Goal: Task Accomplishment & Management: Manage account settings

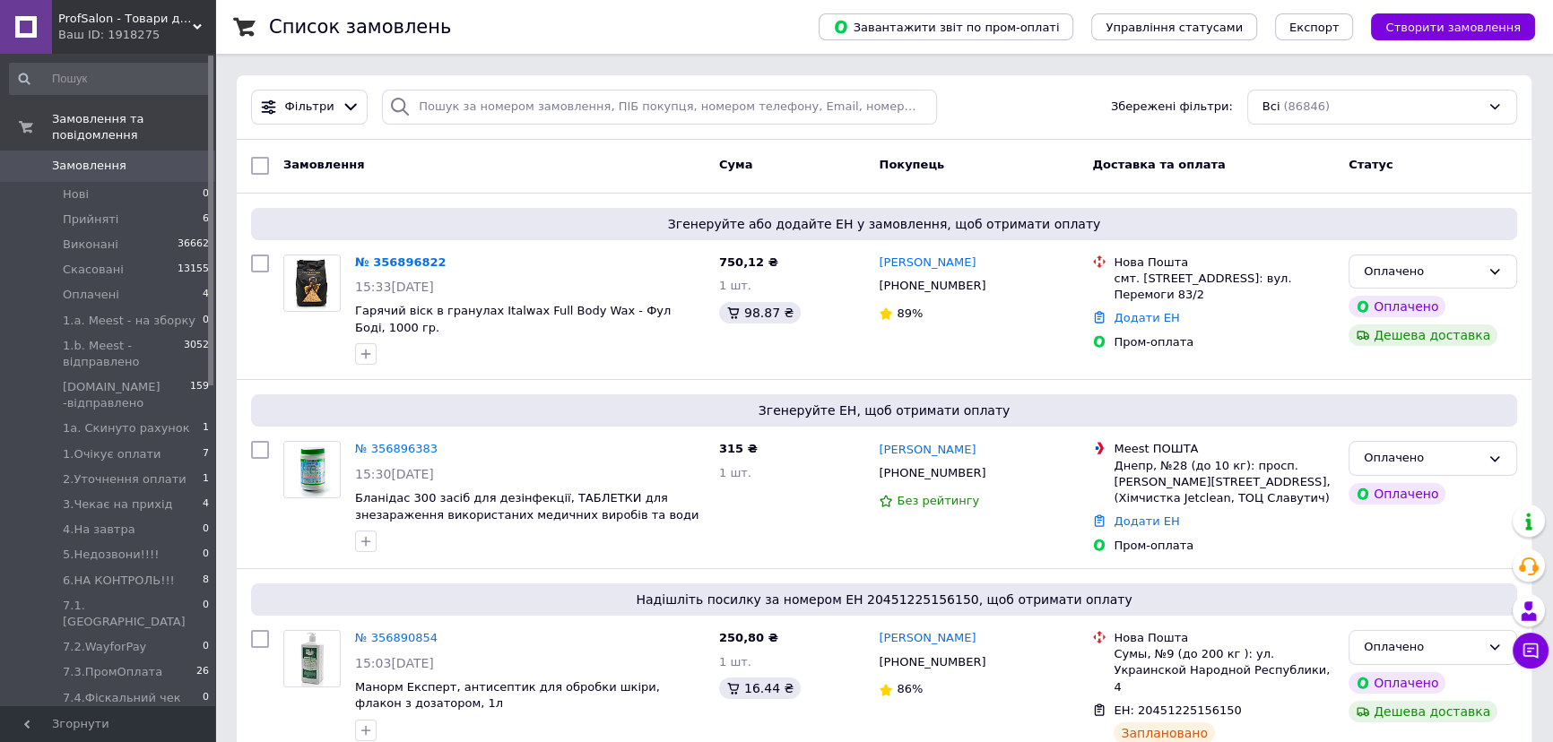
click at [259, 165] on input "checkbox" at bounding box center [260, 166] width 18 height 18
checkbox input "true"
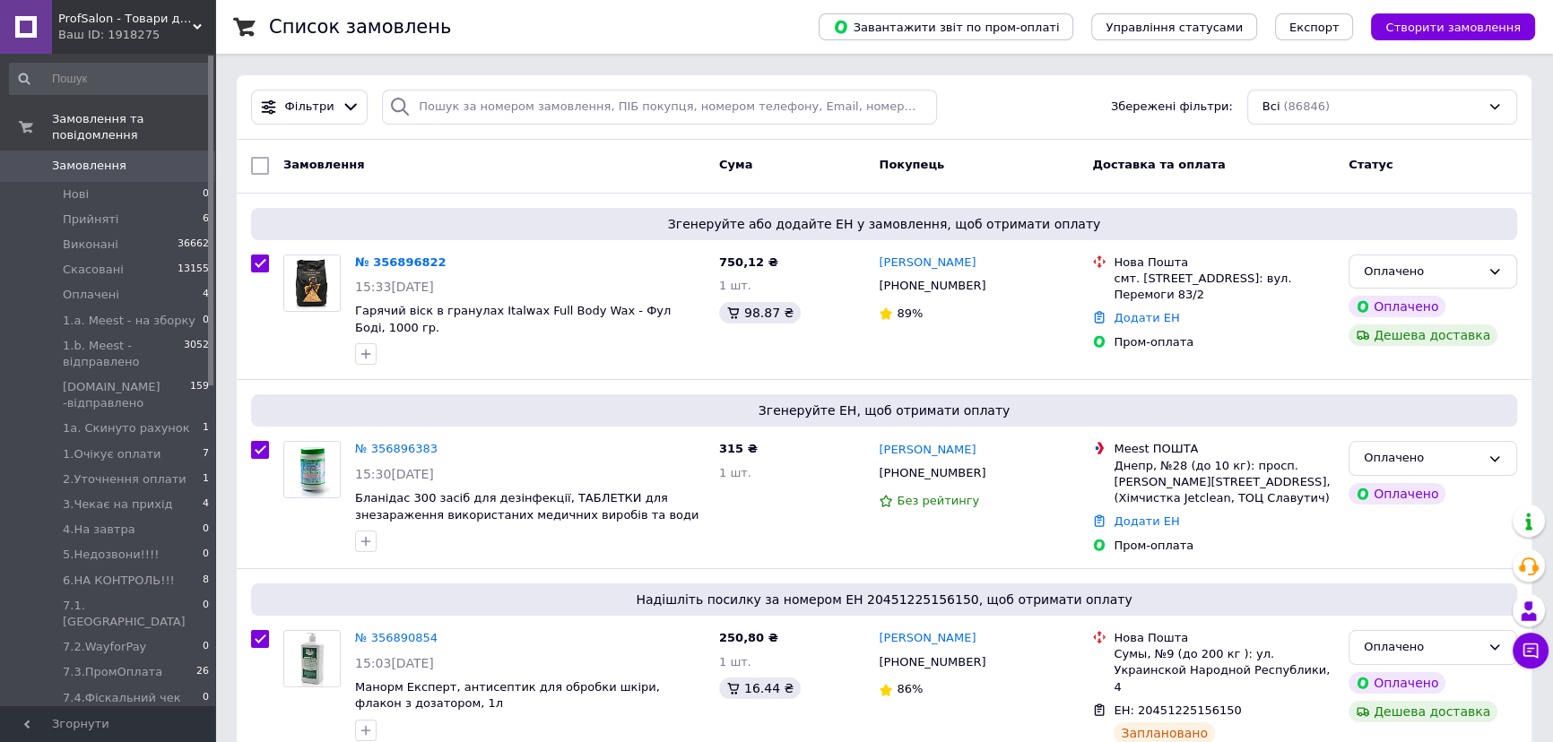
checkbox input "true"
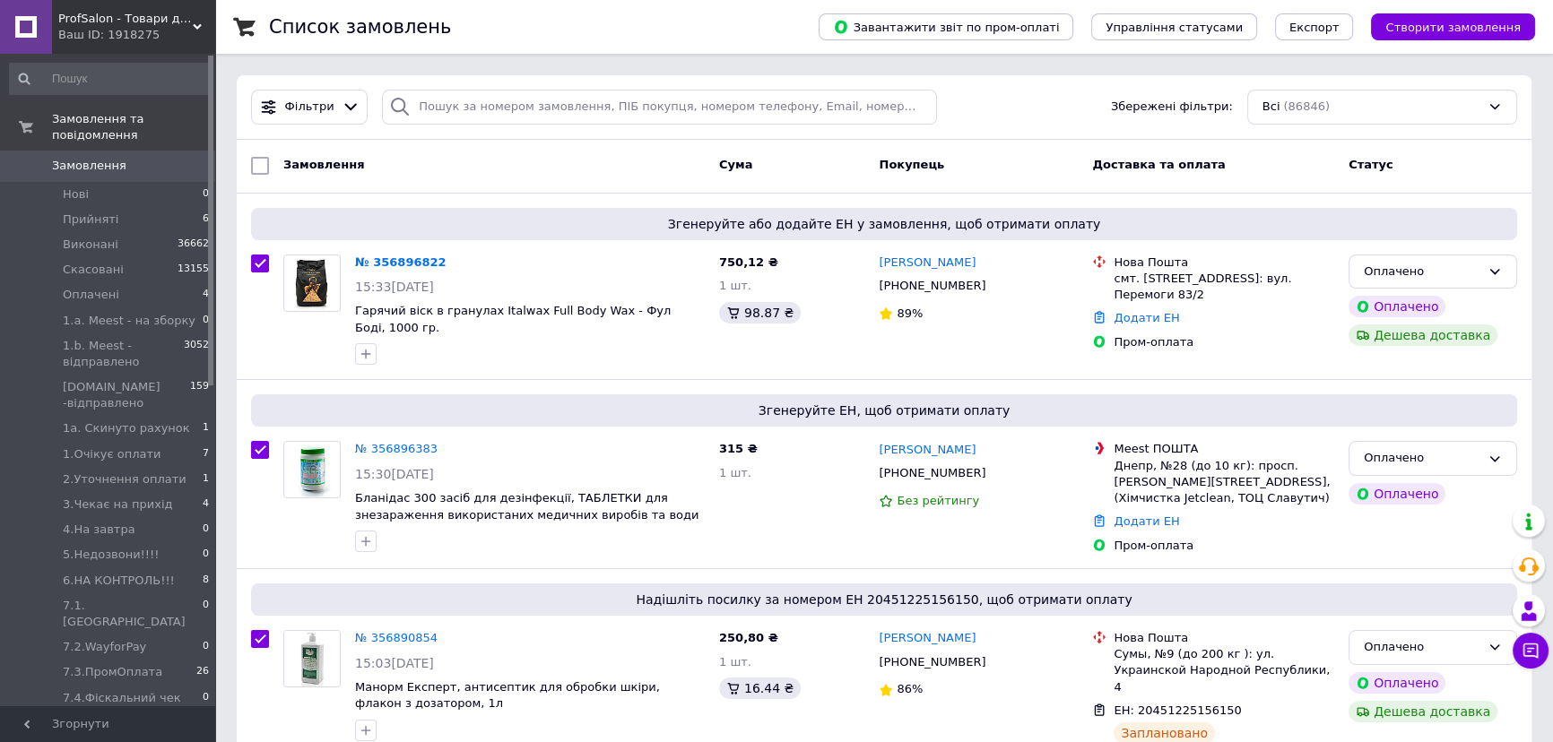
checkbox input "true"
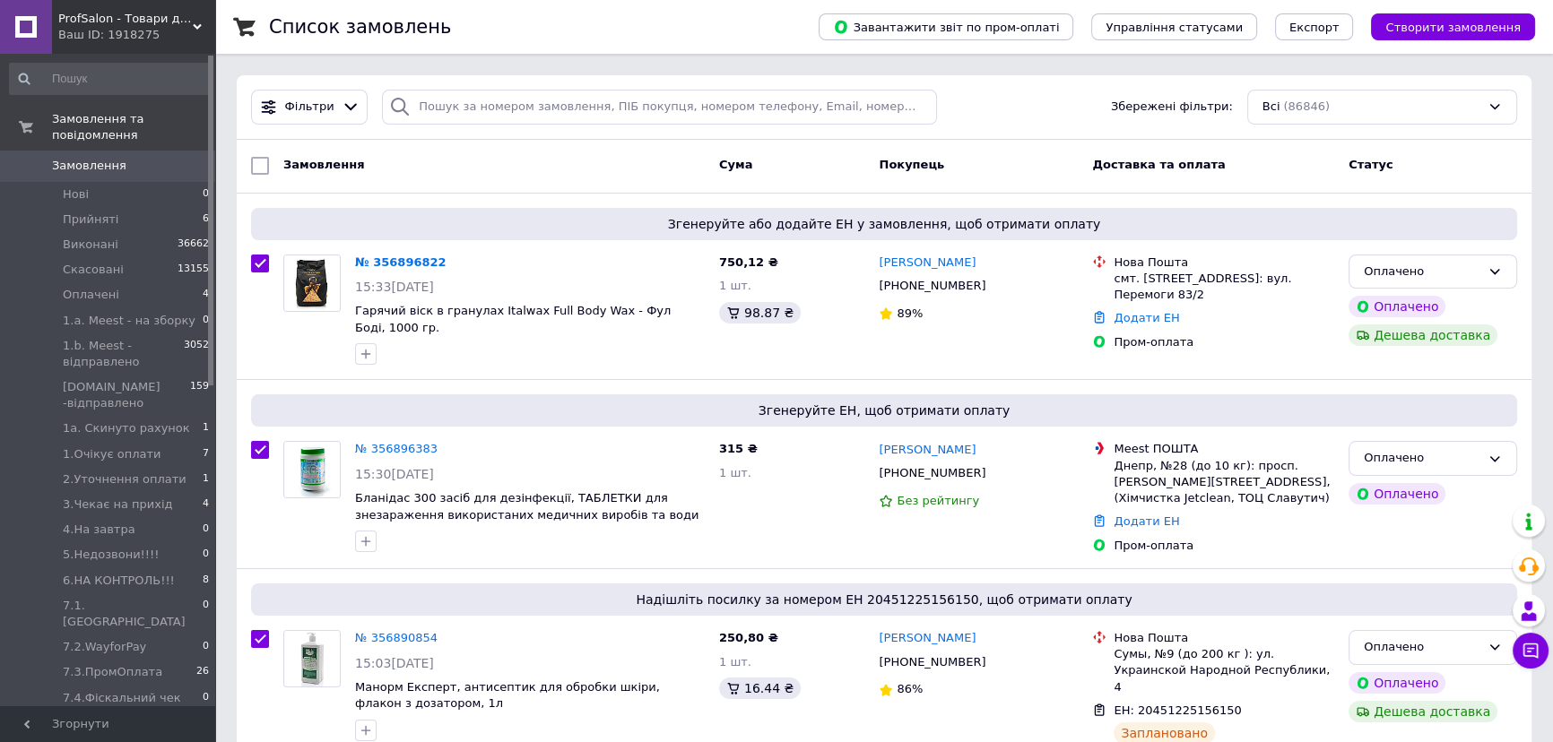
checkbox input "true"
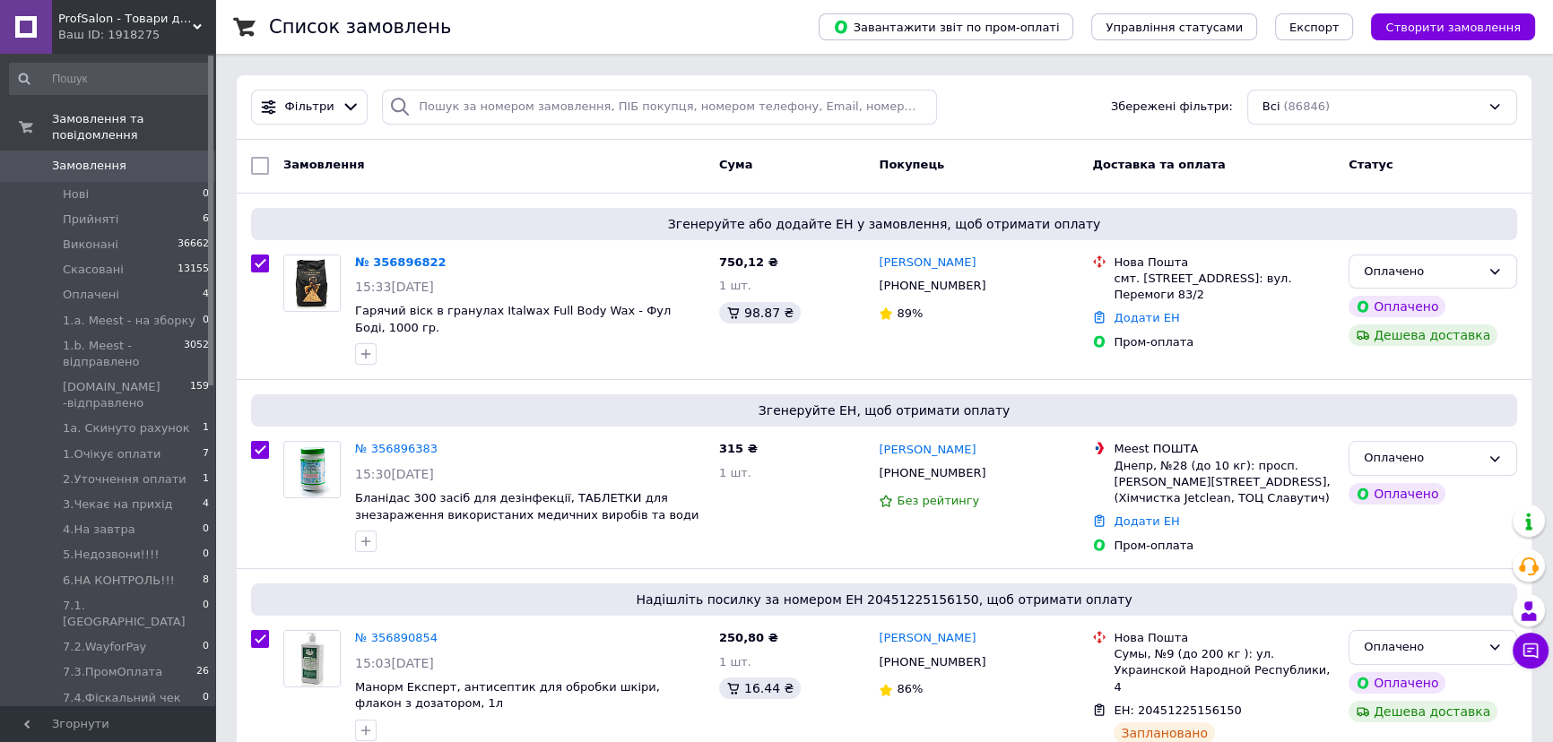
checkbox input "true"
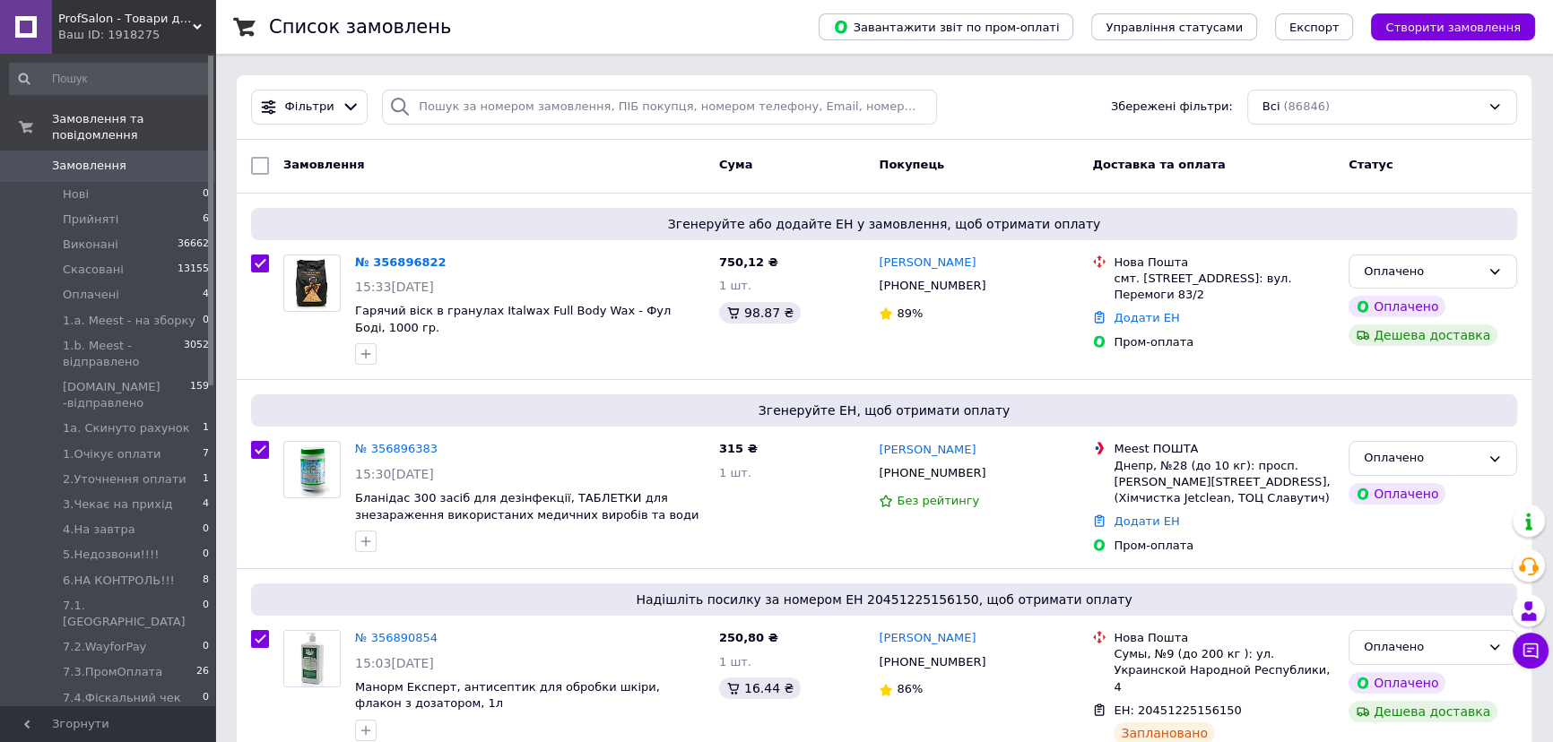
checkbox input "true"
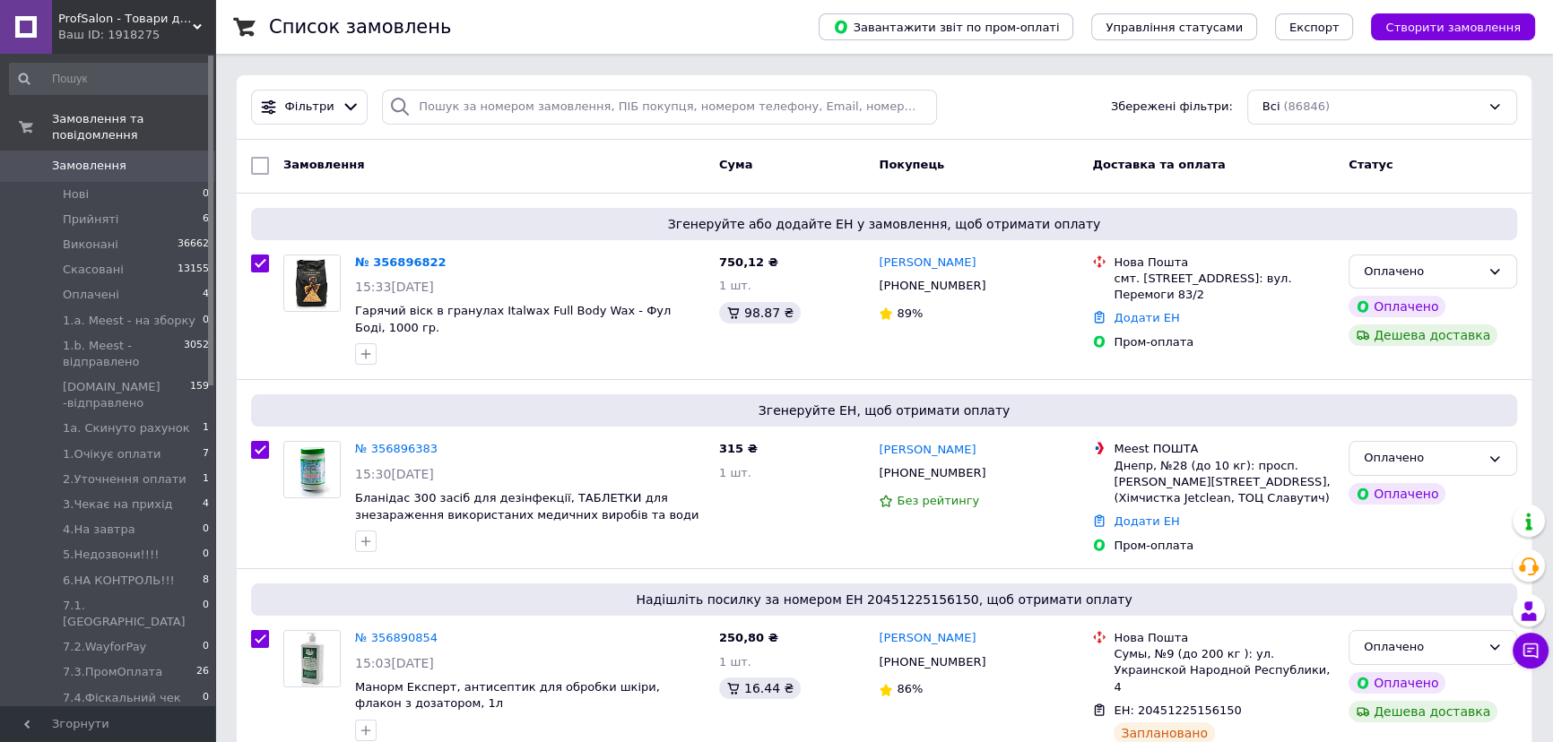
checkbox input "true"
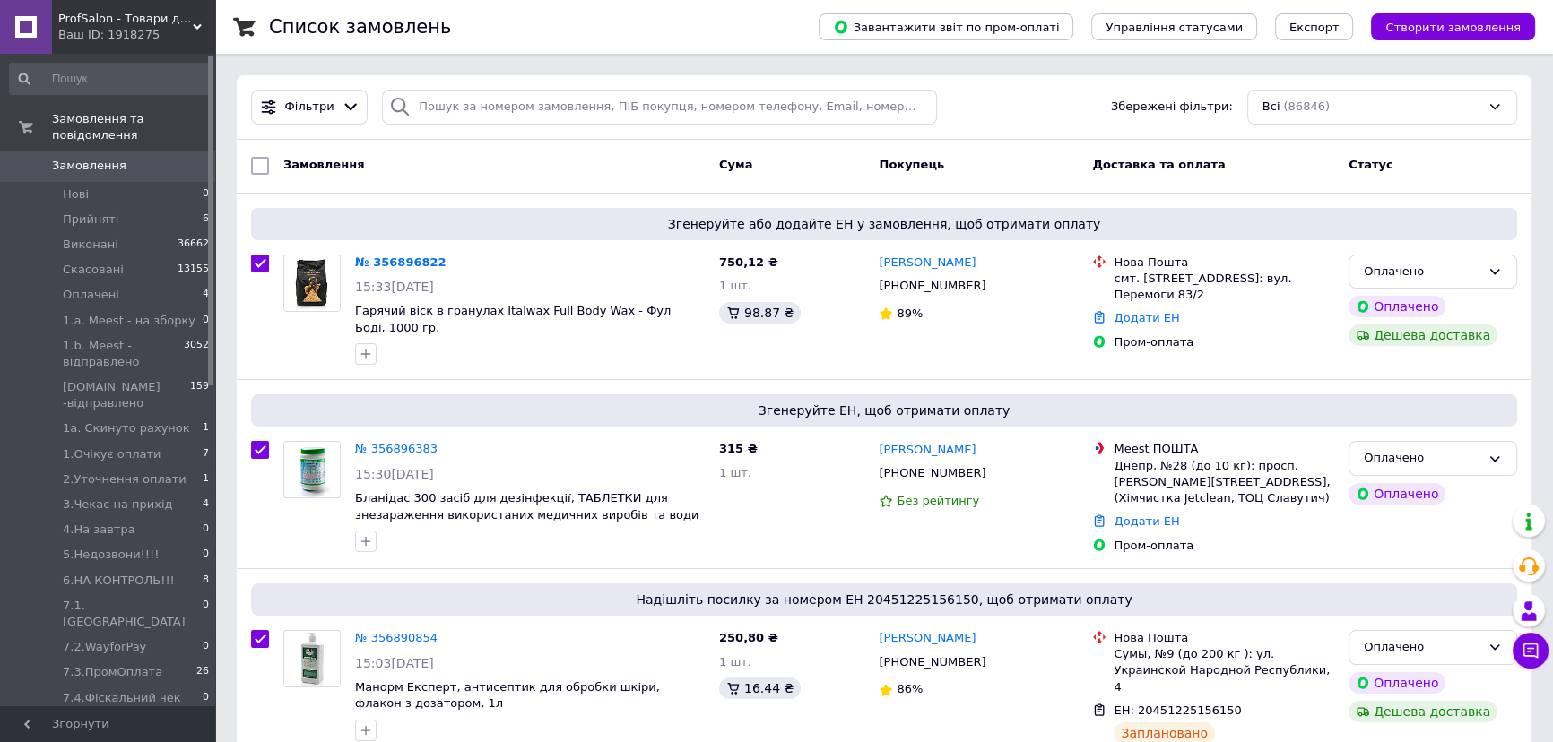
checkbox input "true"
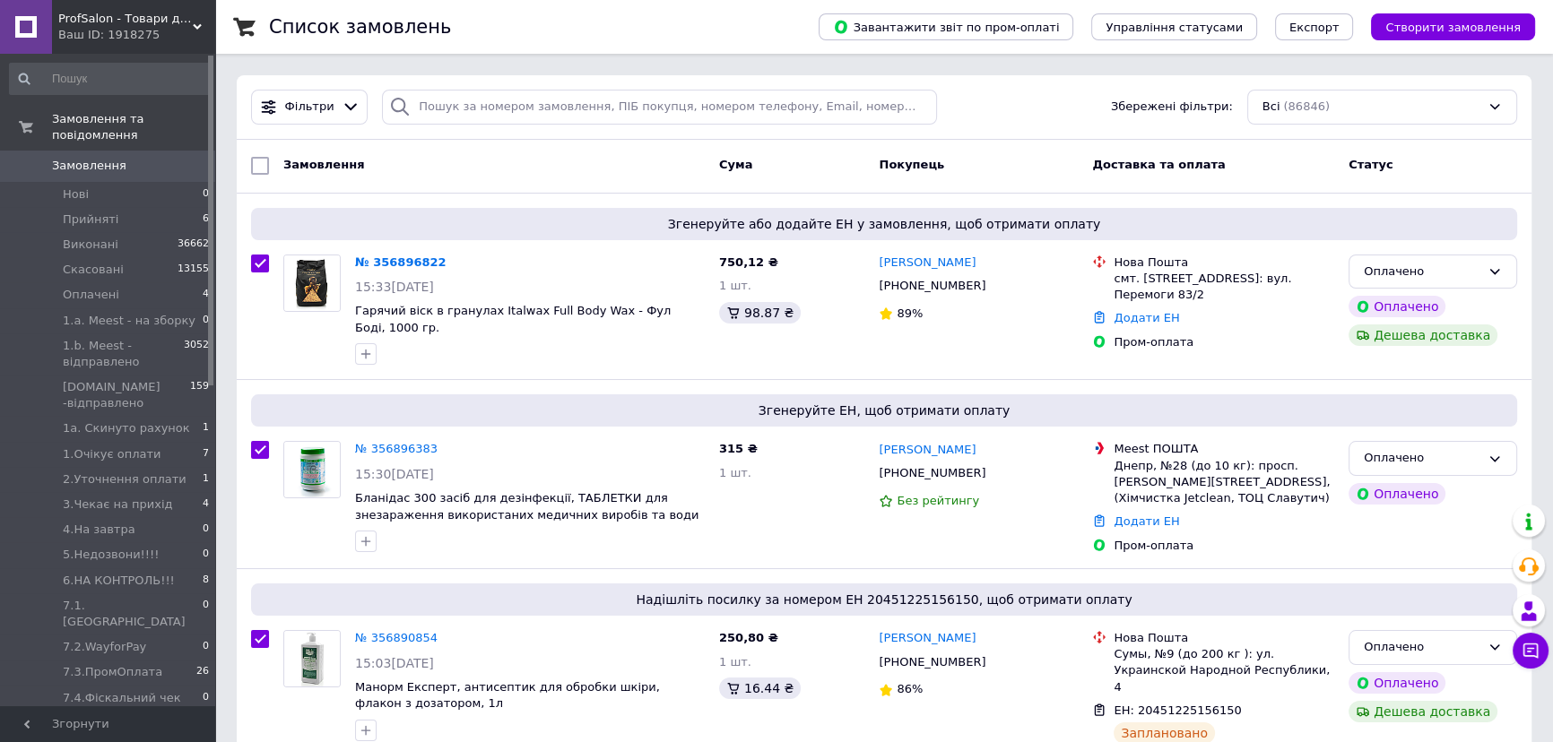
checkbox input "true"
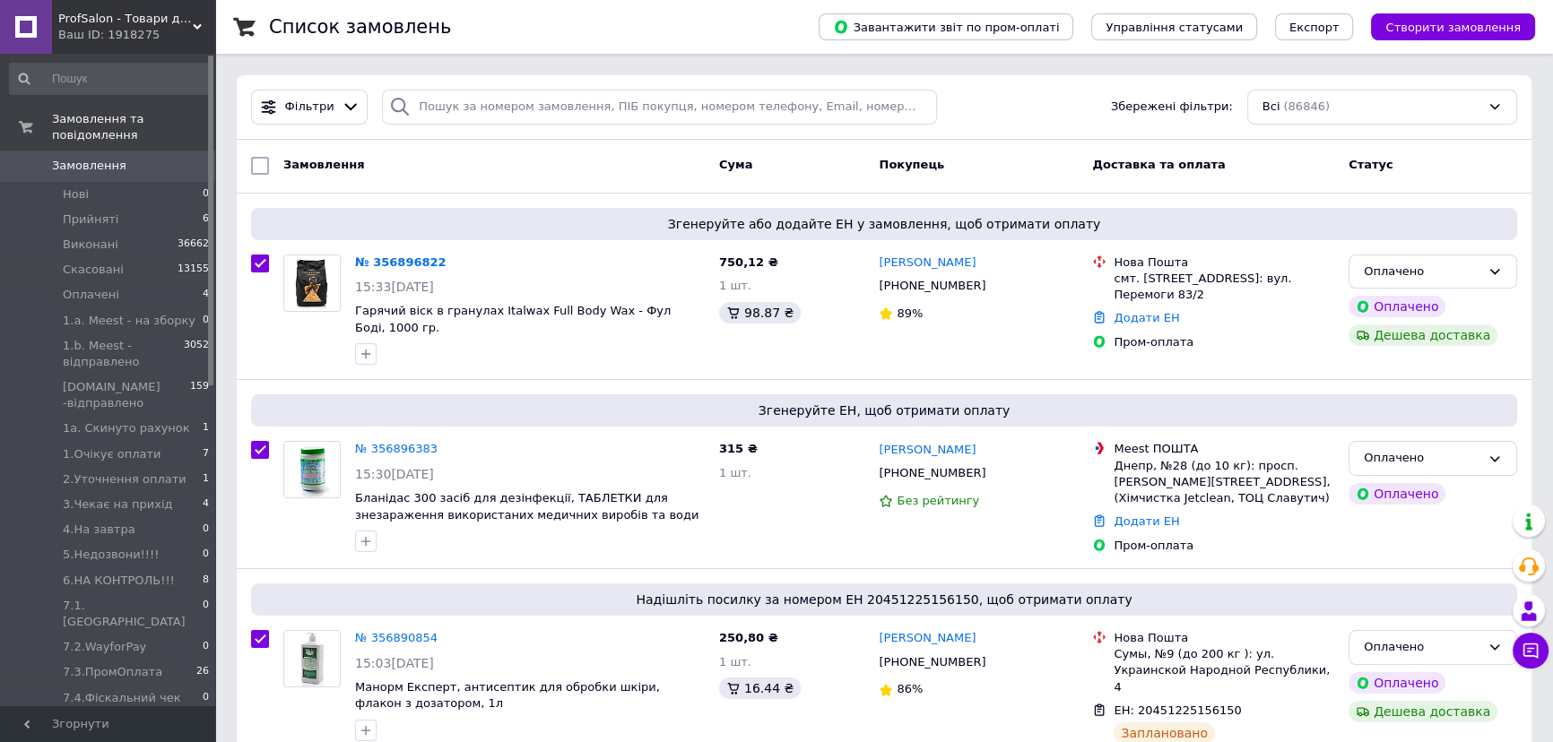
checkbox input "true"
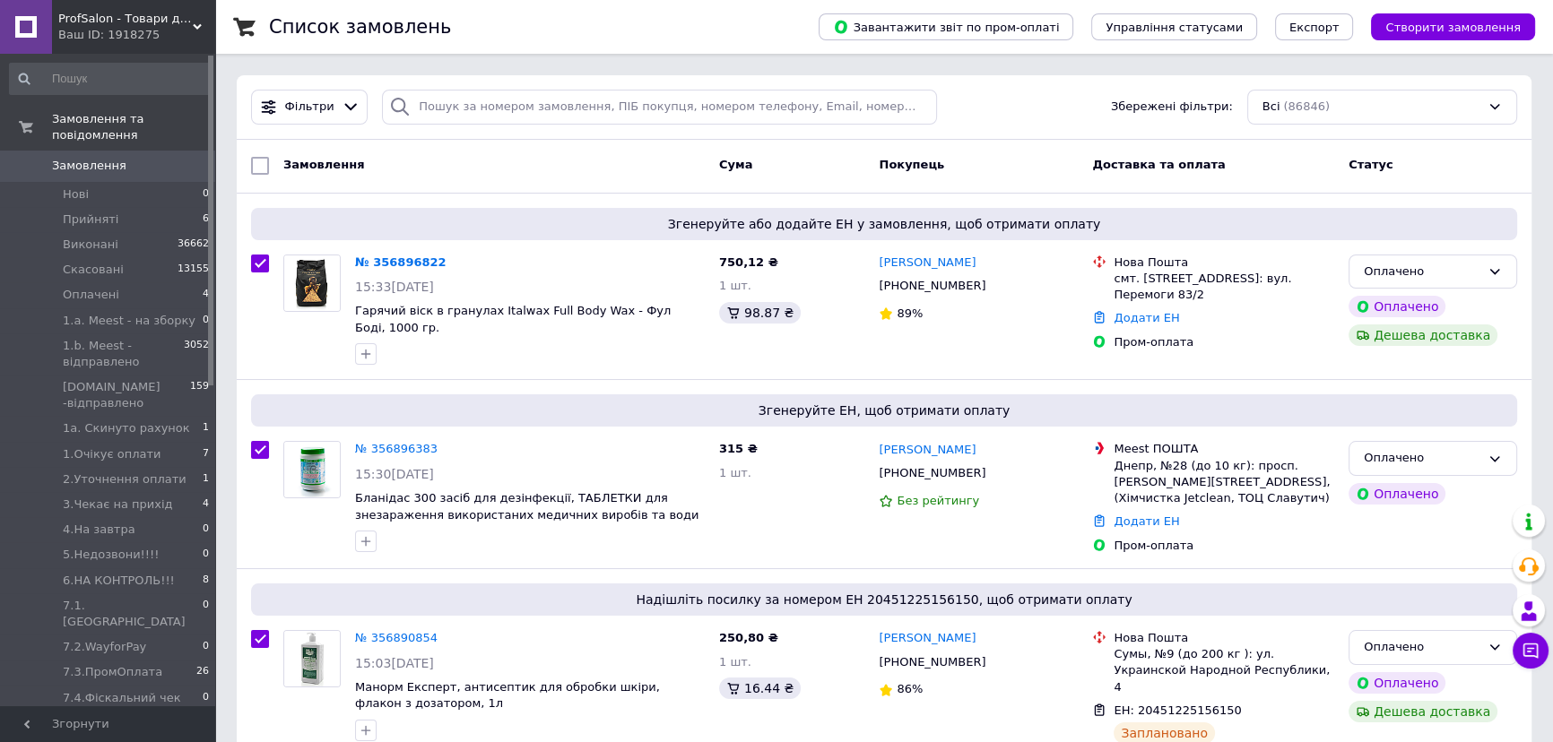
checkbox input "true"
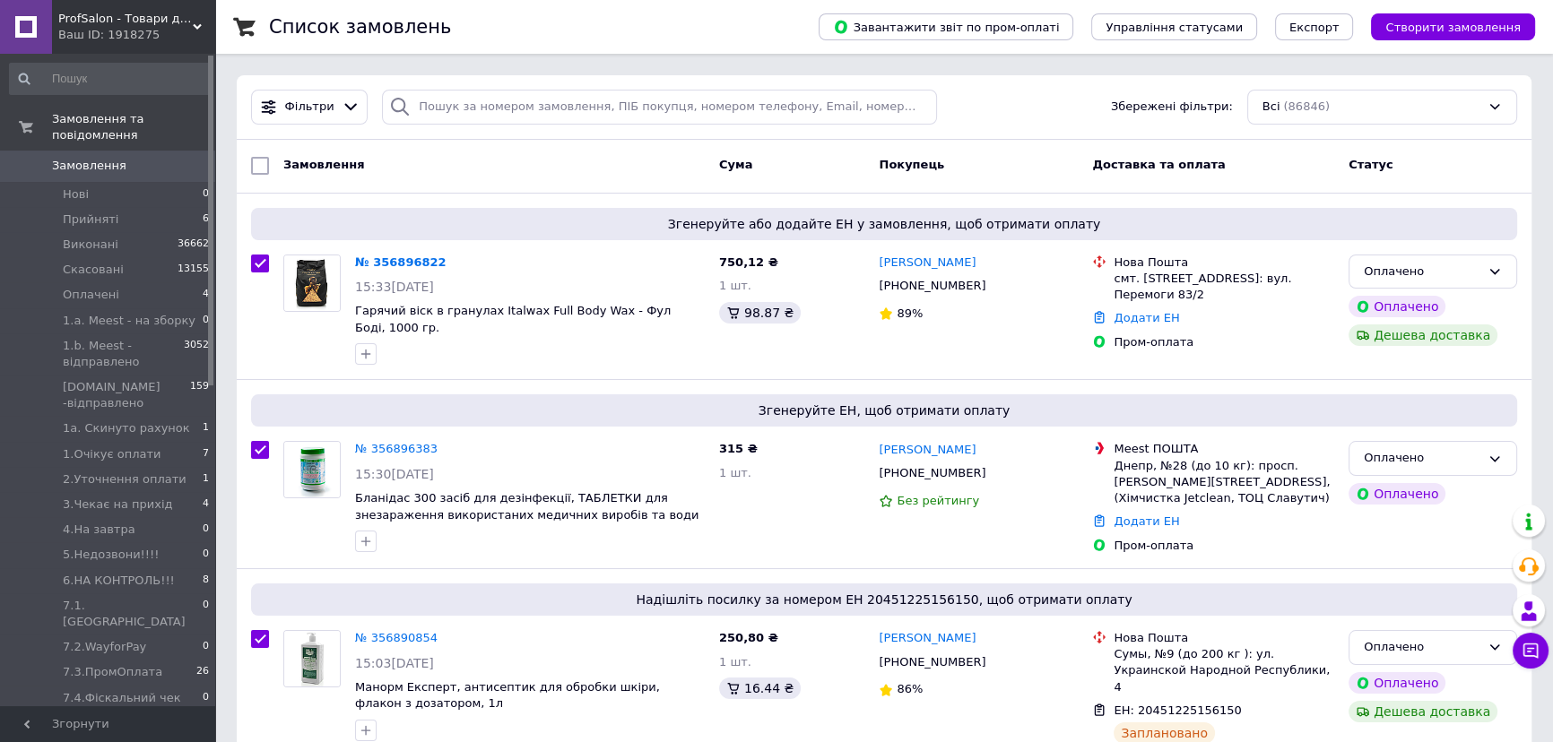
checkbox input "true"
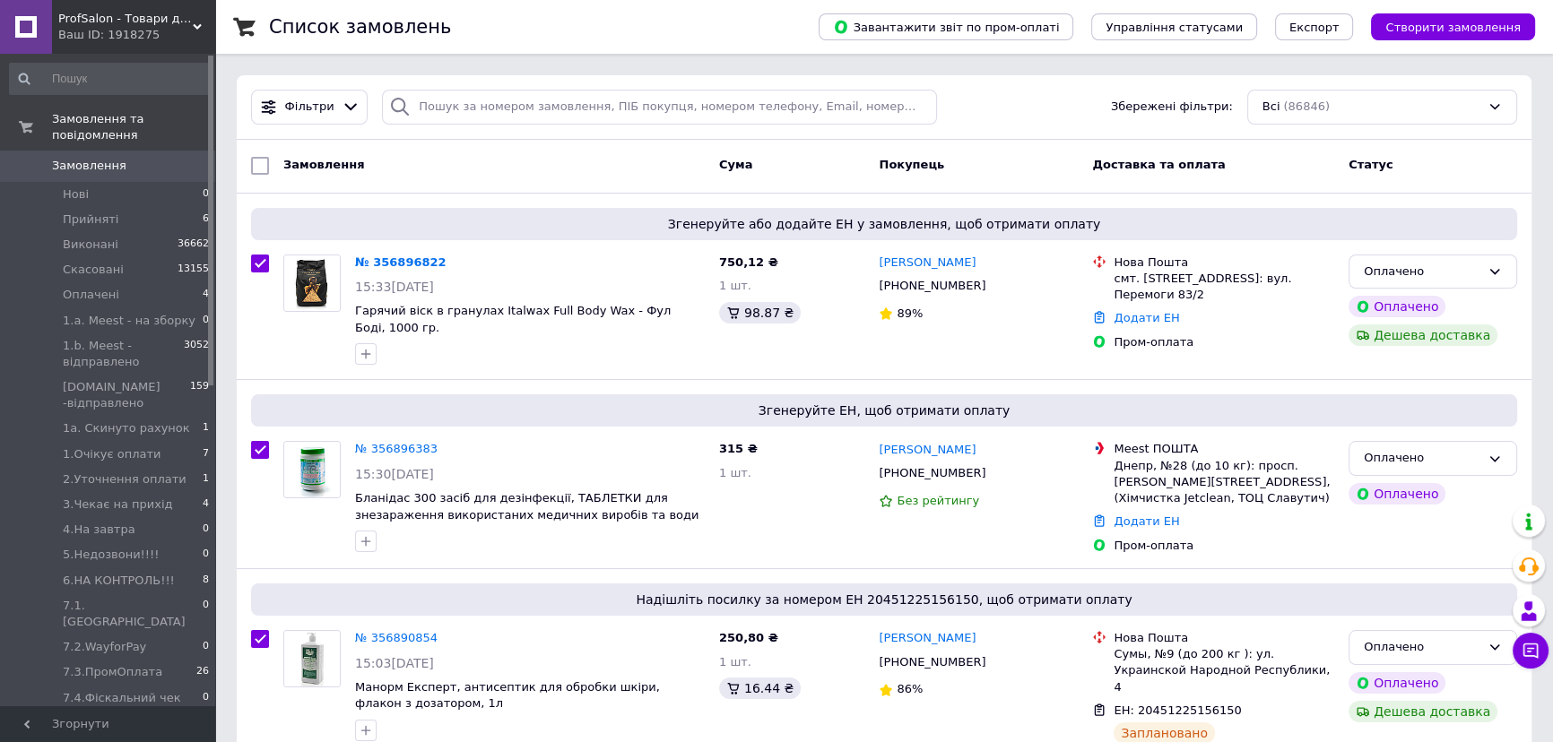
checkbox input "true"
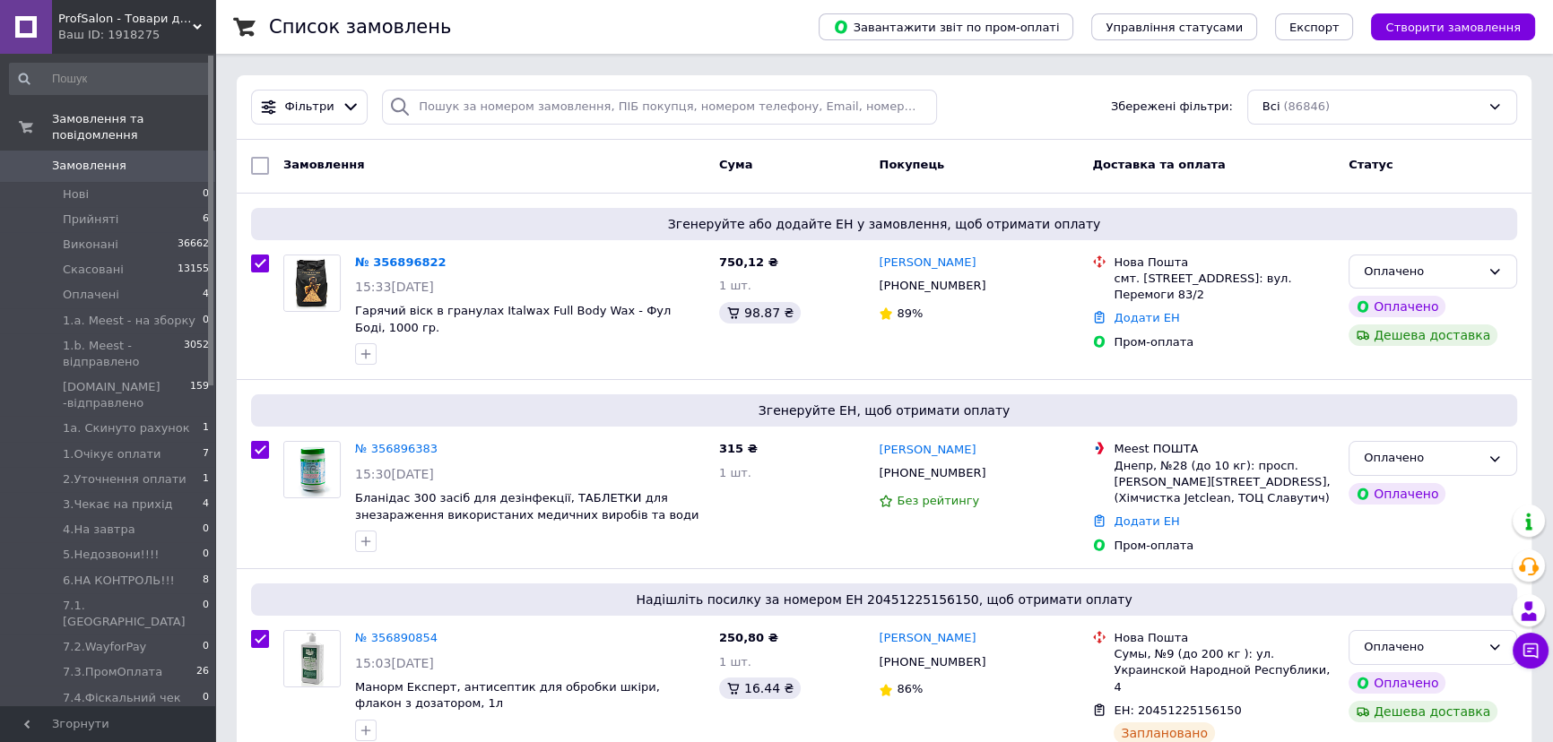
checkbox input "true"
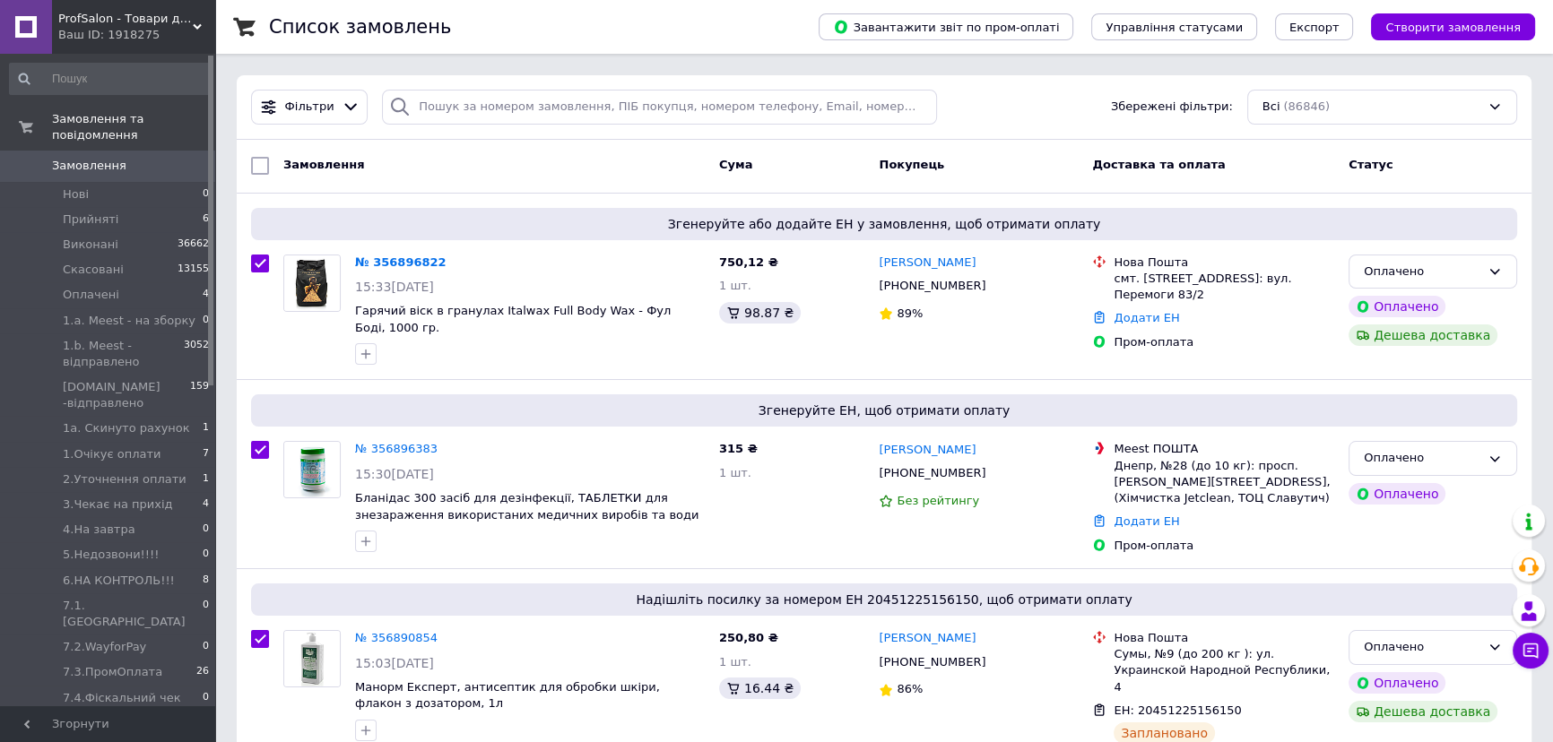
checkbox input "true"
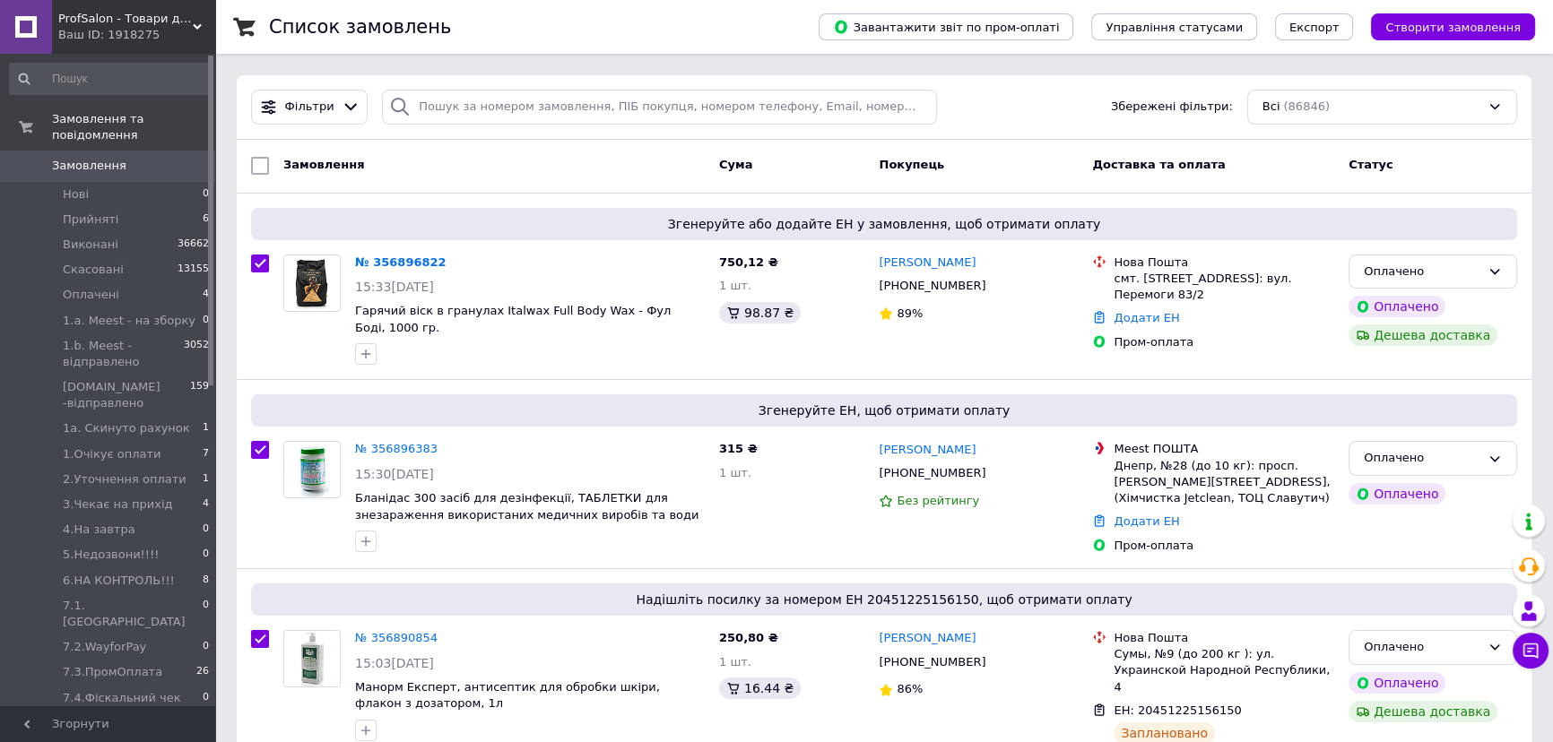
checkbox input "true"
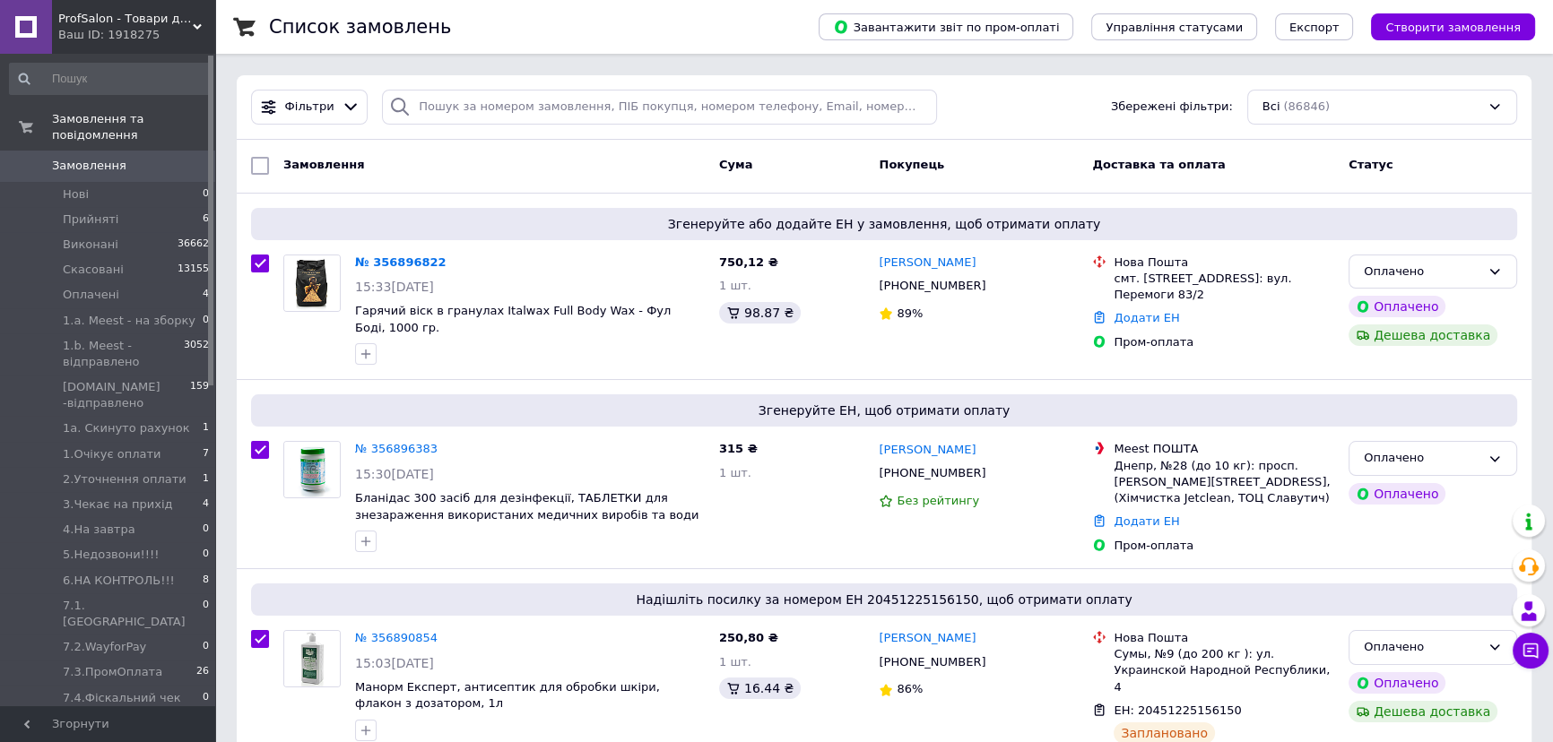
checkbox input "true"
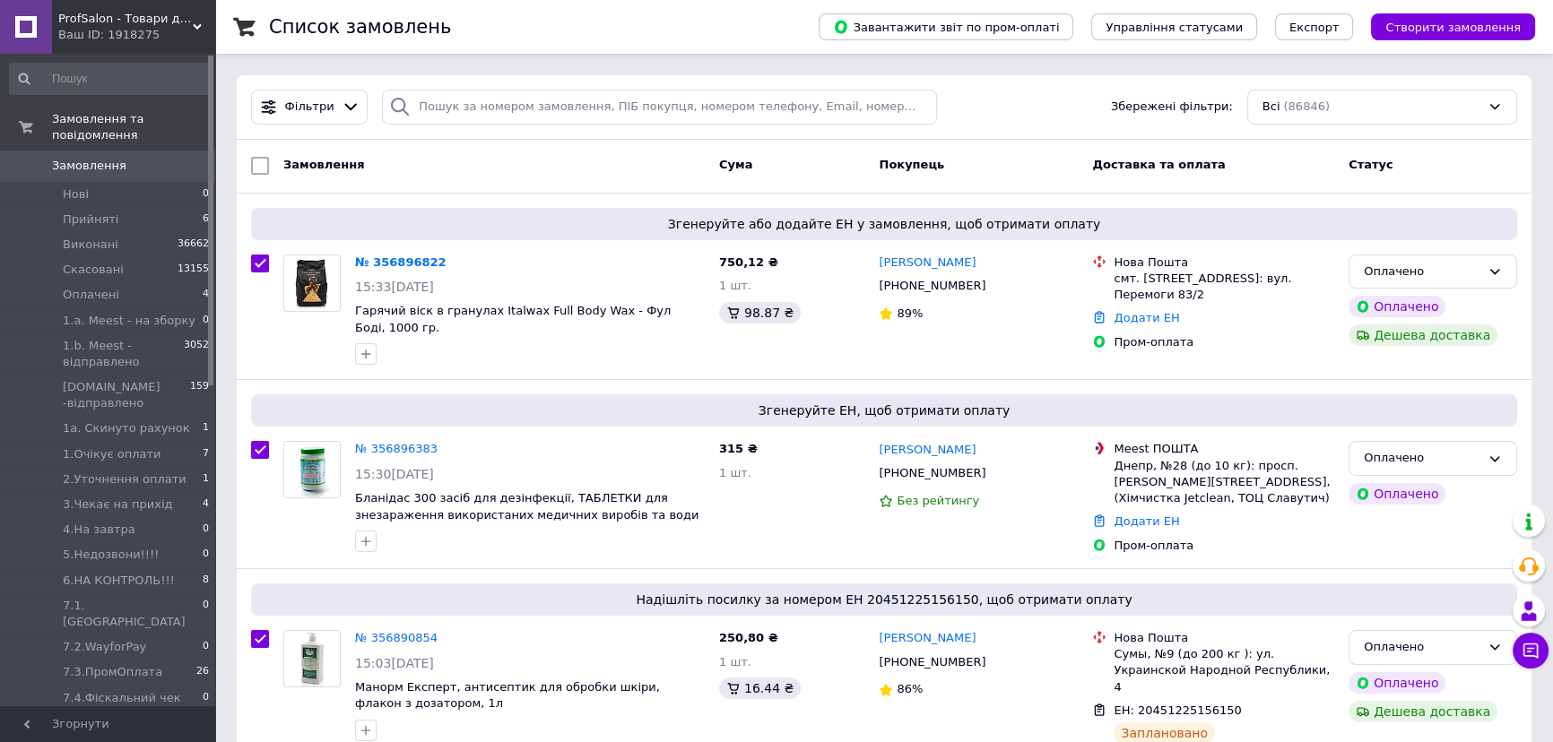
checkbox input "true"
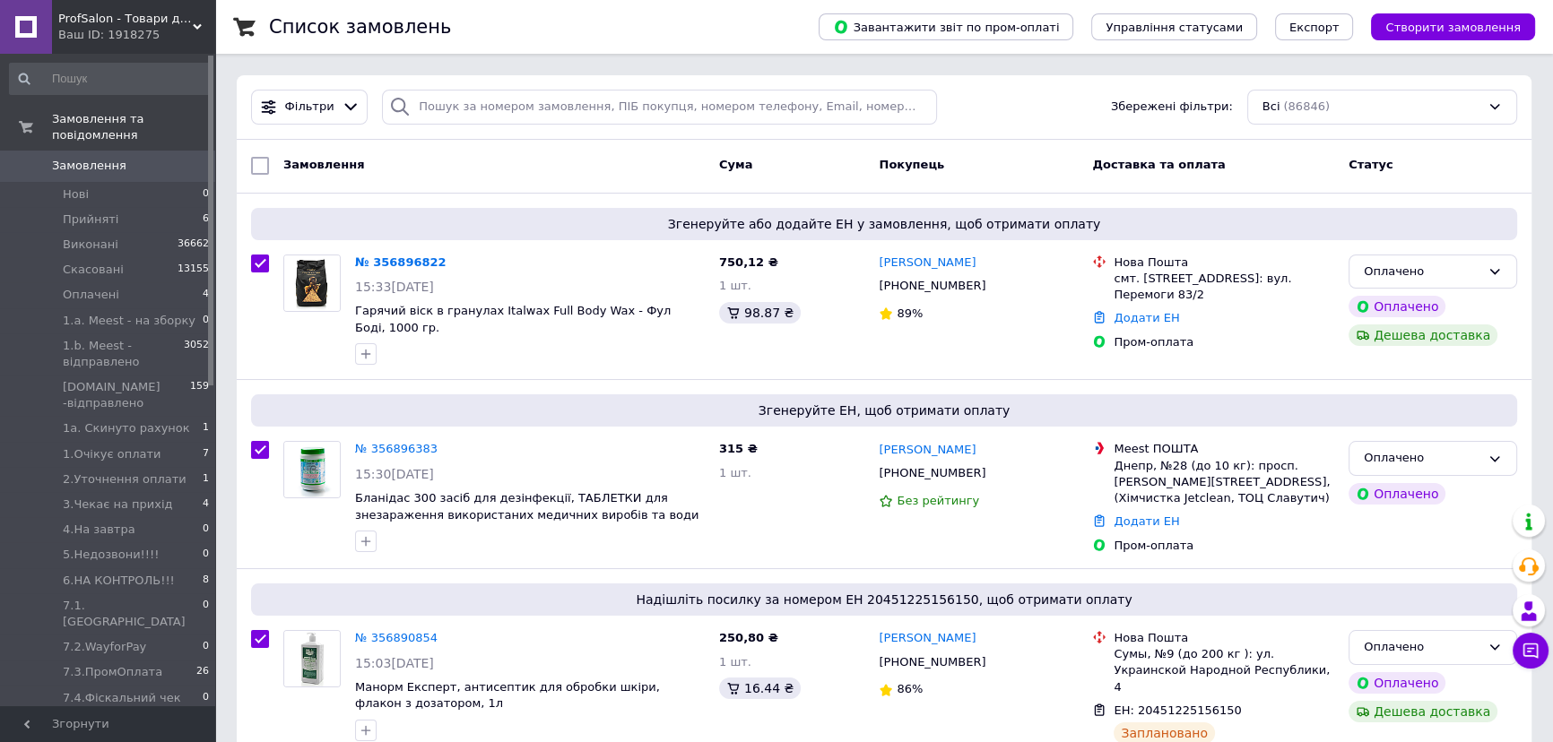
checkbox input "true"
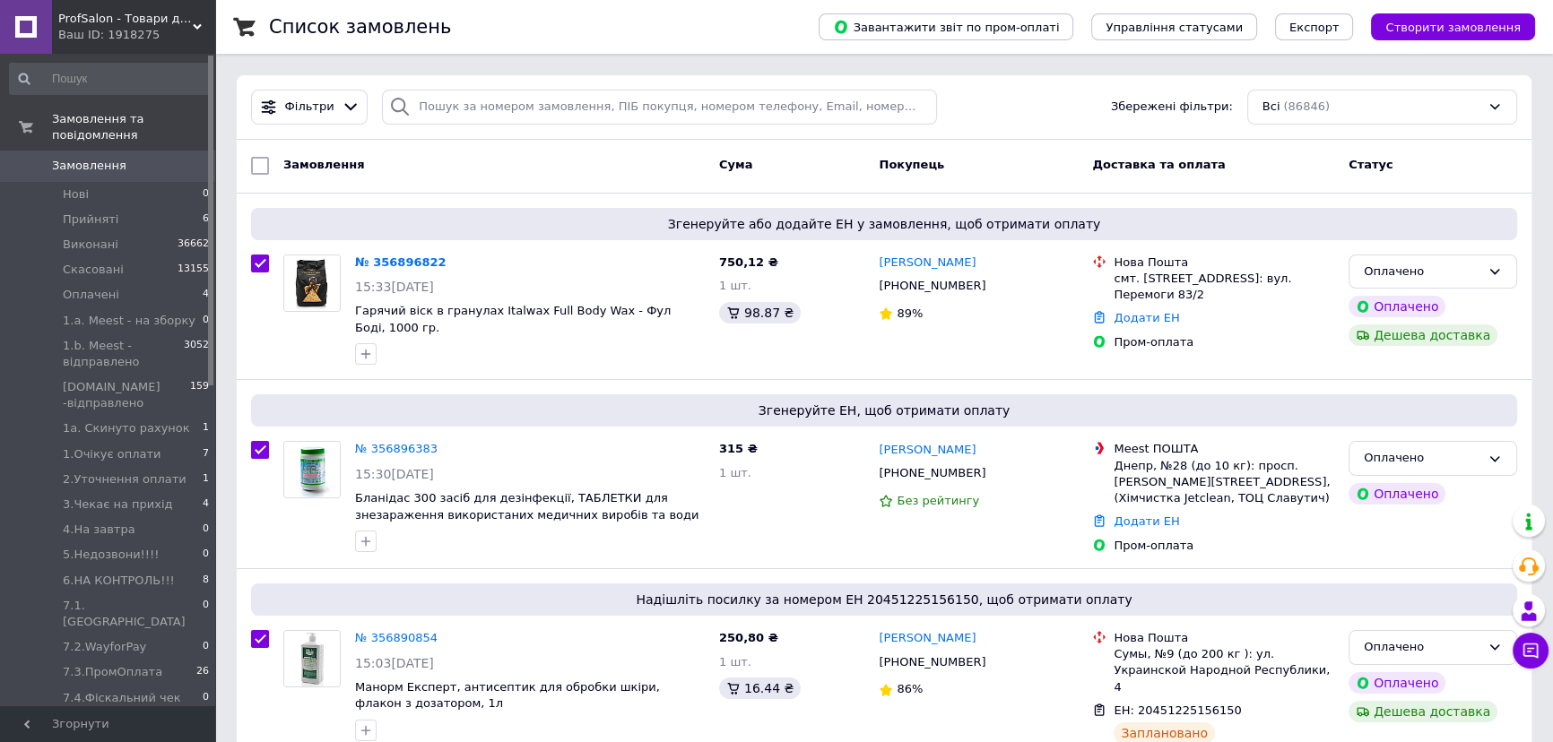
checkbox input "true"
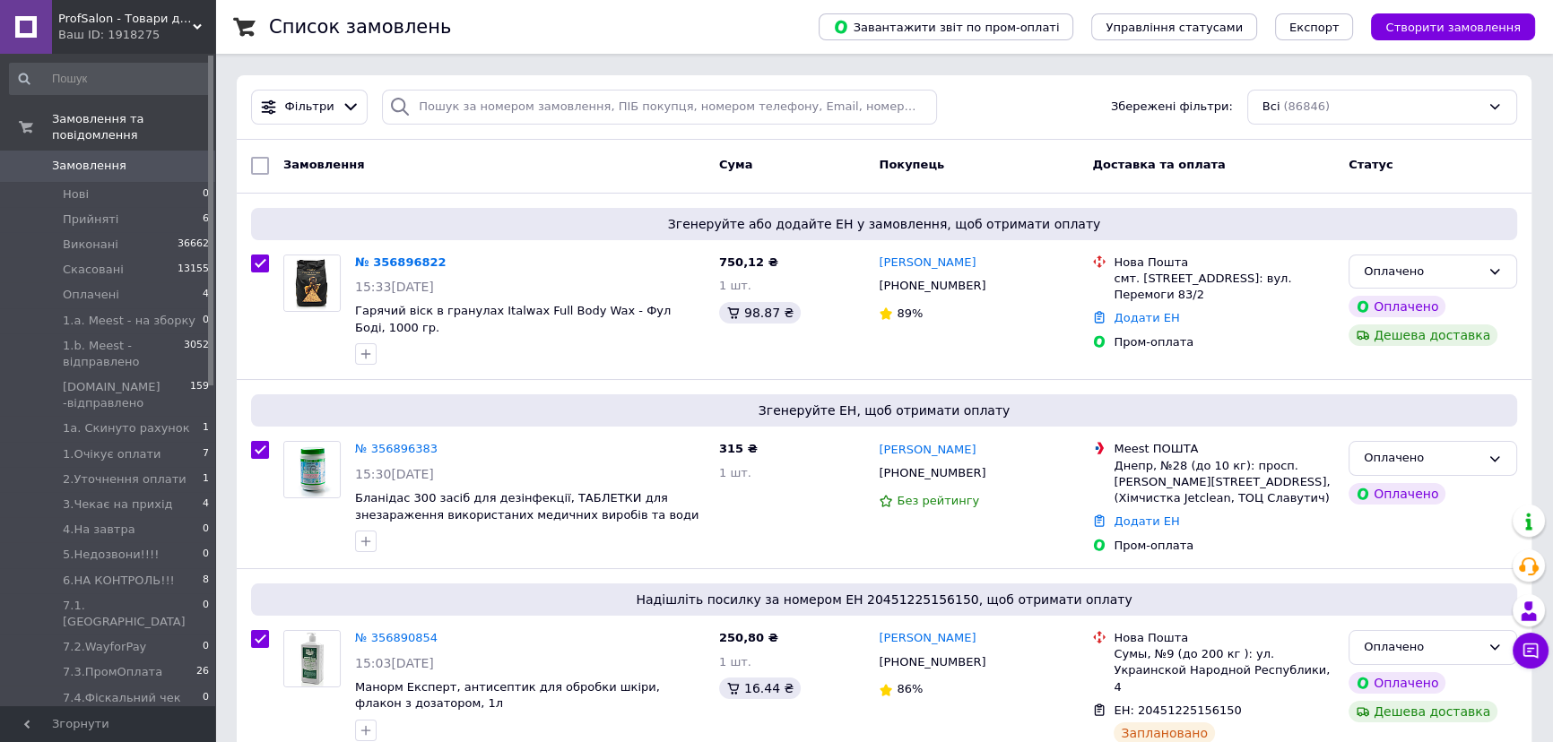
checkbox input "true"
click at [336, 170] on span "Дії для 100 замовлень" at bounding box center [351, 166] width 136 height 16
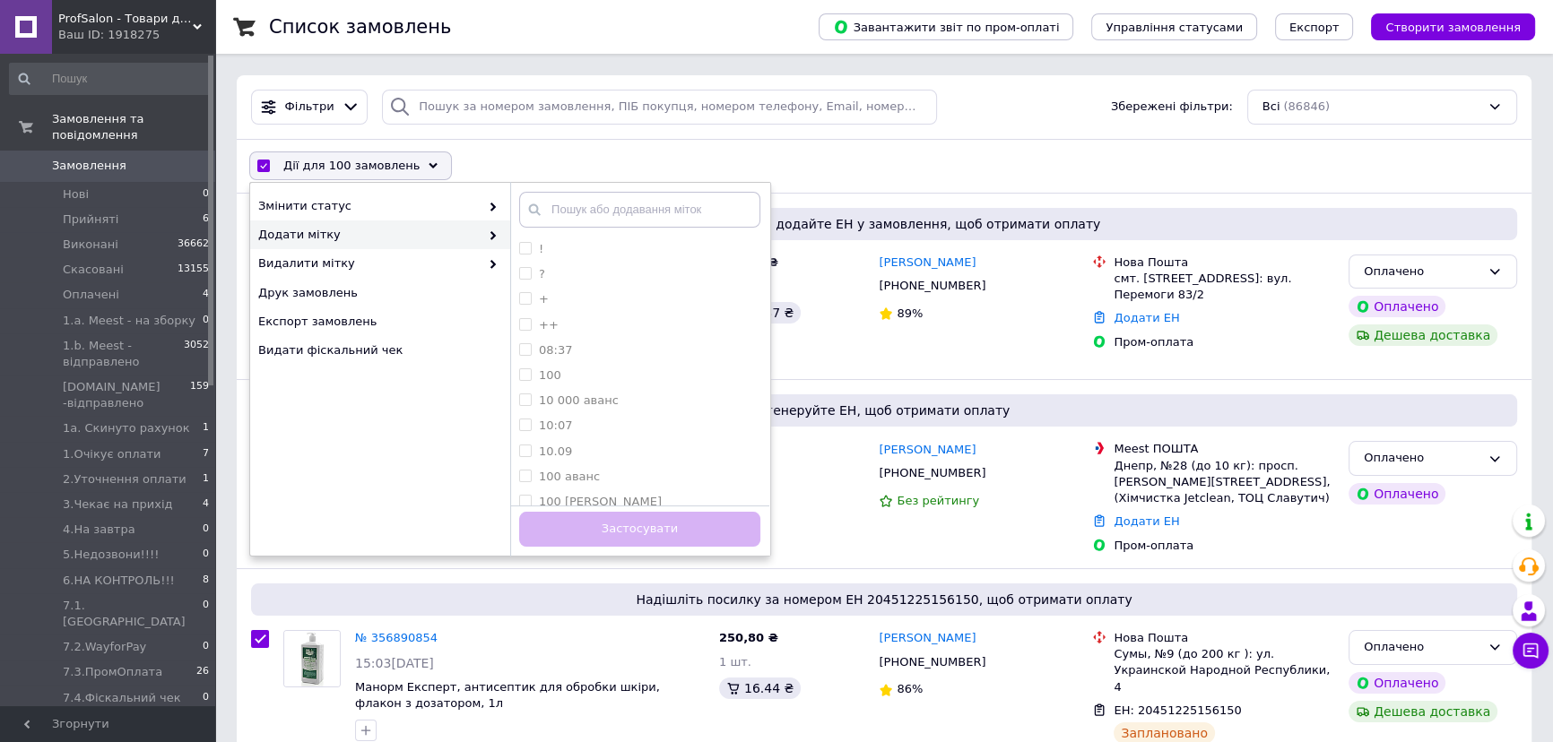
click at [614, 165] on div "Дії для 100 замовлень Вибрати все 86846 замовлень Вибрані всі 86846 замовлень С…" at bounding box center [884, 166] width 1288 height 47
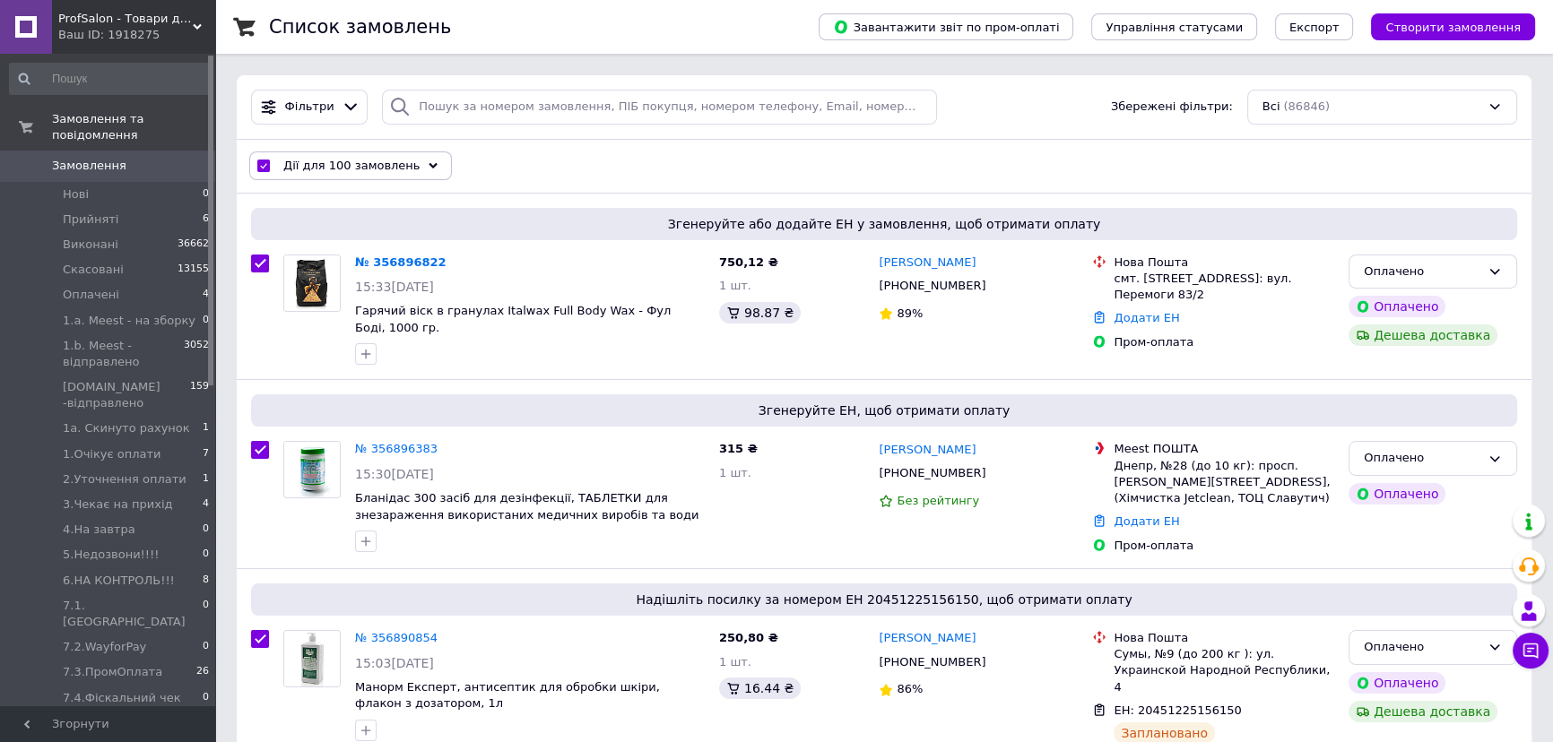
click at [265, 163] on input "checkbox" at bounding box center [263, 167] width 12 height 12
checkbox input "false"
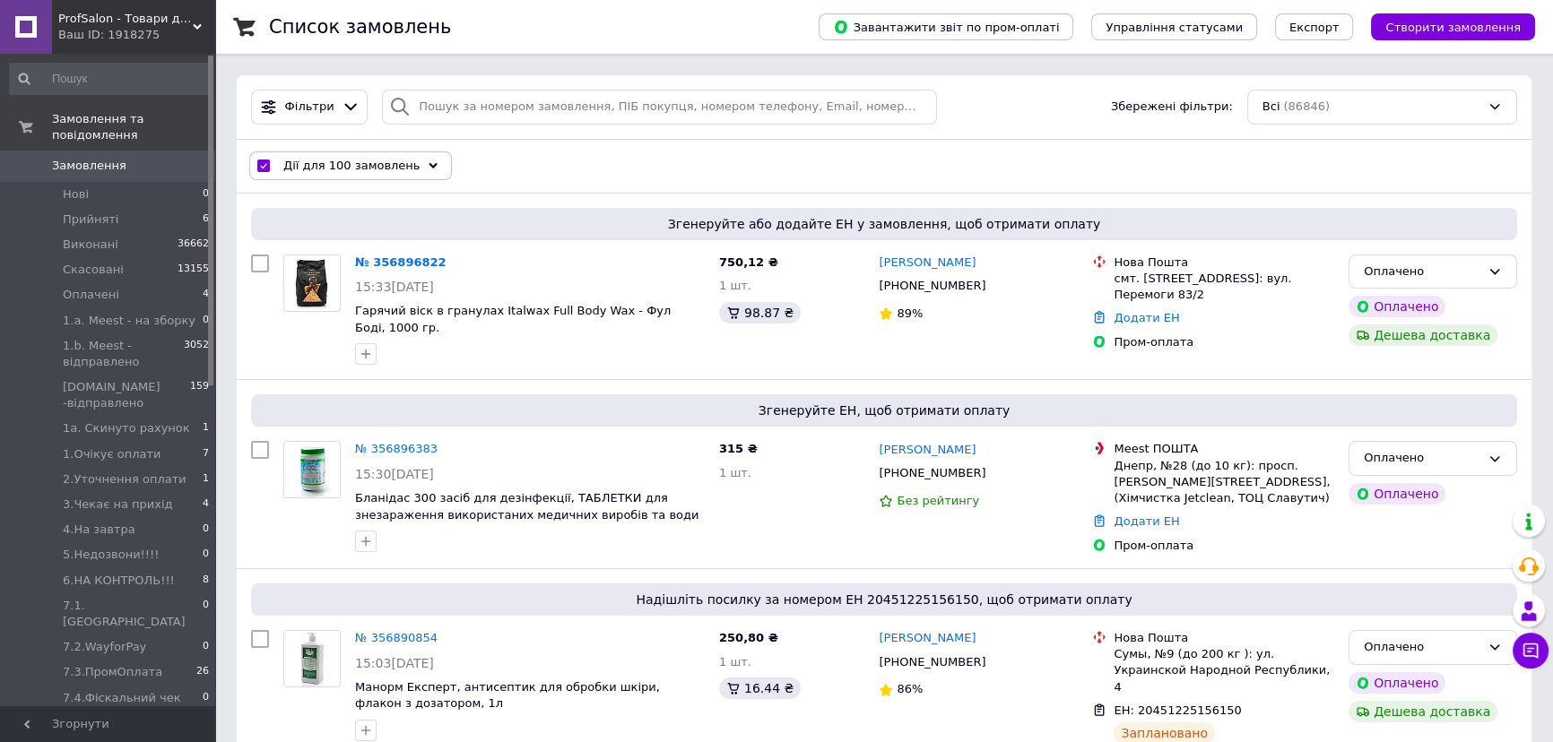
checkbox input "false"
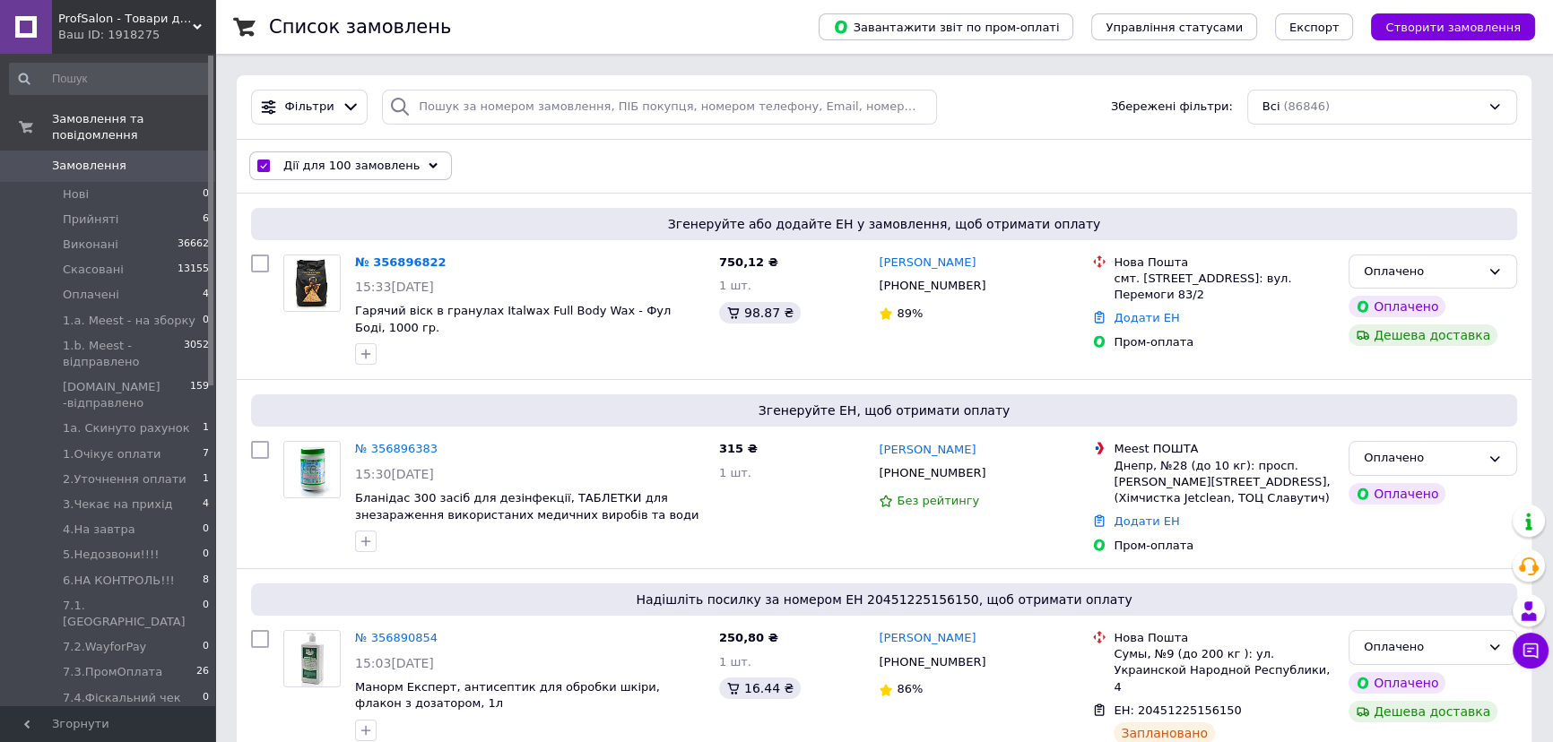
checkbox input "false"
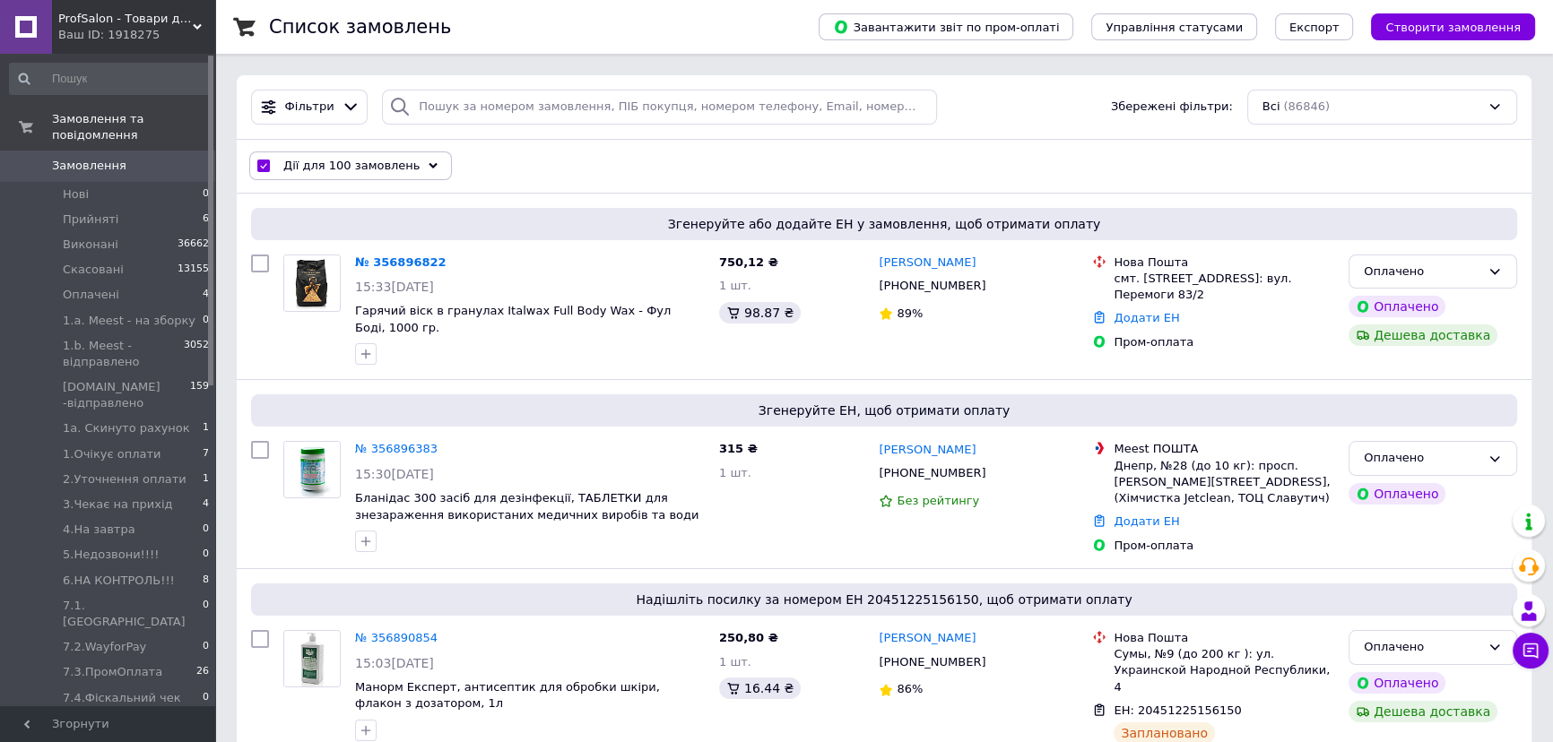
checkbox input "false"
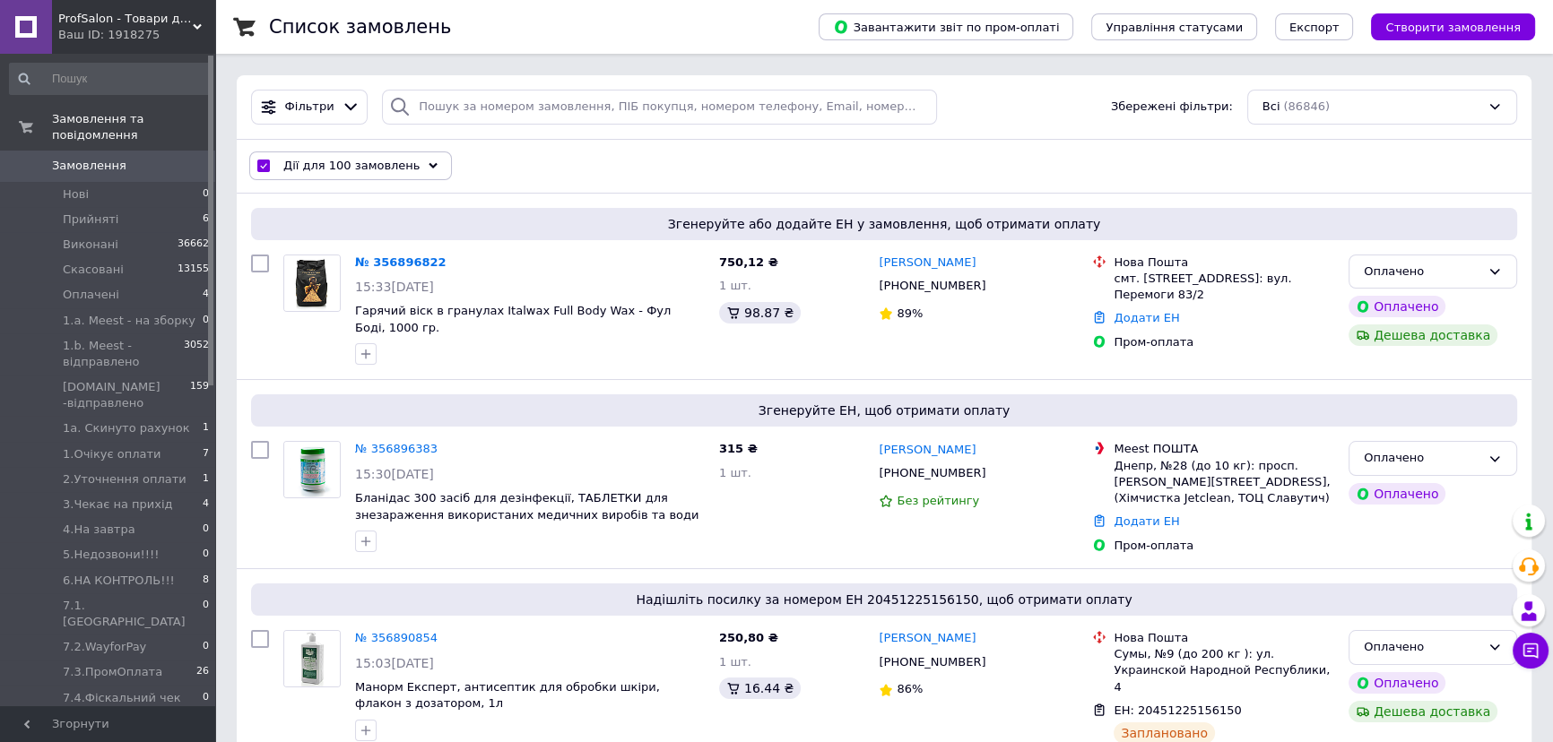
checkbox input "false"
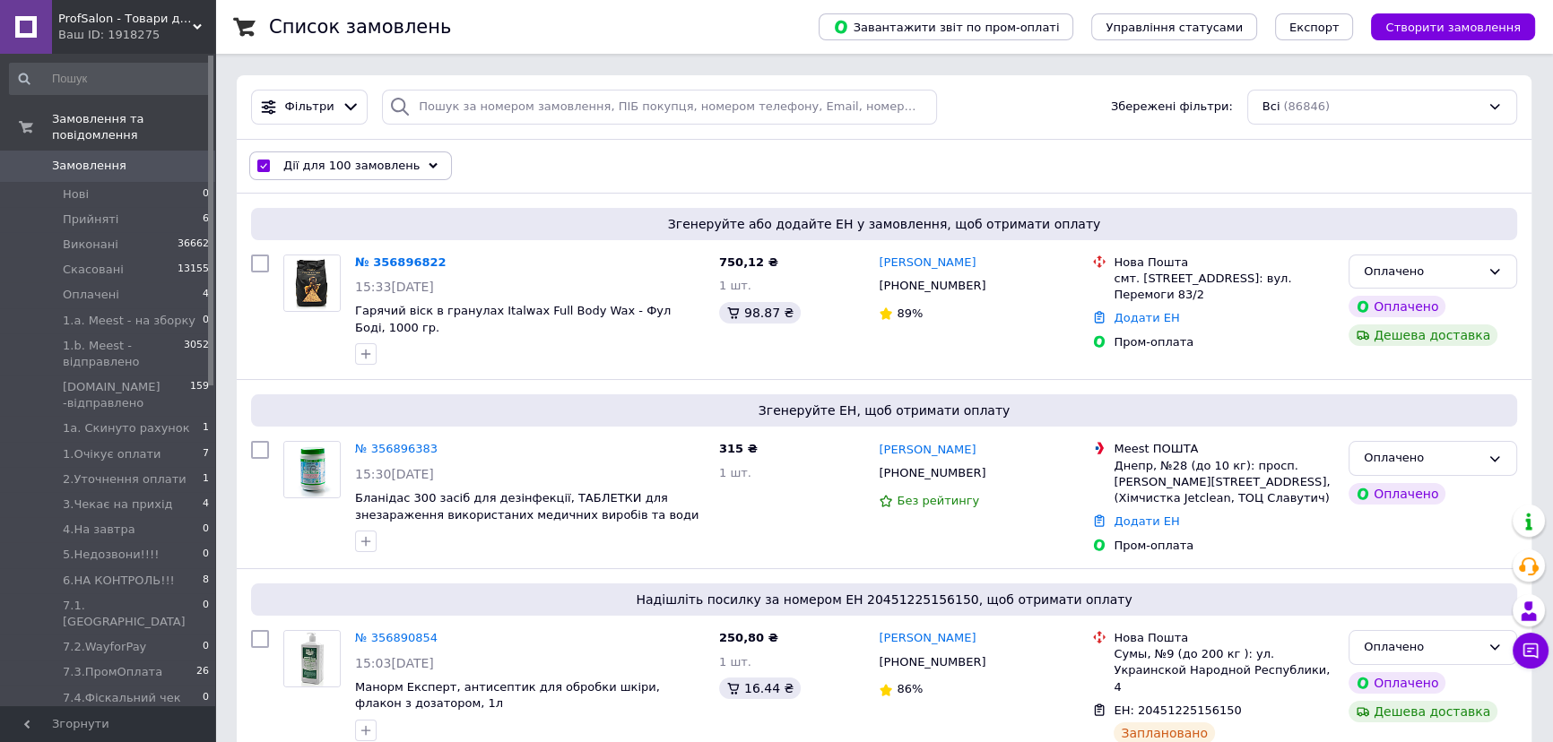
checkbox input "false"
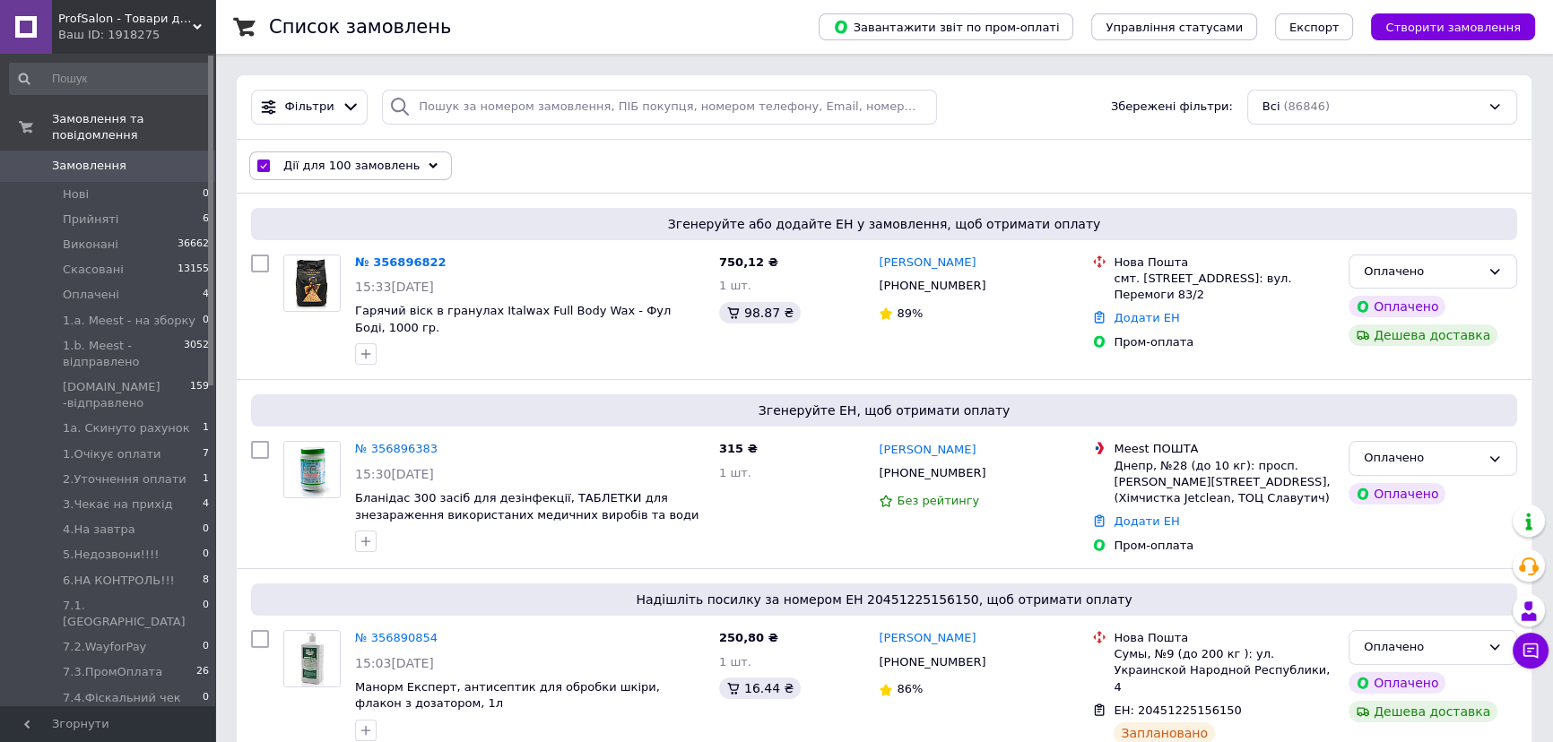
checkbox input "false"
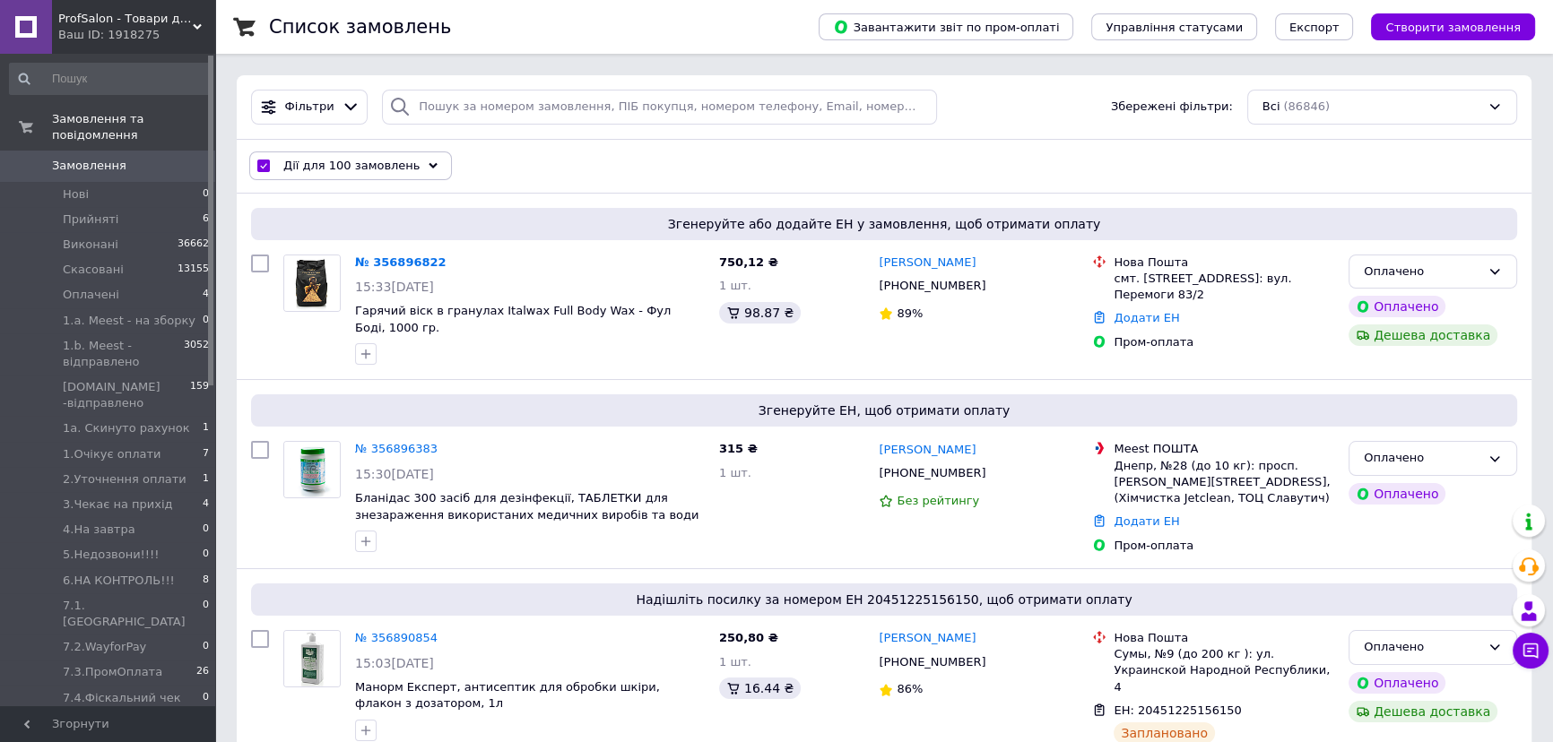
checkbox input "false"
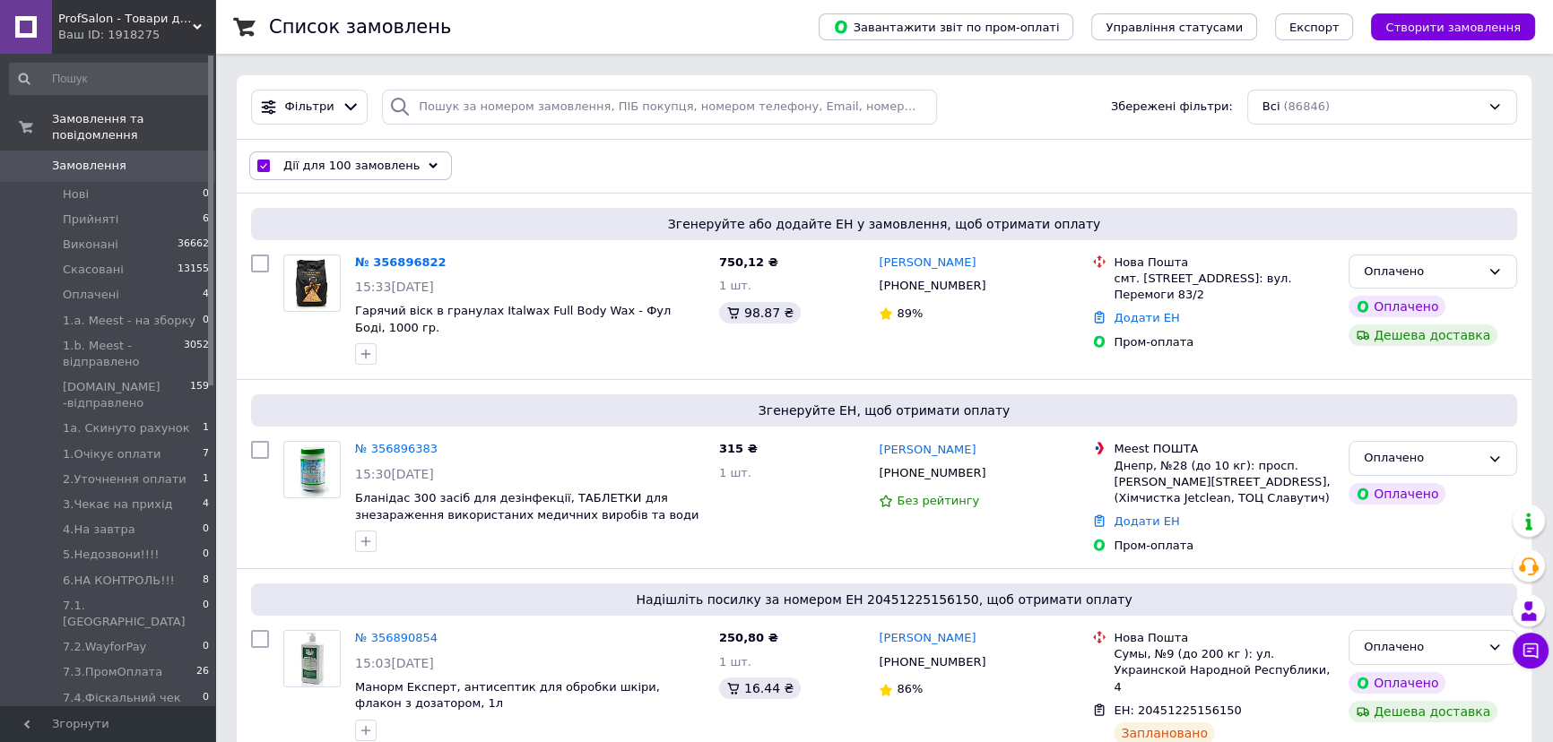
checkbox input "false"
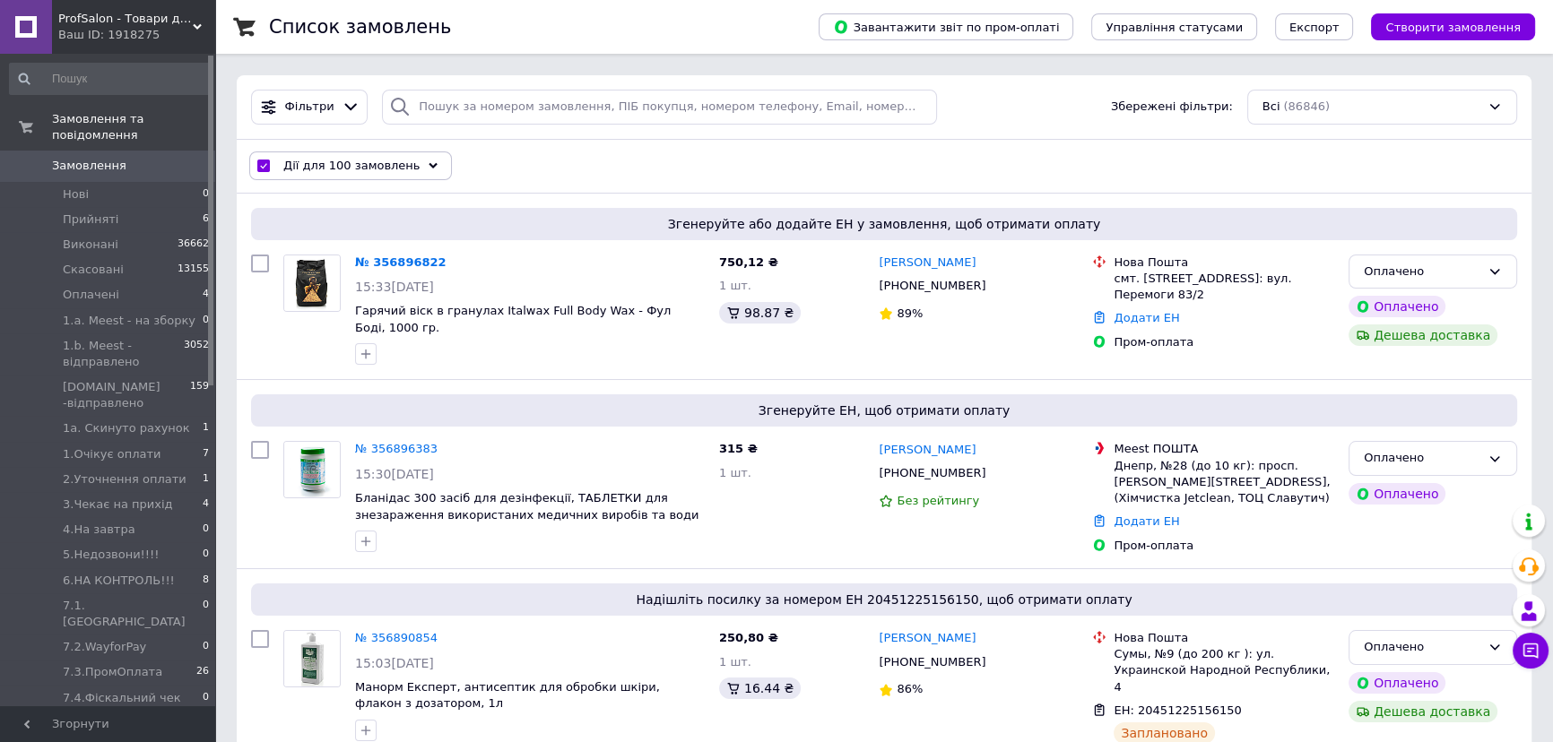
checkbox input "false"
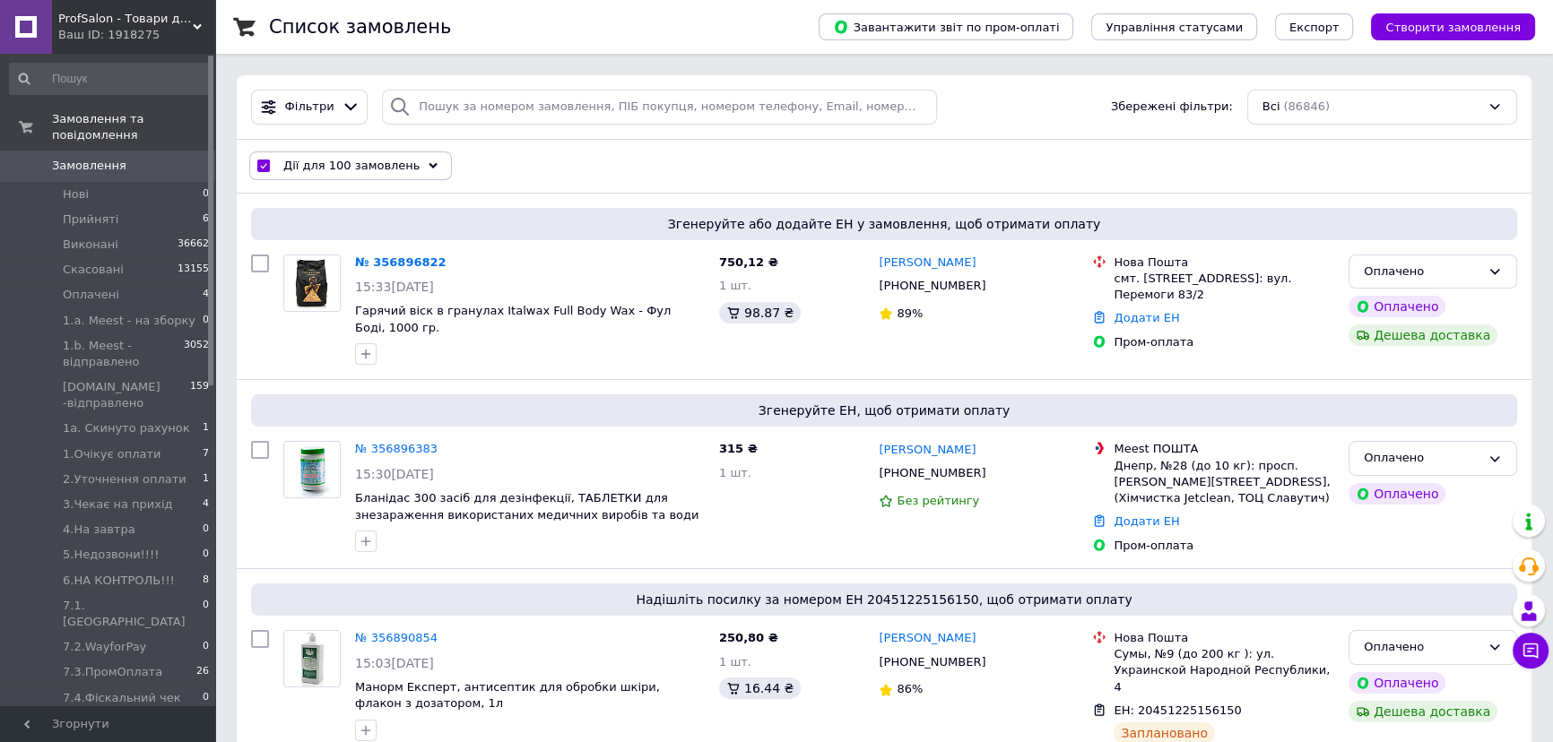
checkbox input "false"
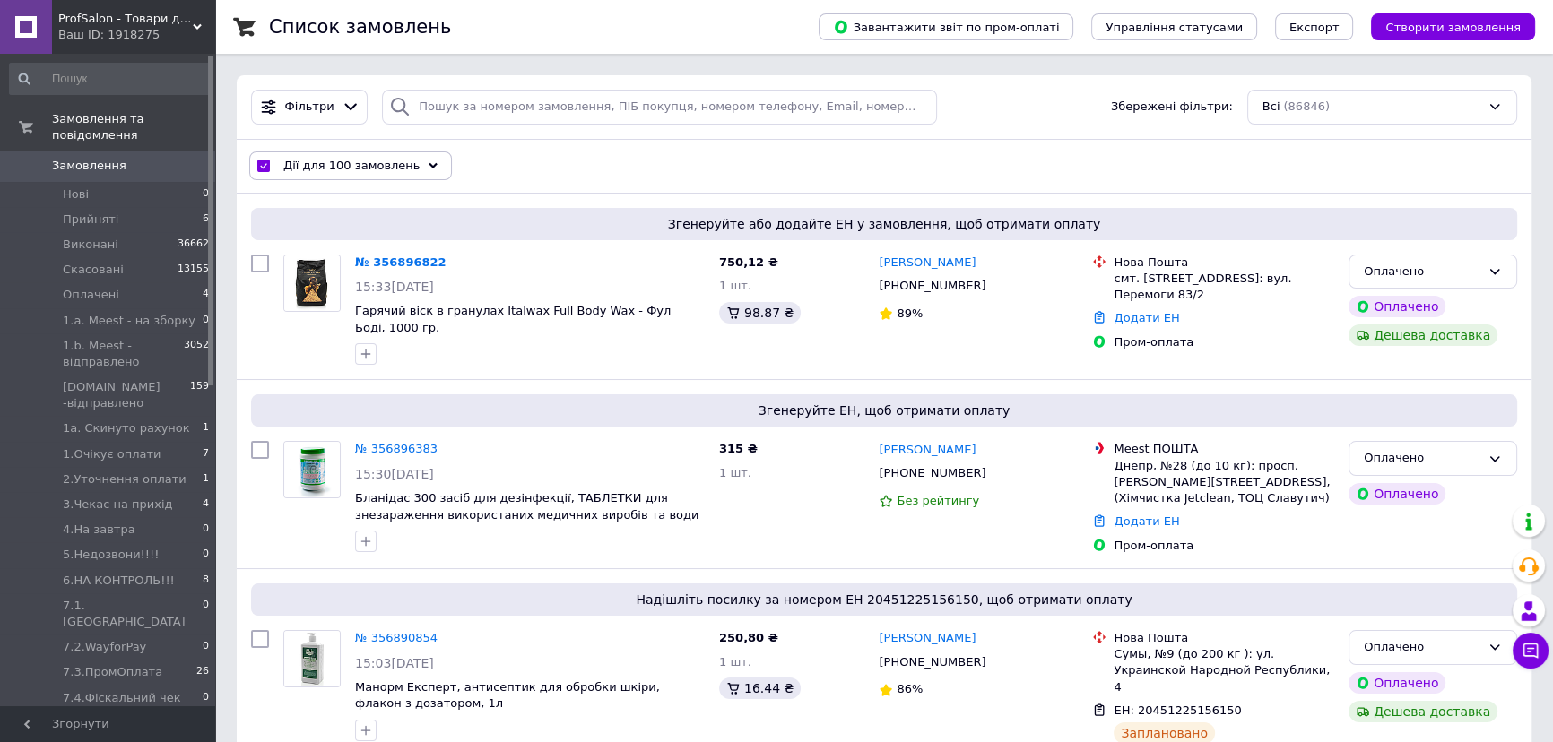
checkbox input "false"
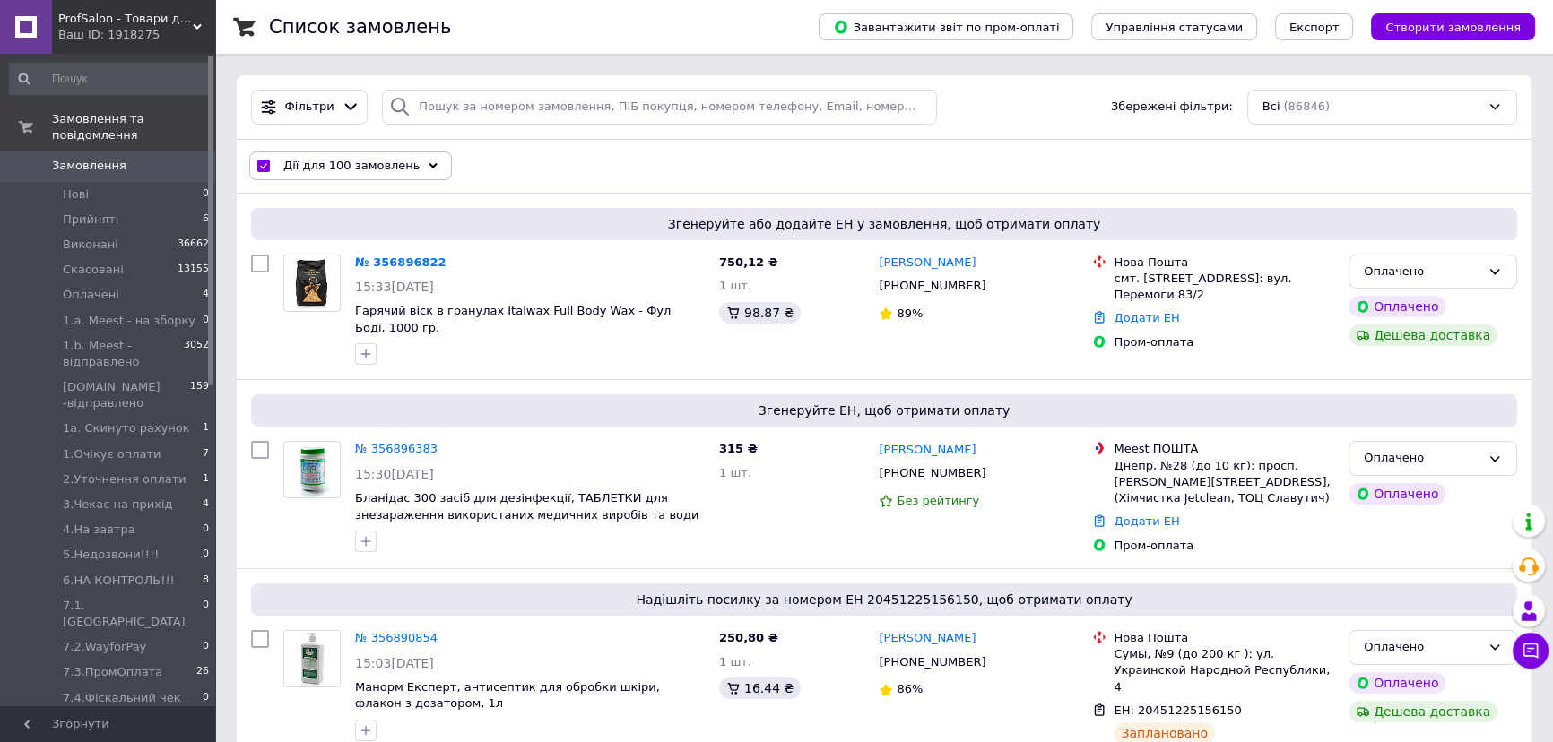
checkbox input "false"
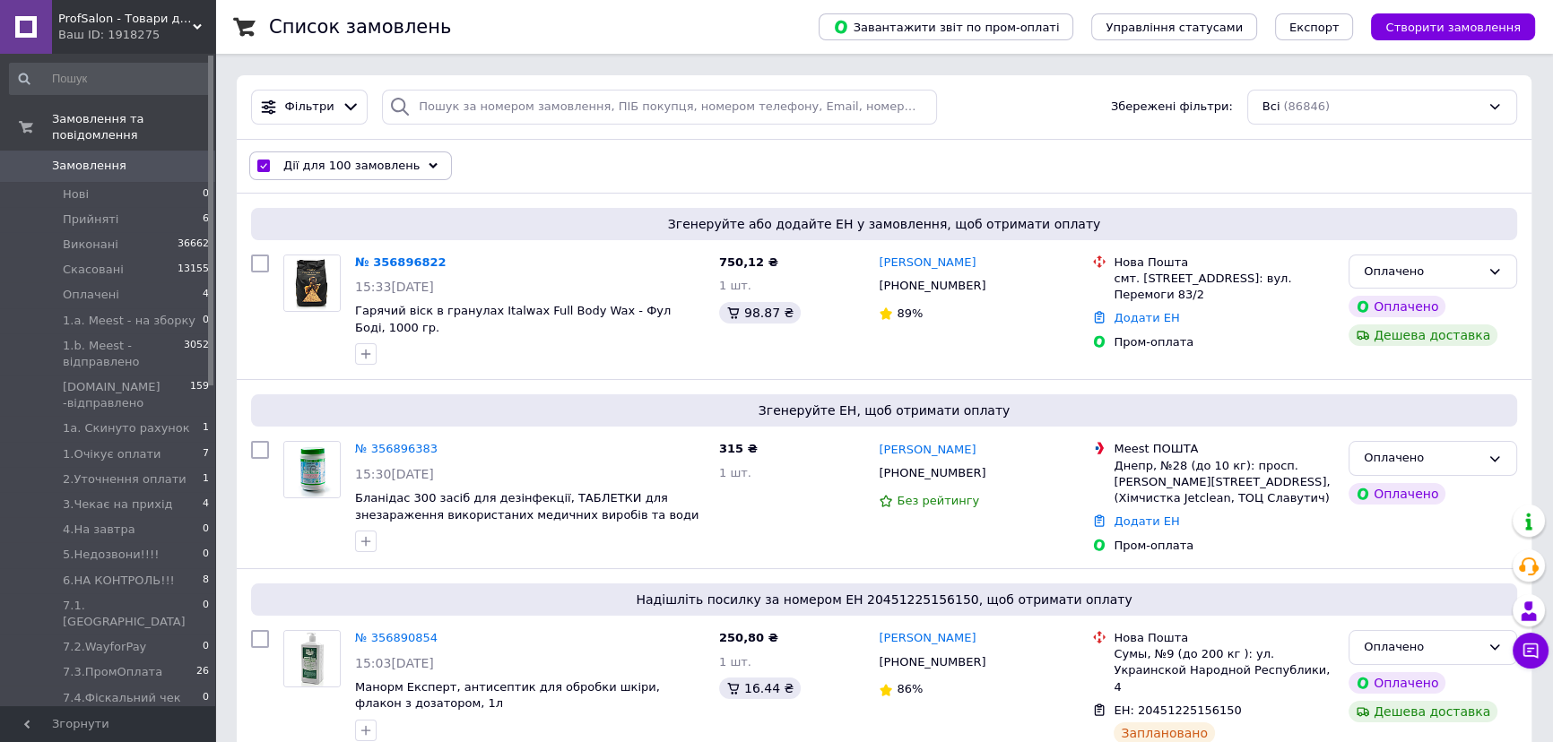
checkbox input "false"
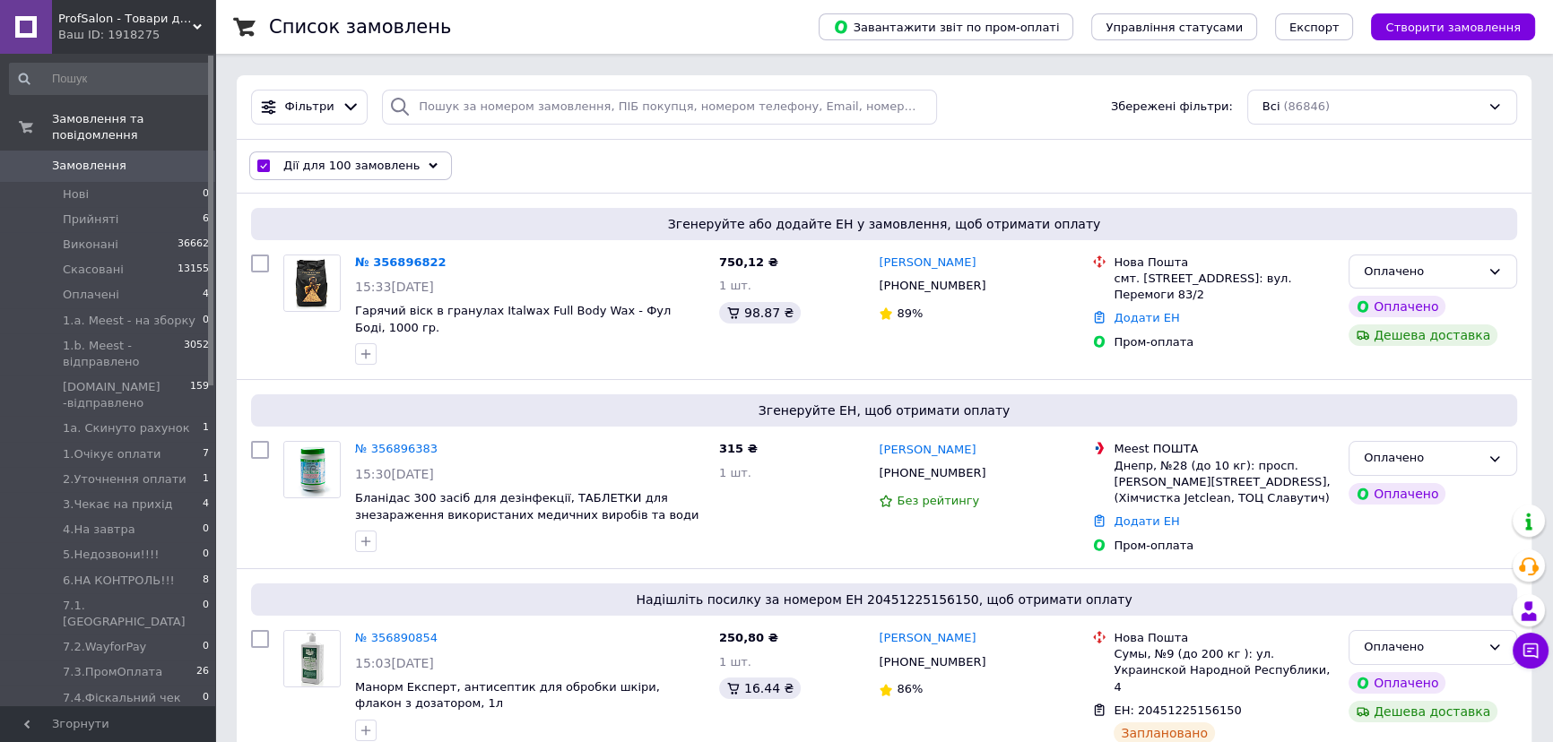
checkbox input "false"
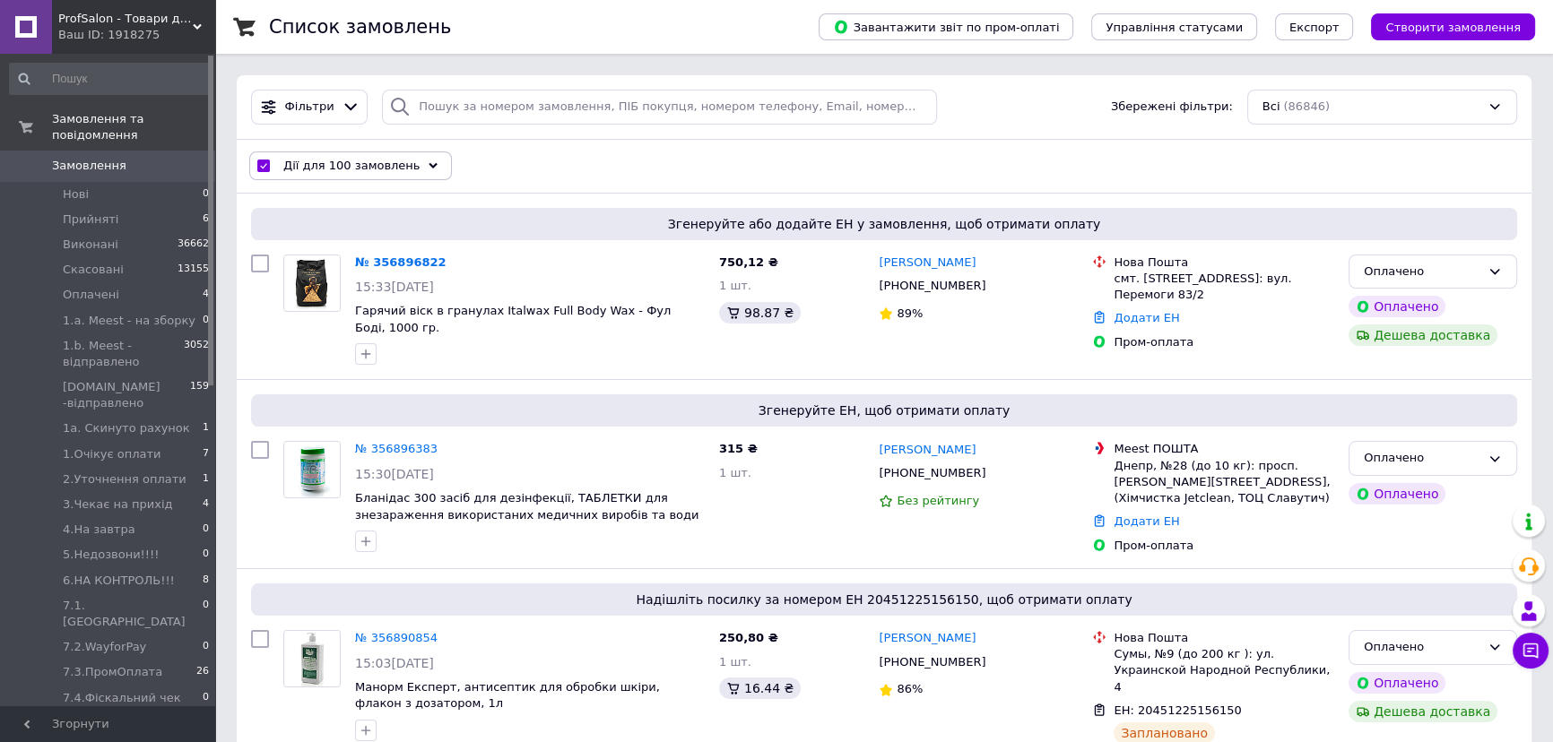
checkbox input "false"
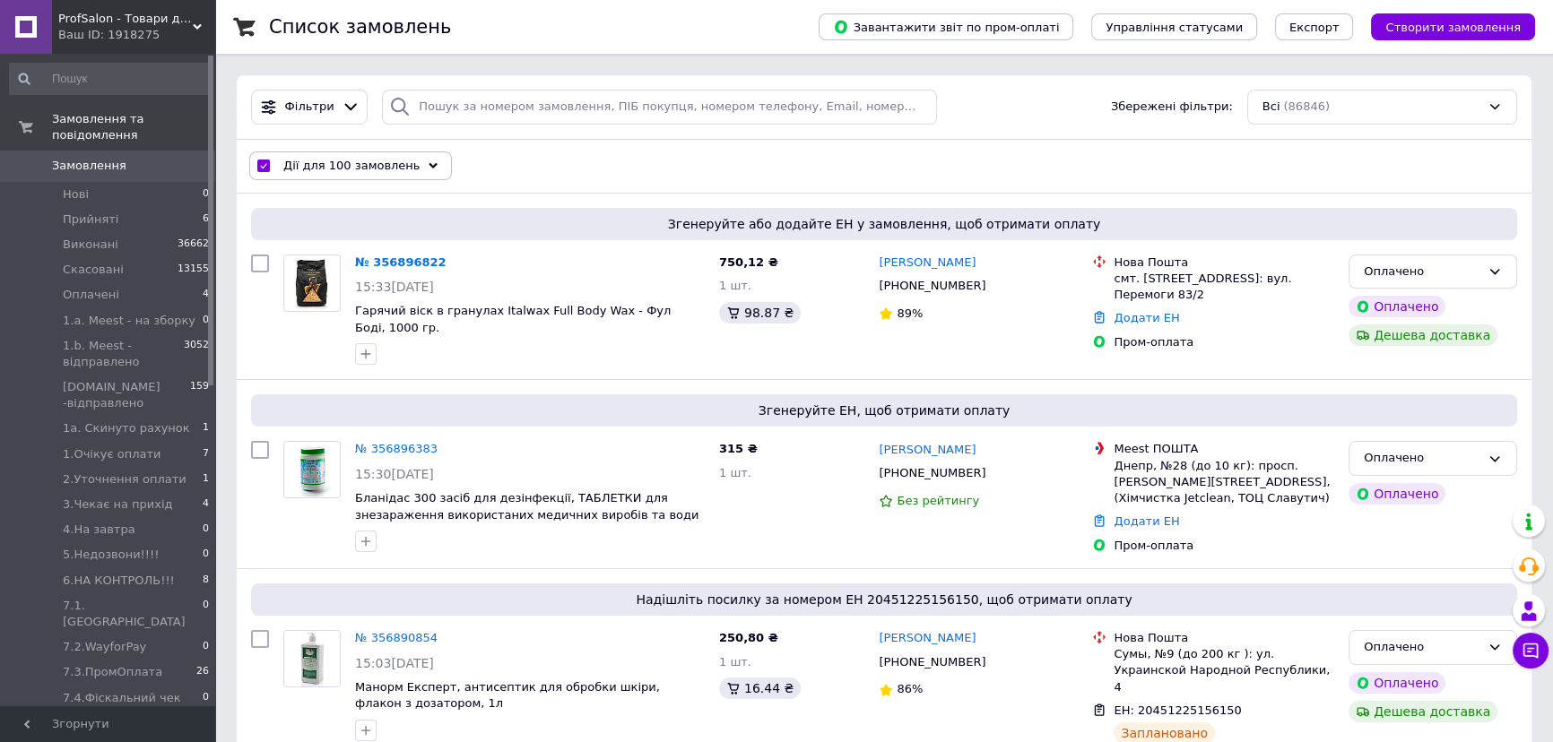
checkbox input "false"
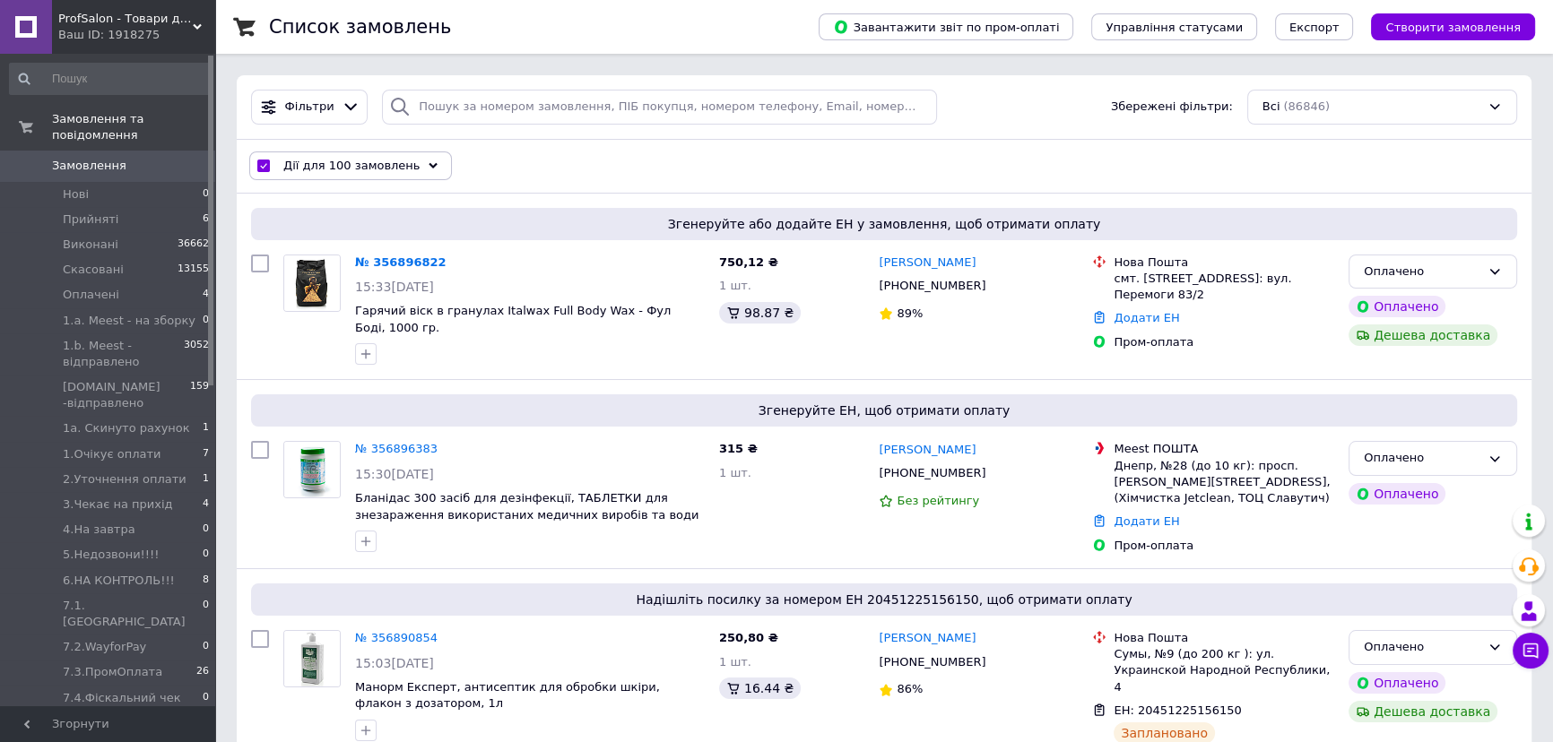
checkbox input "false"
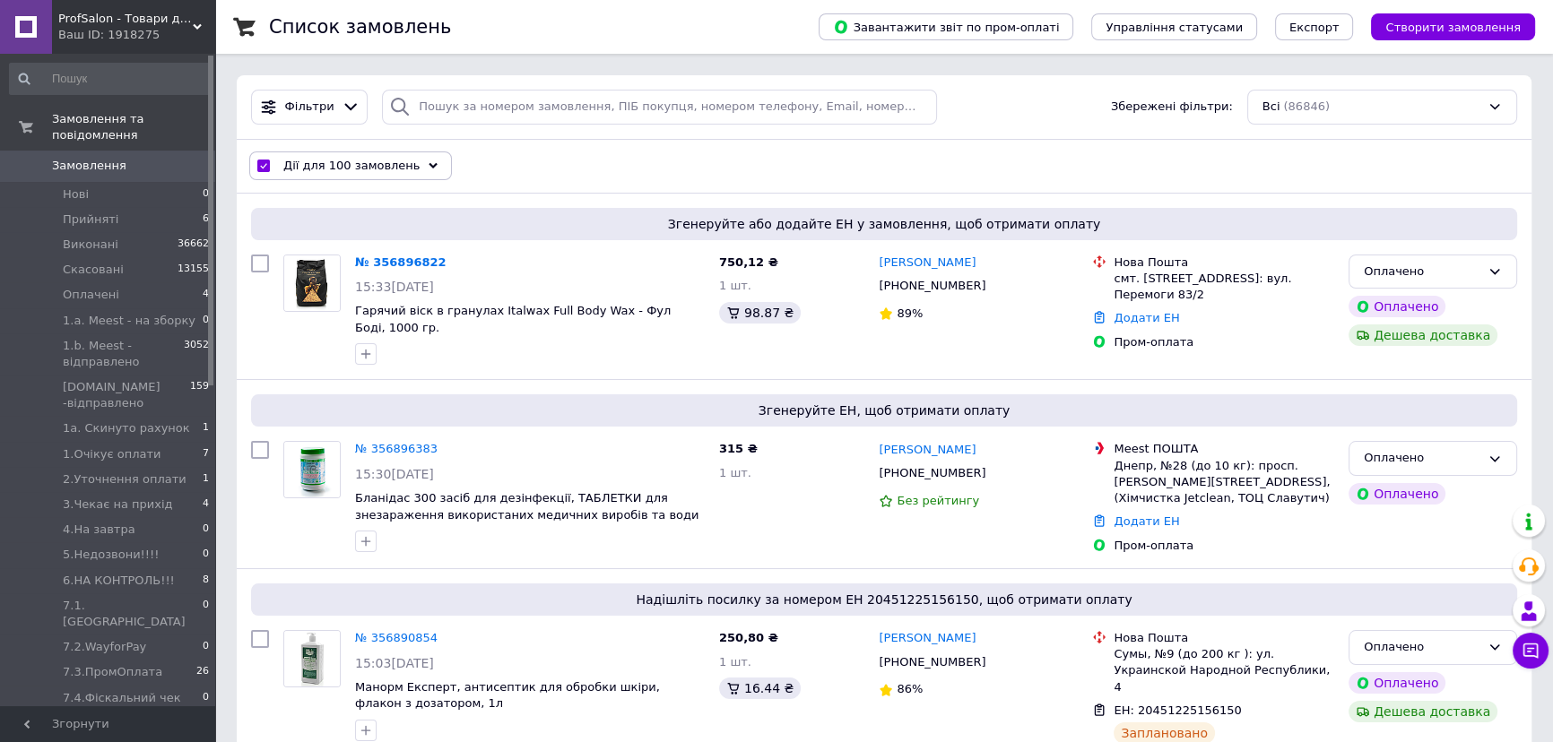
checkbox input "false"
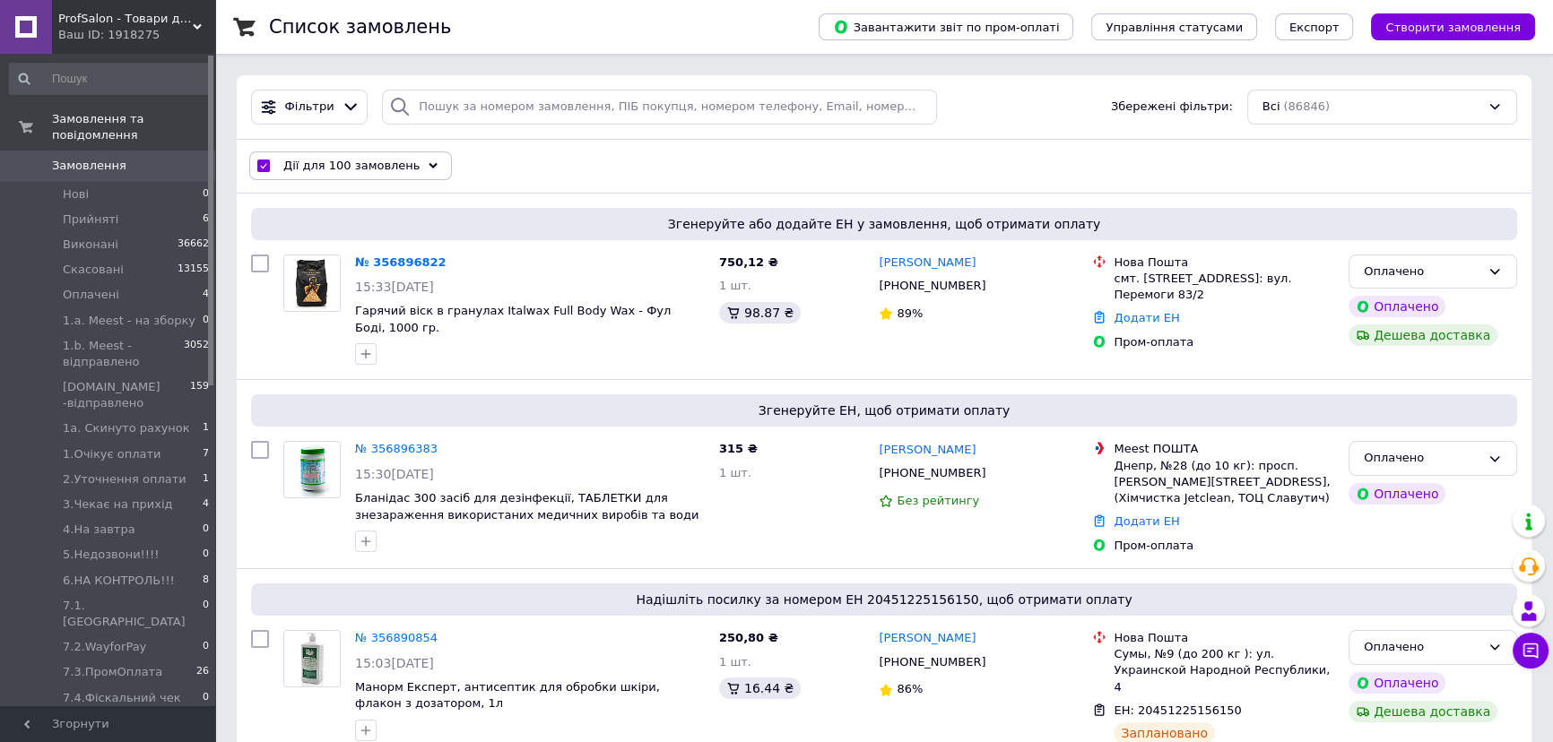
checkbox input "false"
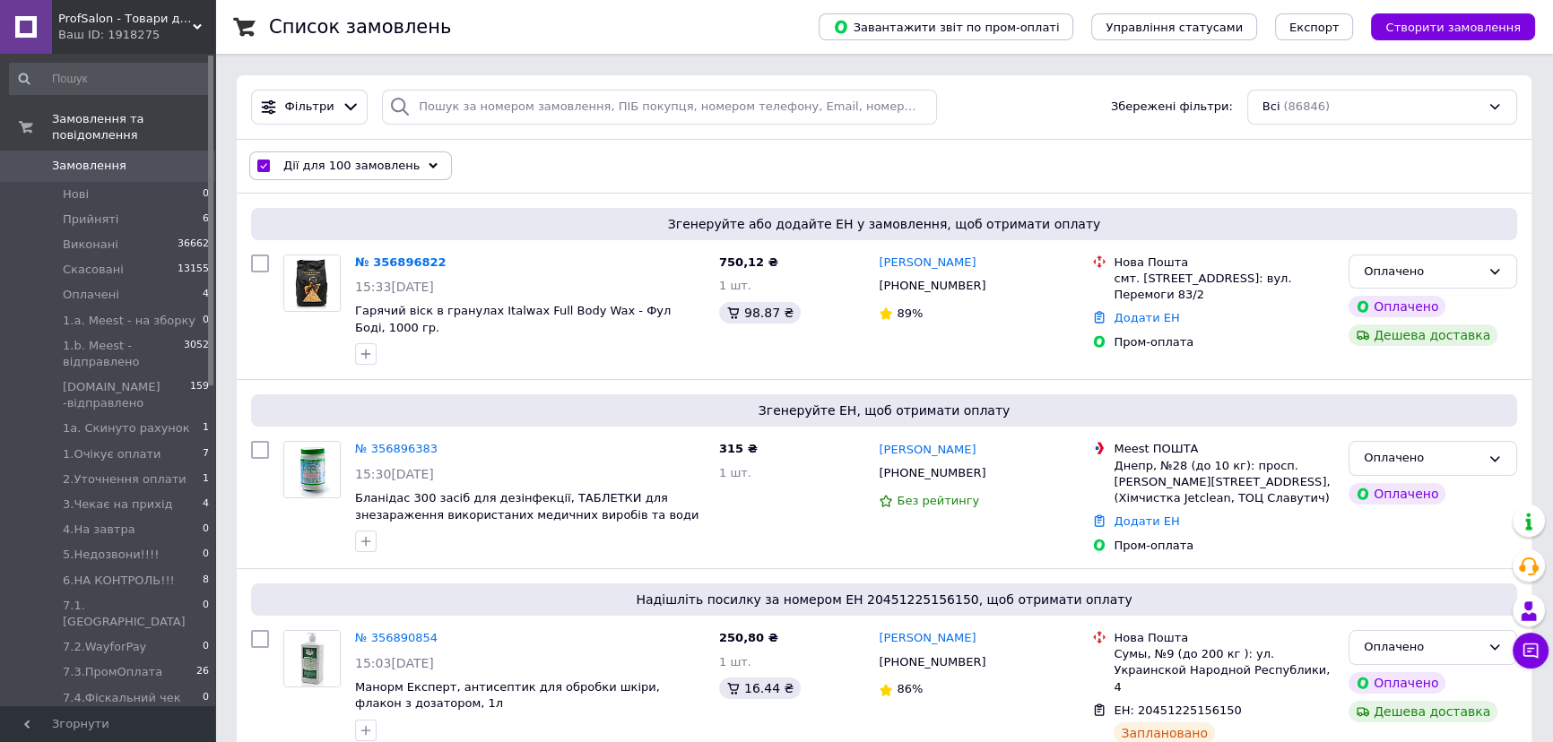
checkbox input "false"
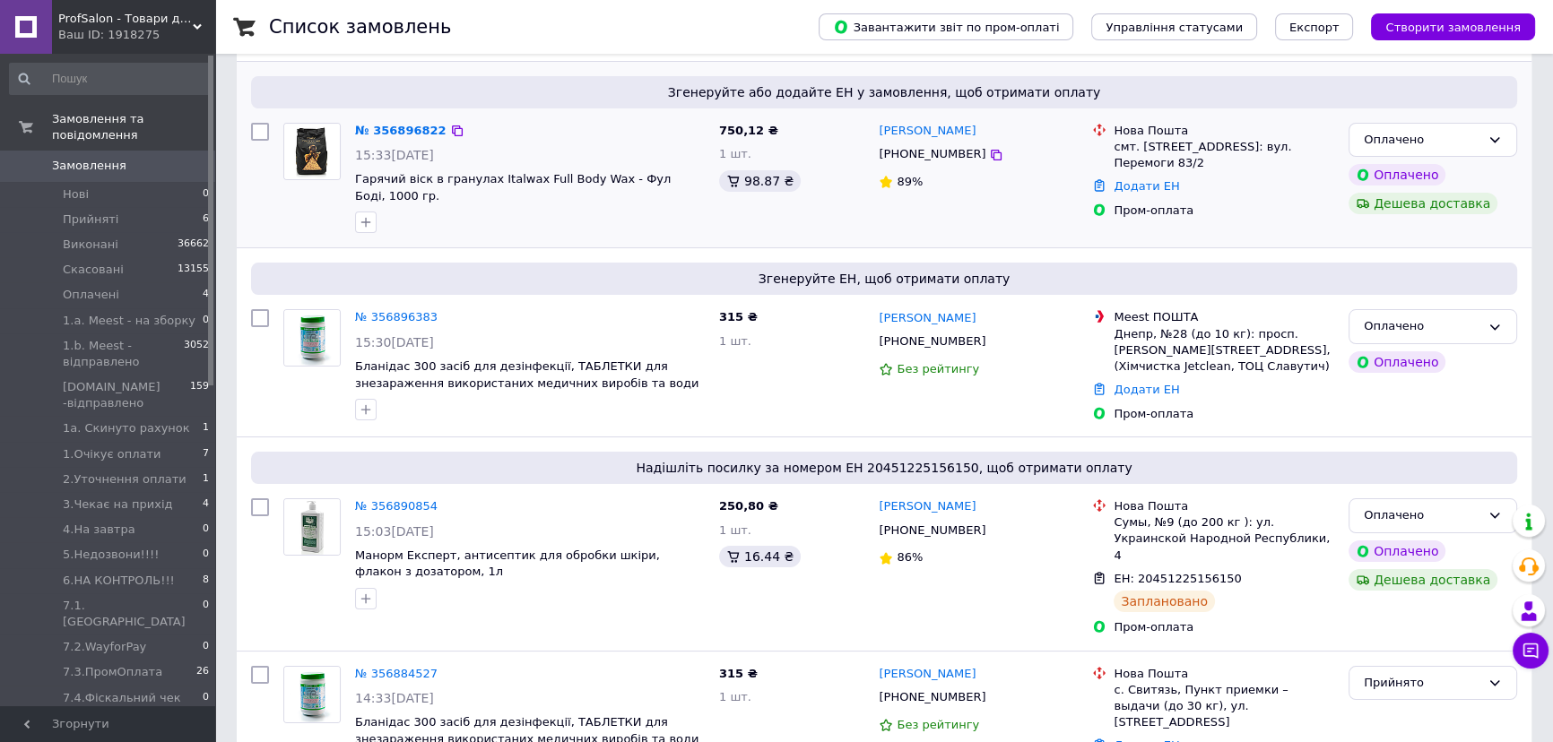
scroll to position [325, 0]
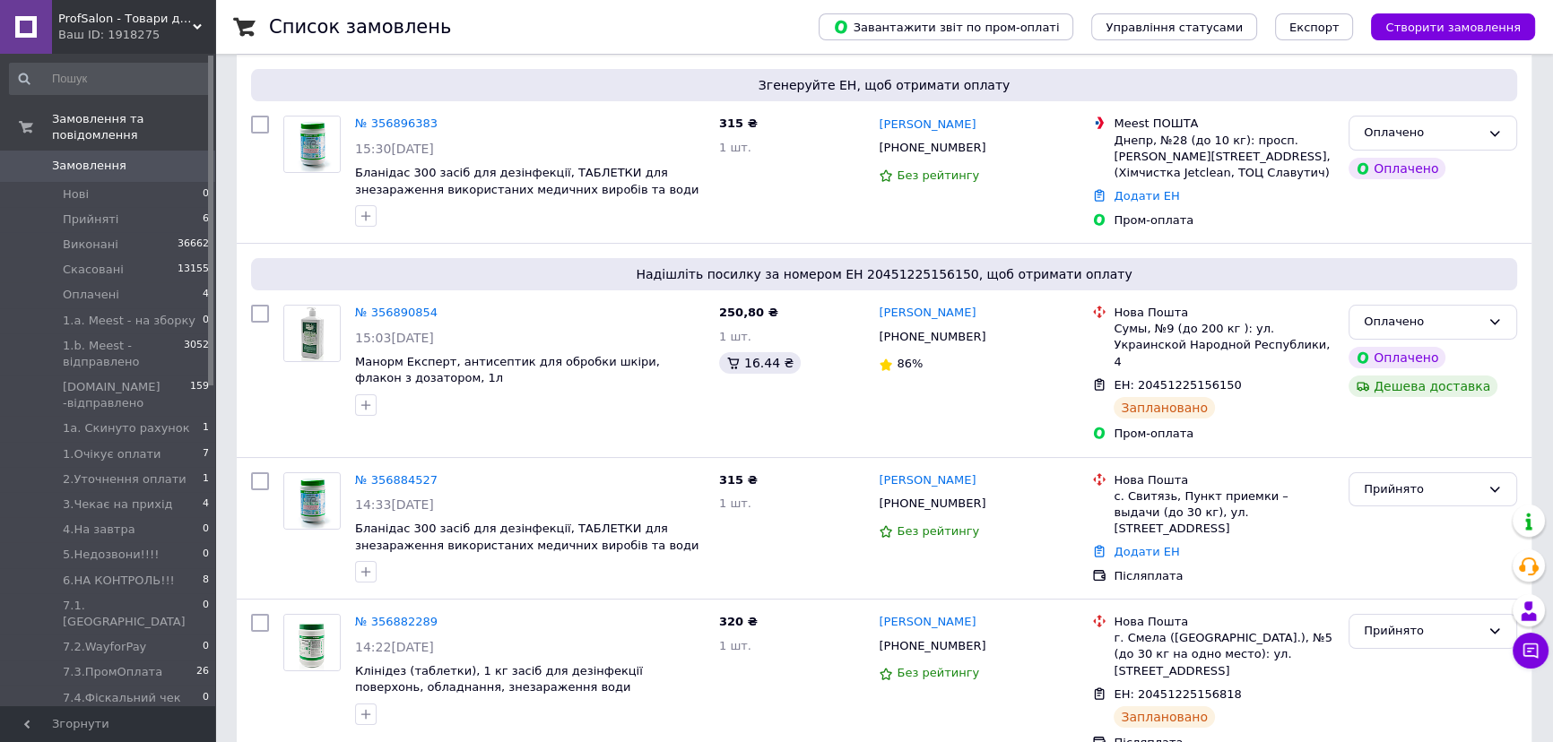
click at [87, 24] on span "ProfSalon - Товари для професіоналів" at bounding box center [125, 19] width 134 height 16
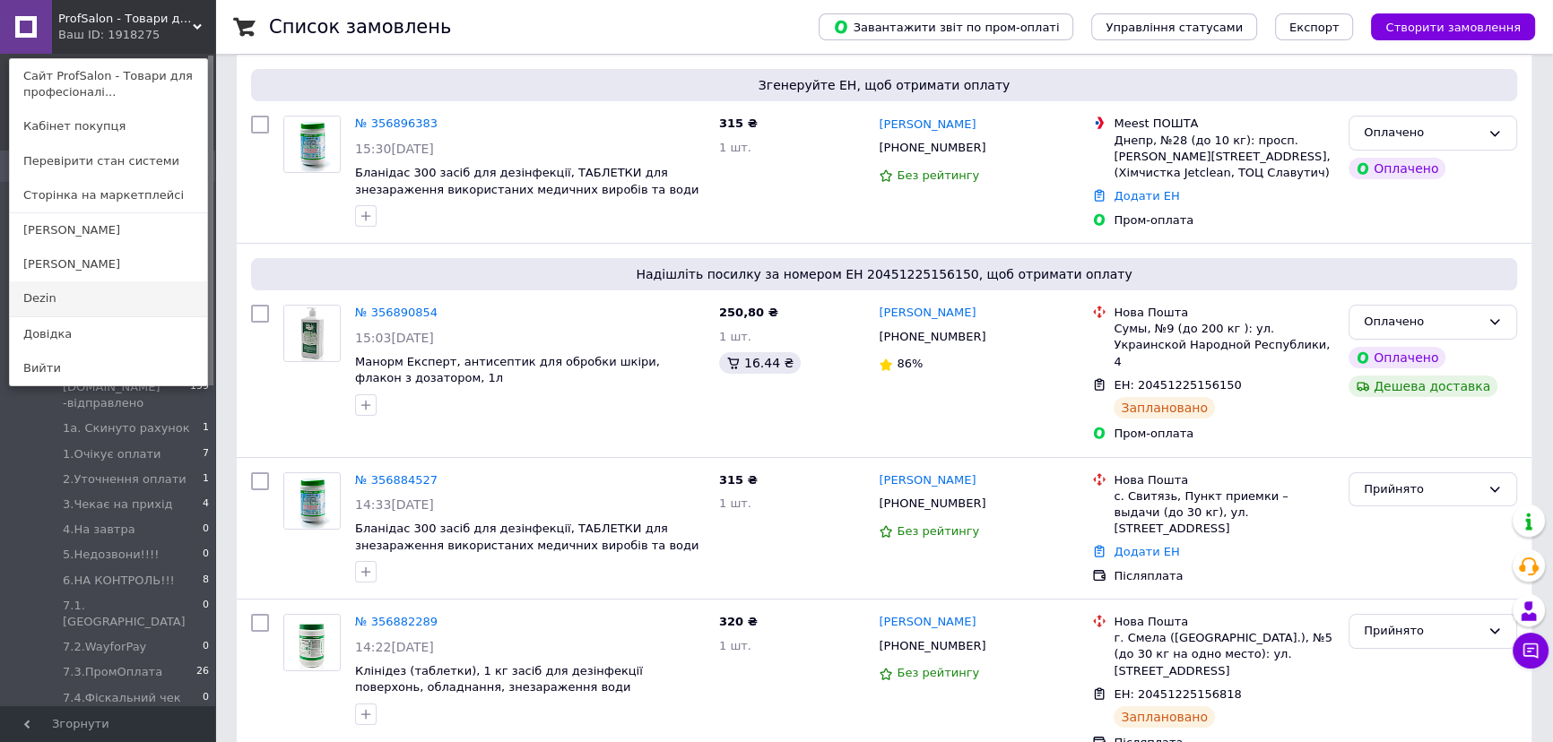
click at [107, 301] on link "Dezin" at bounding box center [108, 299] width 197 height 34
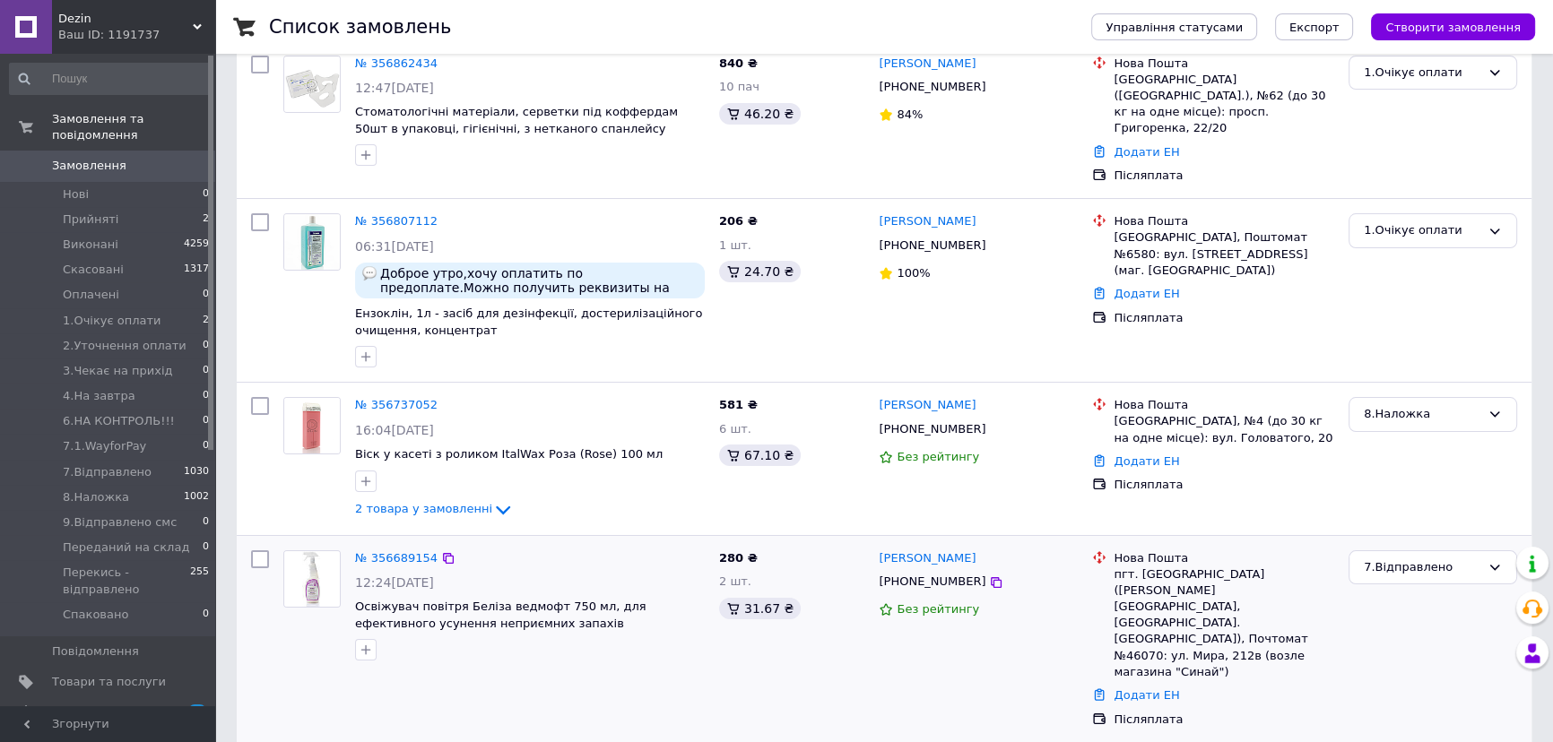
scroll to position [162, 0]
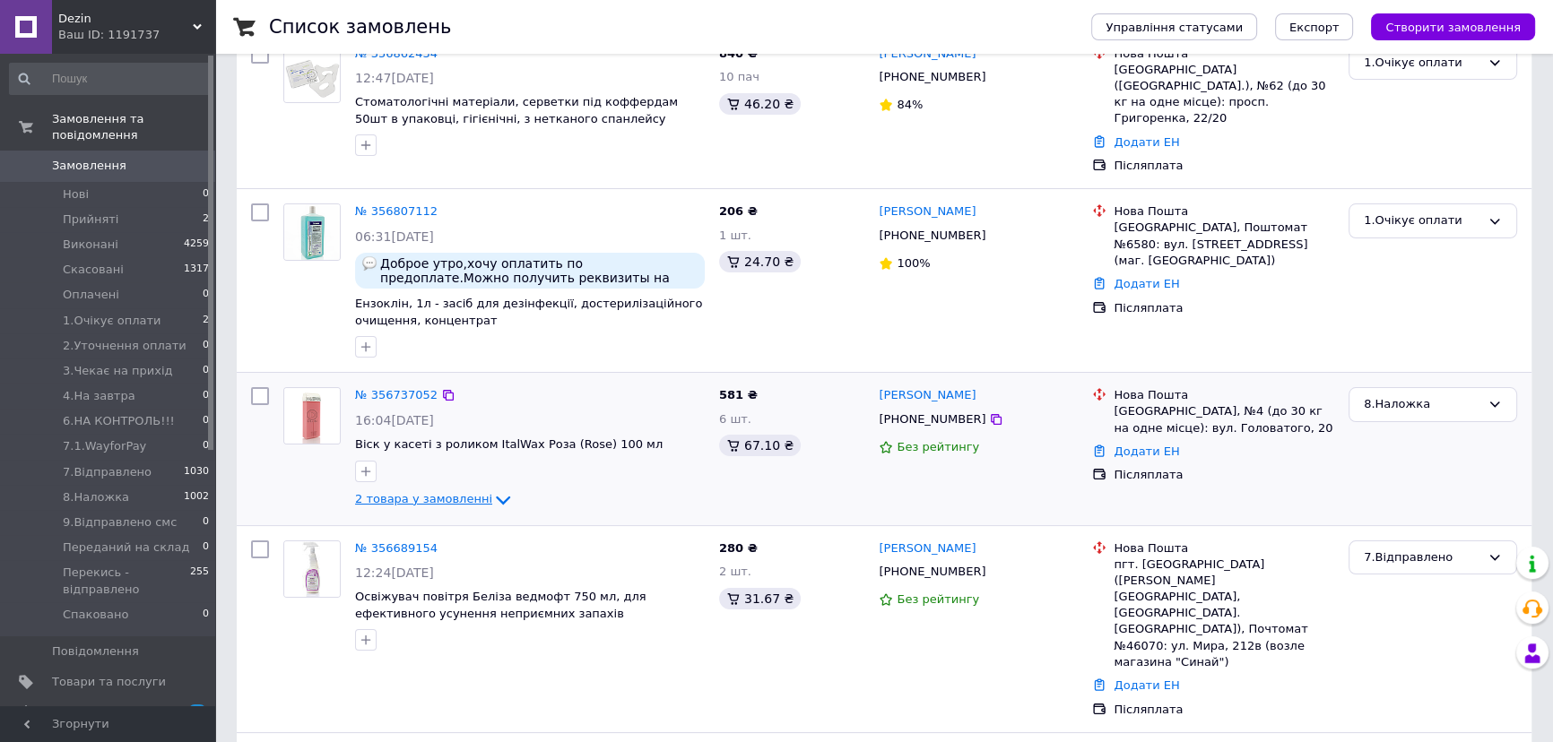
click at [496, 496] on icon at bounding box center [503, 500] width 14 height 9
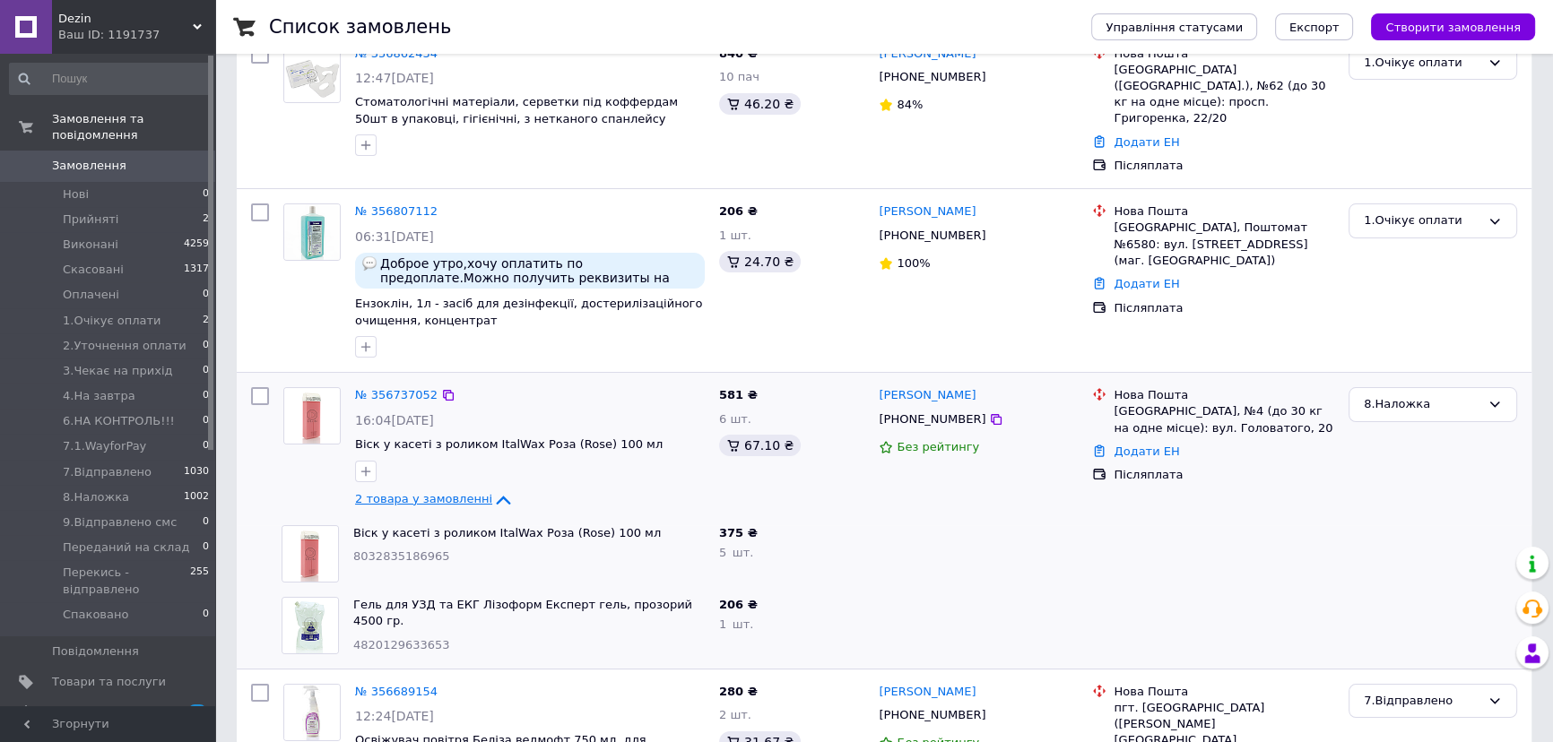
click at [496, 496] on icon at bounding box center [503, 500] width 14 height 9
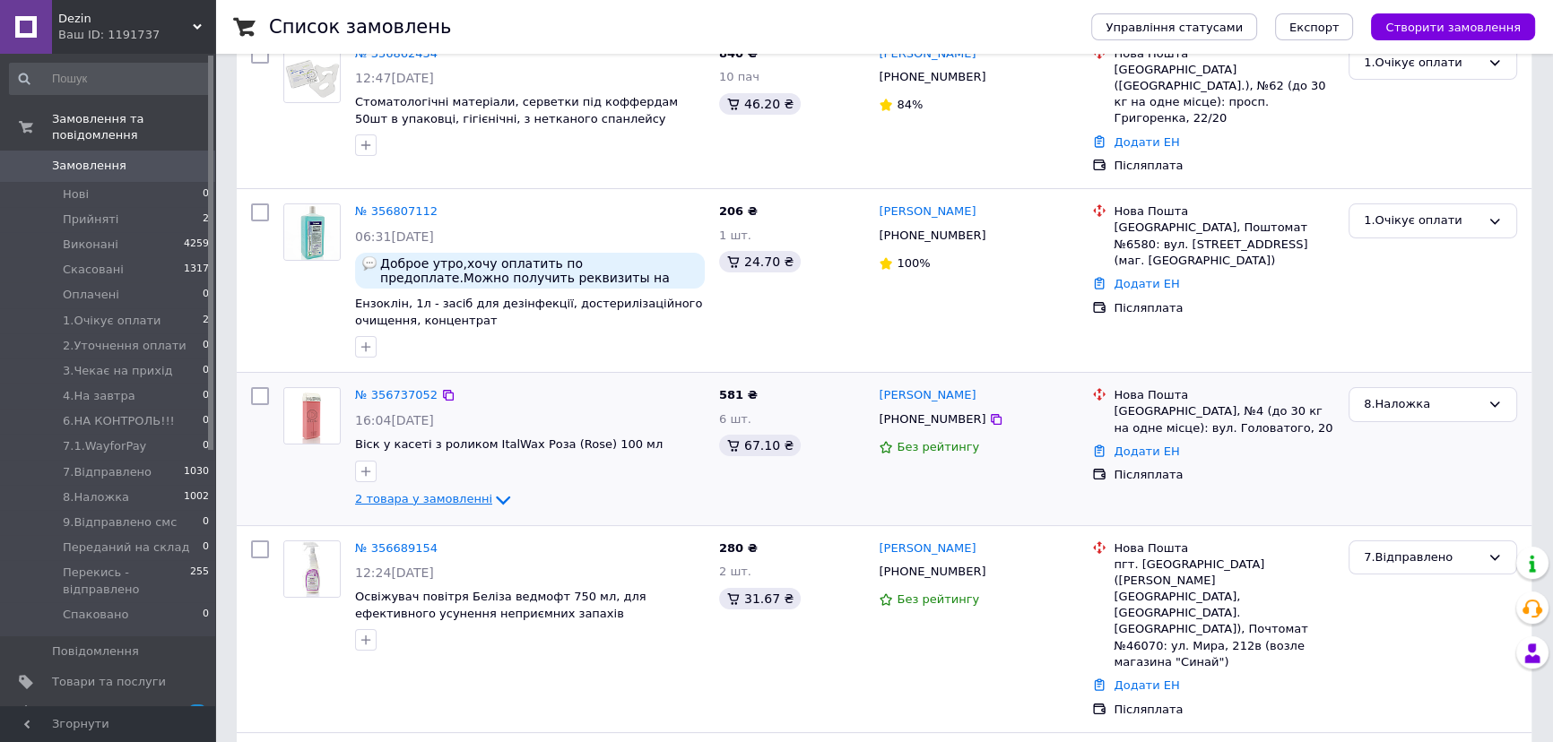
click at [496, 496] on icon at bounding box center [503, 500] width 14 height 9
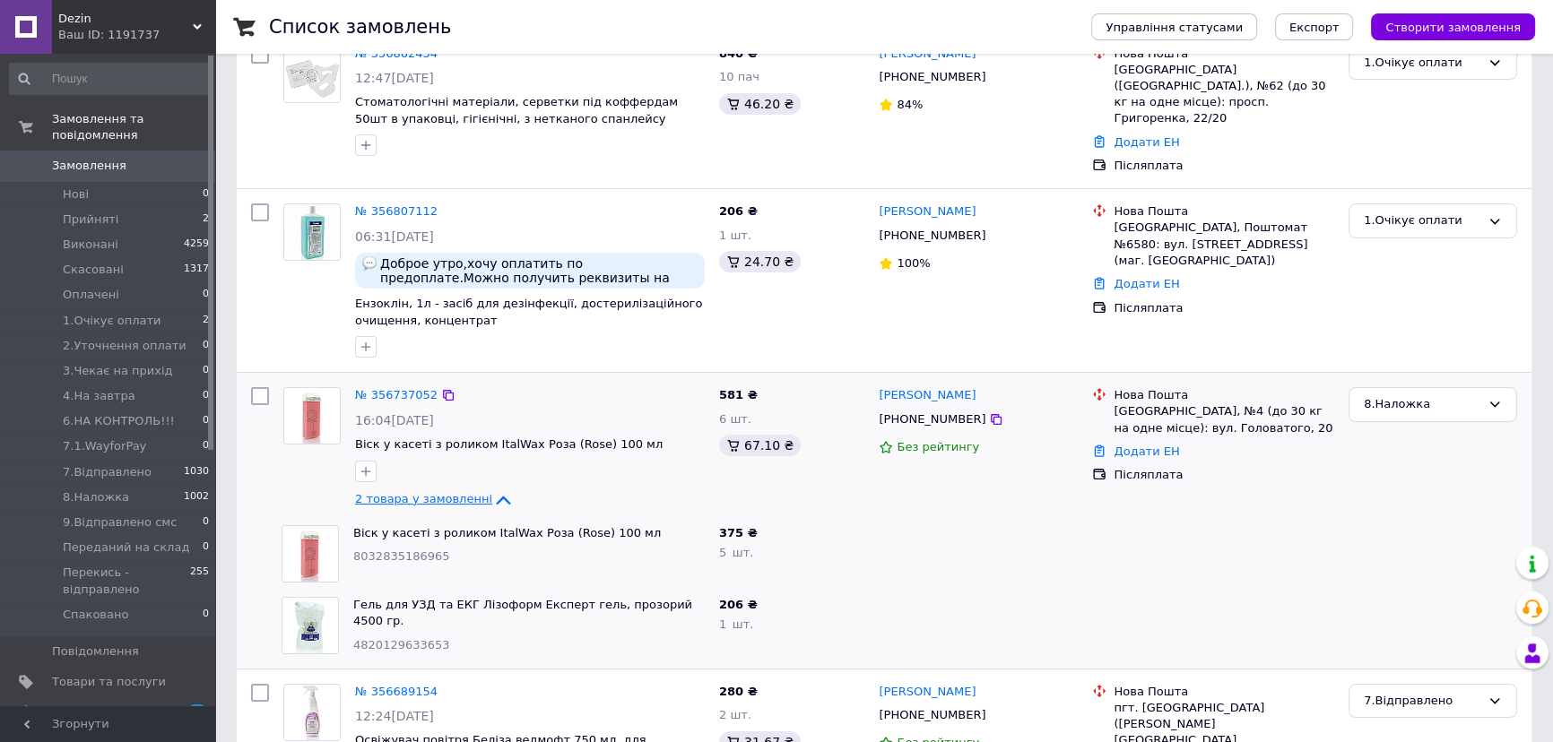
click at [121, 11] on span "Dezin" at bounding box center [125, 19] width 134 height 16
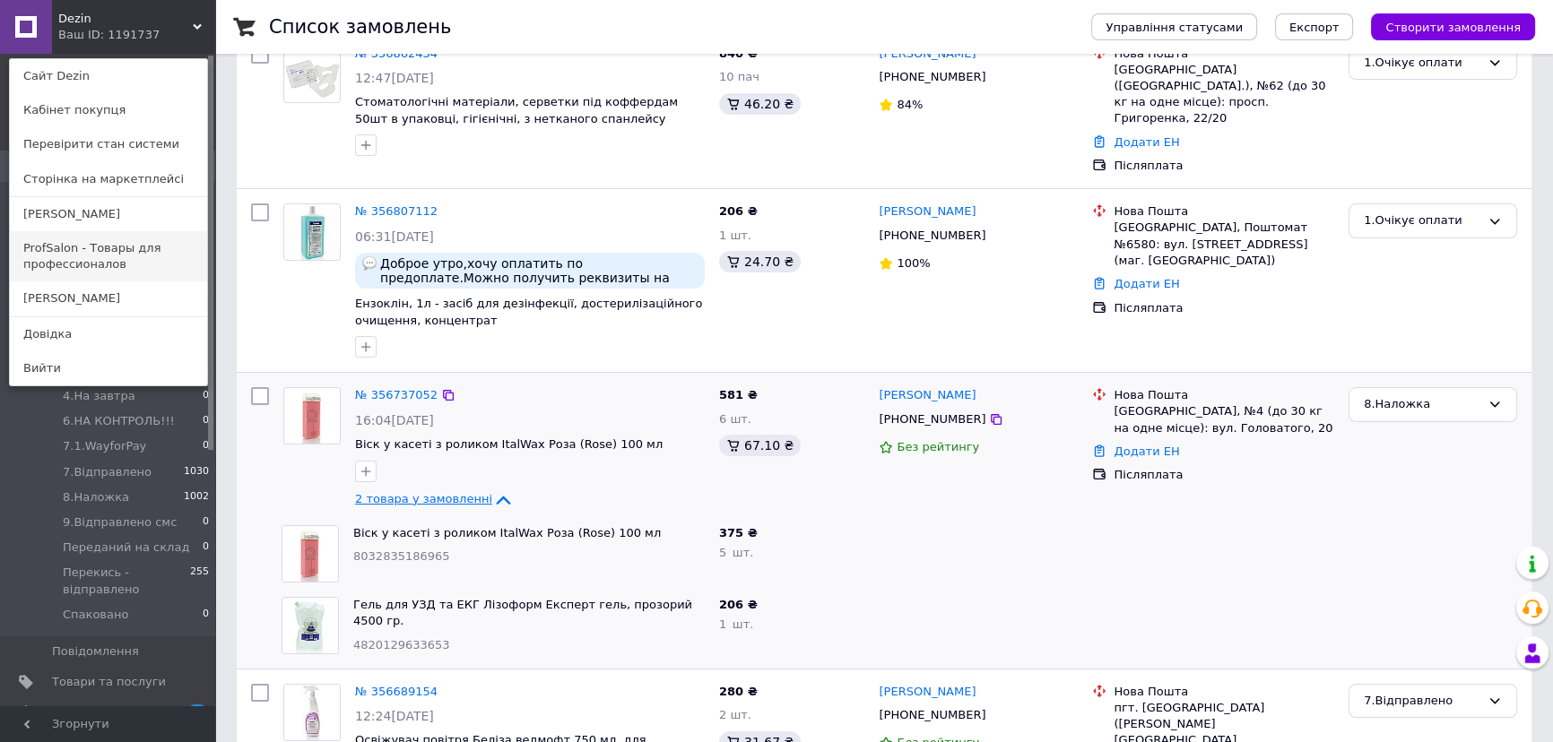
click at [118, 242] on link "ProfSalon - Товары для профессионалов" at bounding box center [108, 256] width 197 height 50
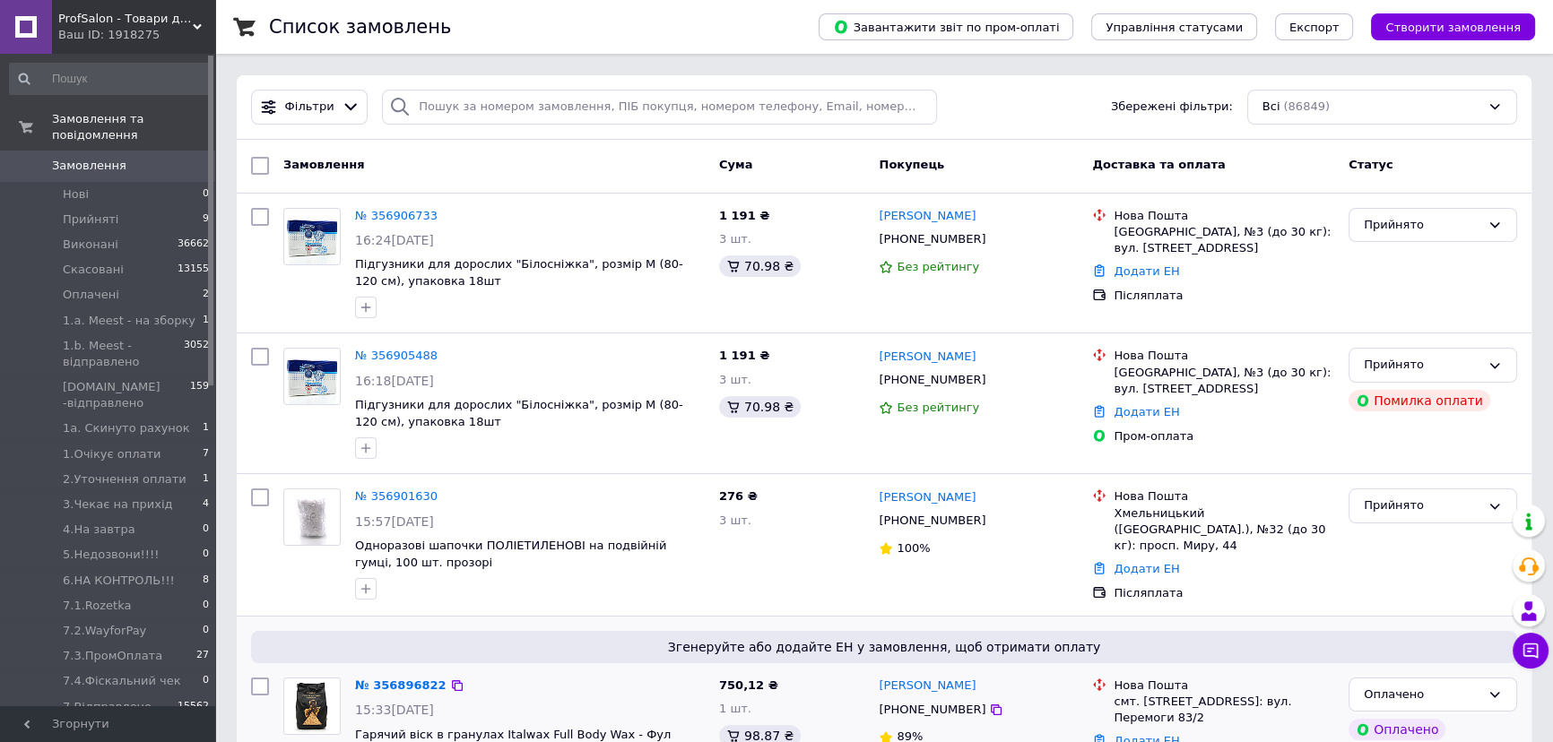
click at [642, 631] on div "Згенеруйте або додайте ЕН у замовлення, щоб отримати оплату" at bounding box center [884, 647] width 1266 height 32
click at [390, 213] on link "№ 356906733" at bounding box center [396, 215] width 82 height 13
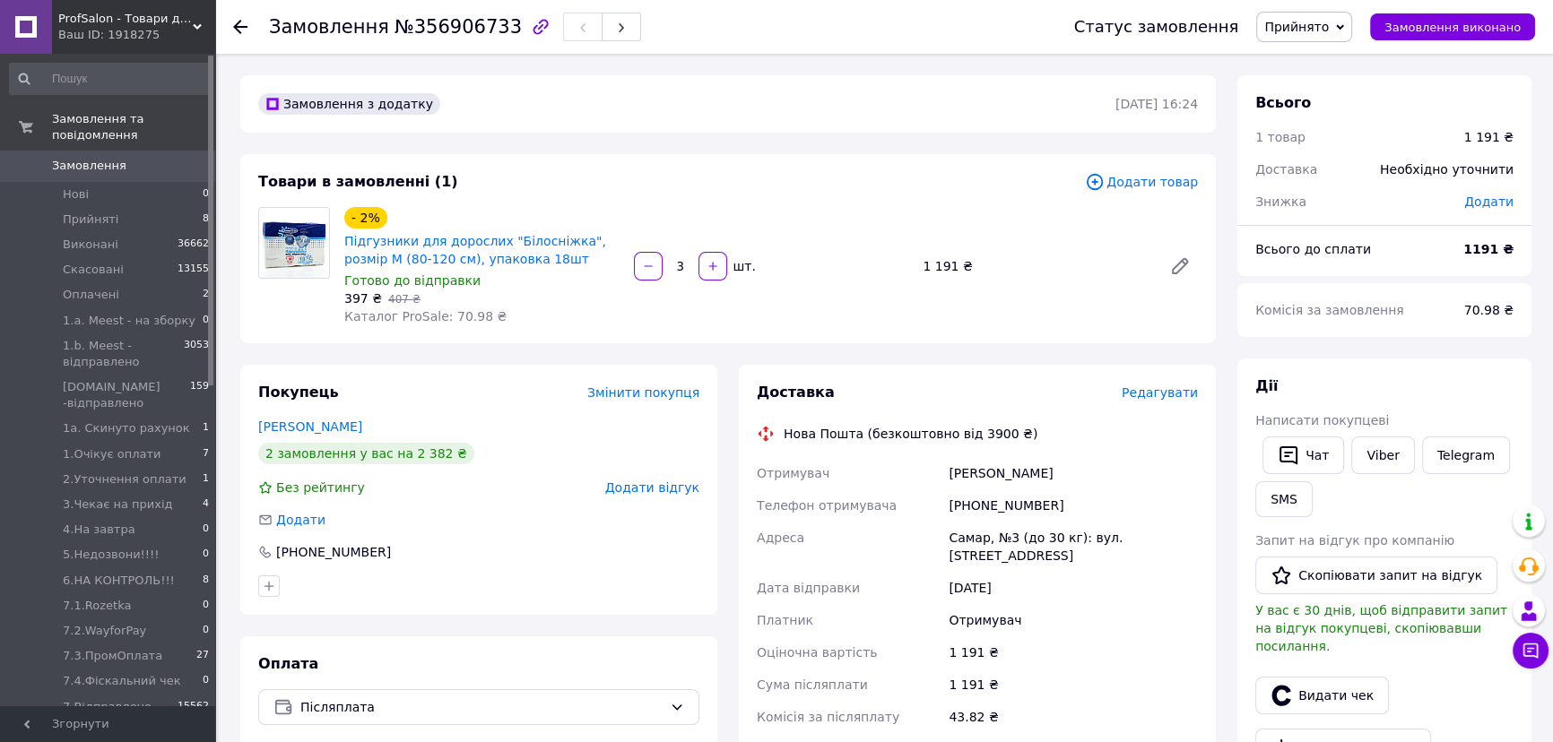
click at [730, 377] on div "Доставка Редагувати Нова Пошта (безкоштовно від 3900 ₴) Отримувач [PERSON_NAME]…" at bounding box center [977, 661] width 499 height 592
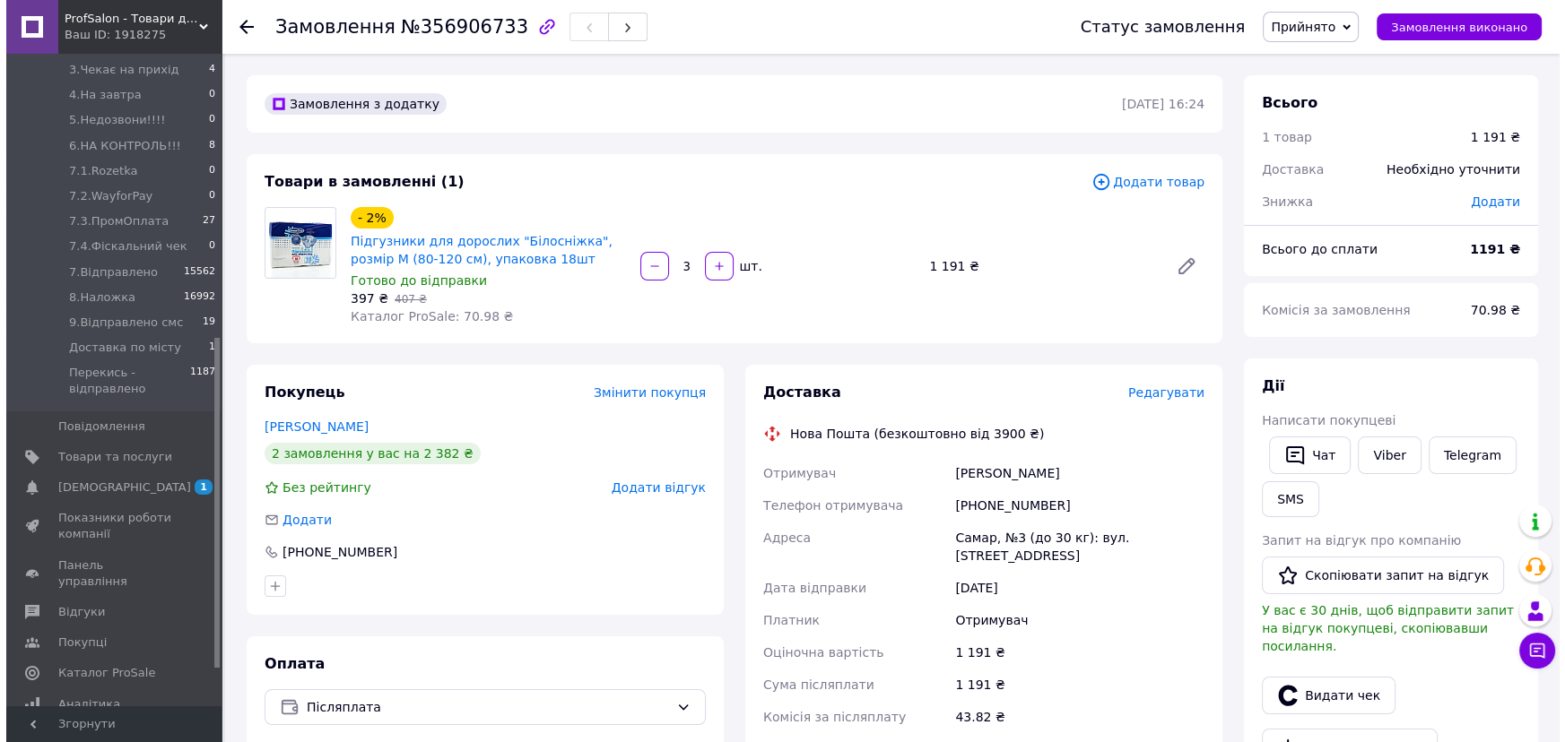
scroll to position [570, 0]
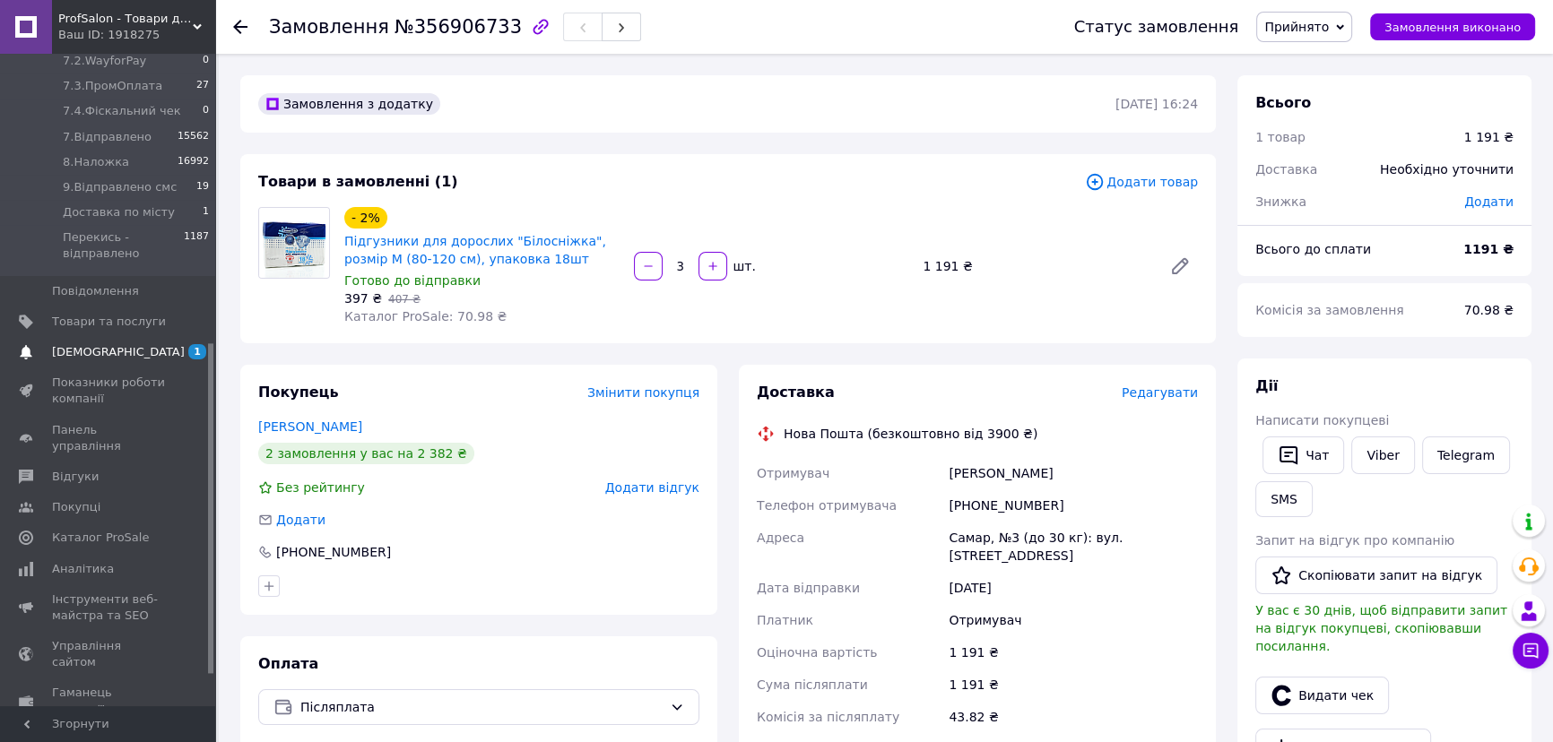
click at [143, 346] on link "[DEMOGRAPHIC_DATA] 1 0" at bounding box center [110, 352] width 220 height 30
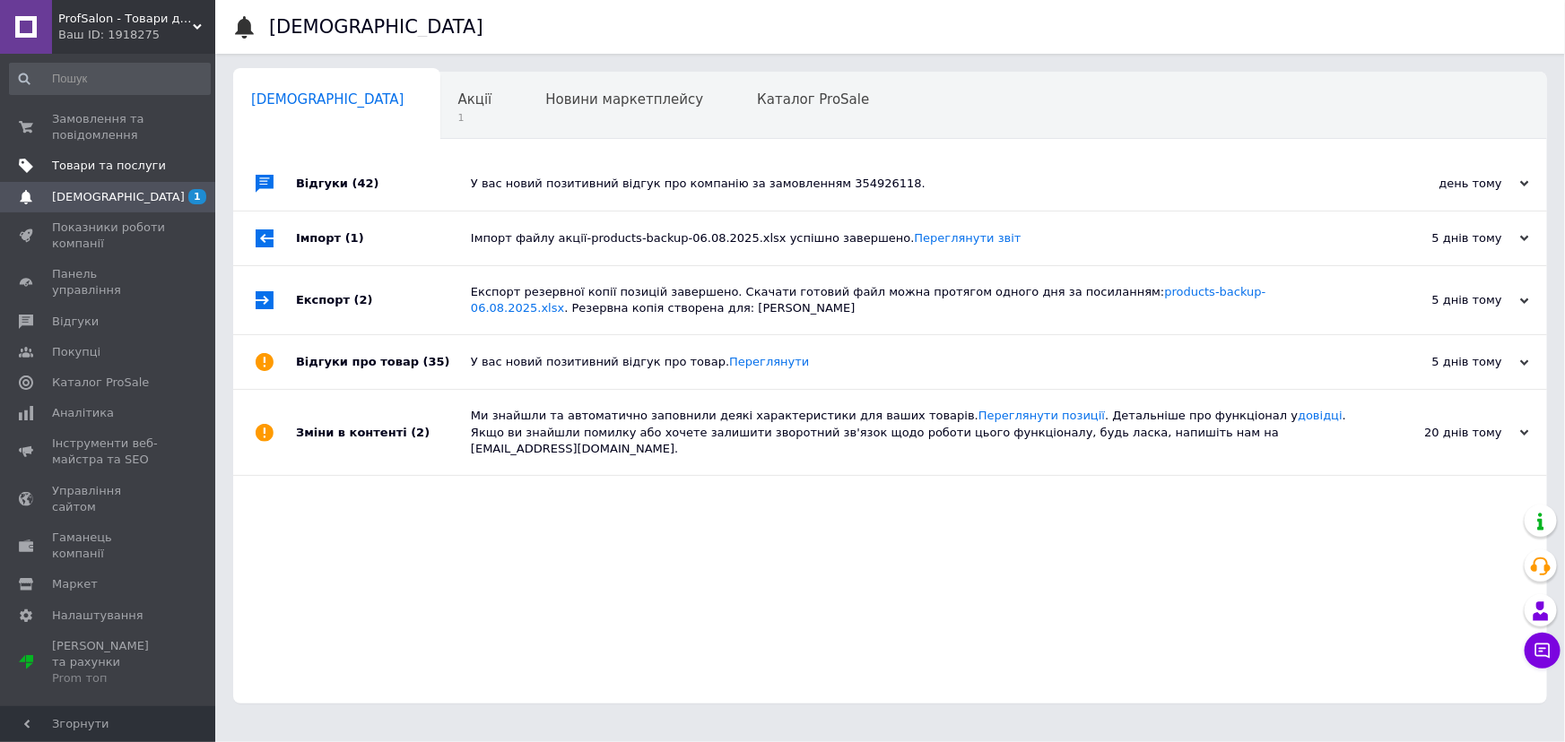
click at [111, 167] on span "Товари та послуги" at bounding box center [109, 166] width 114 height 16
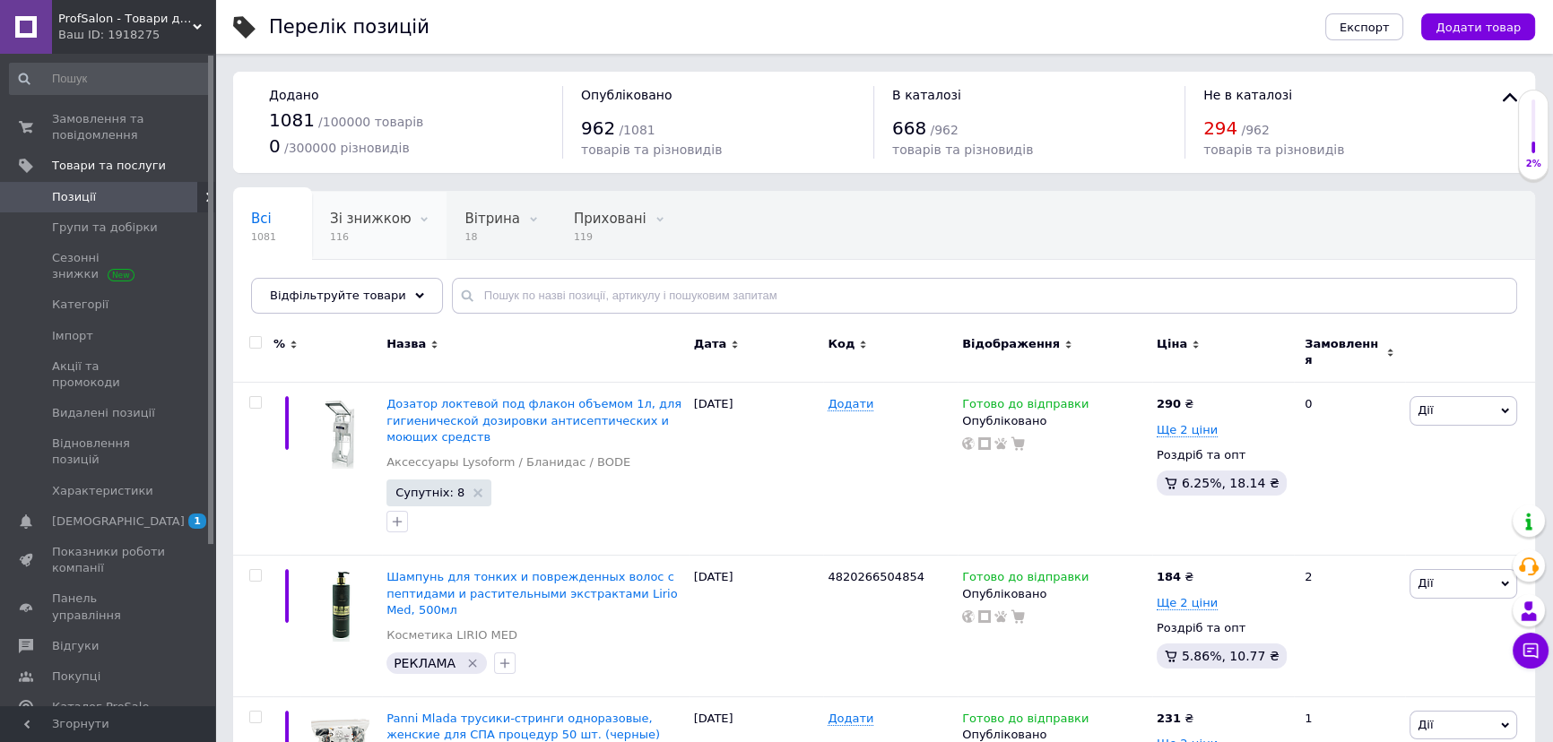
click at [391, 218] on span "Зі знижкою" at bounding box center [370, 219] width 81 height 16
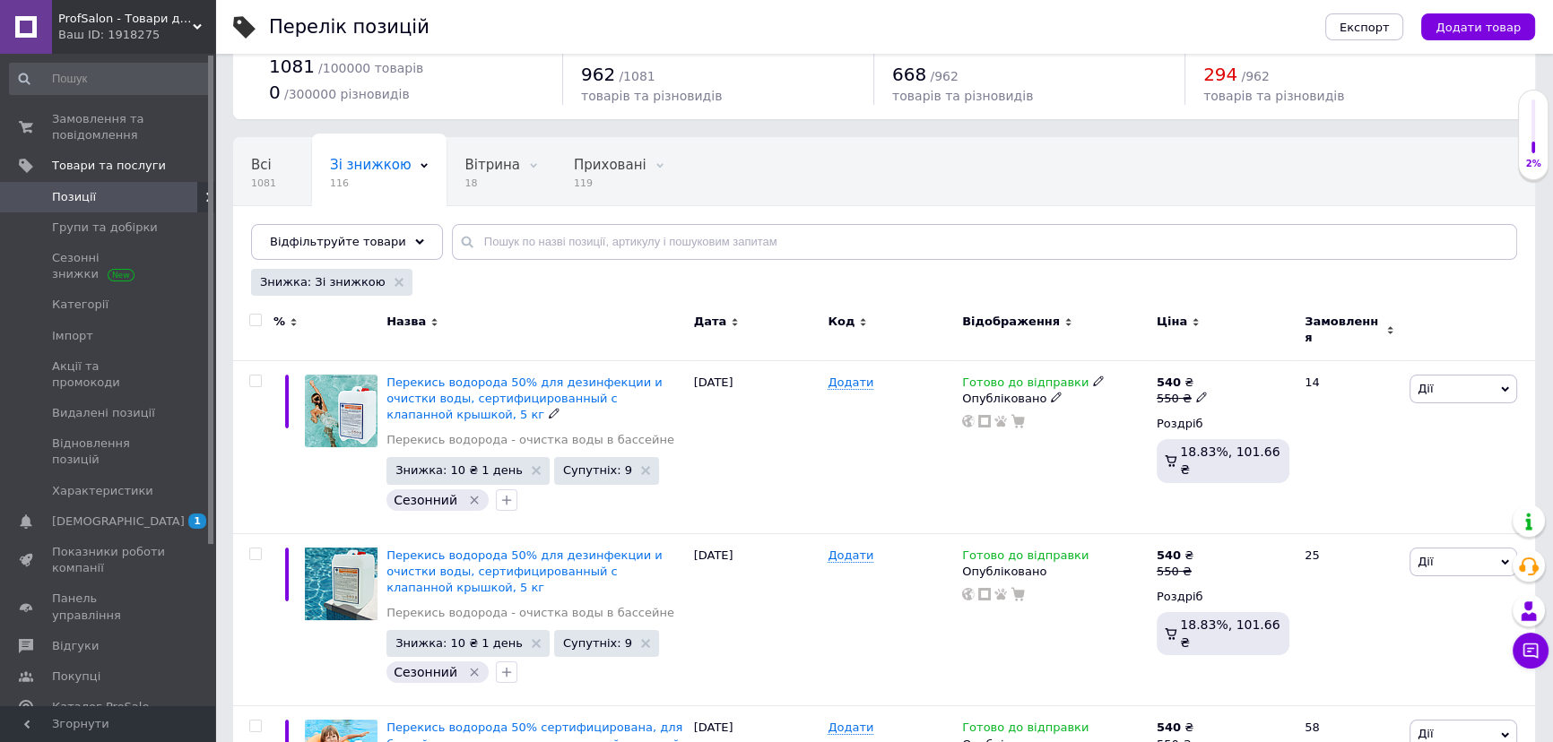
scroll to position [81, 0]
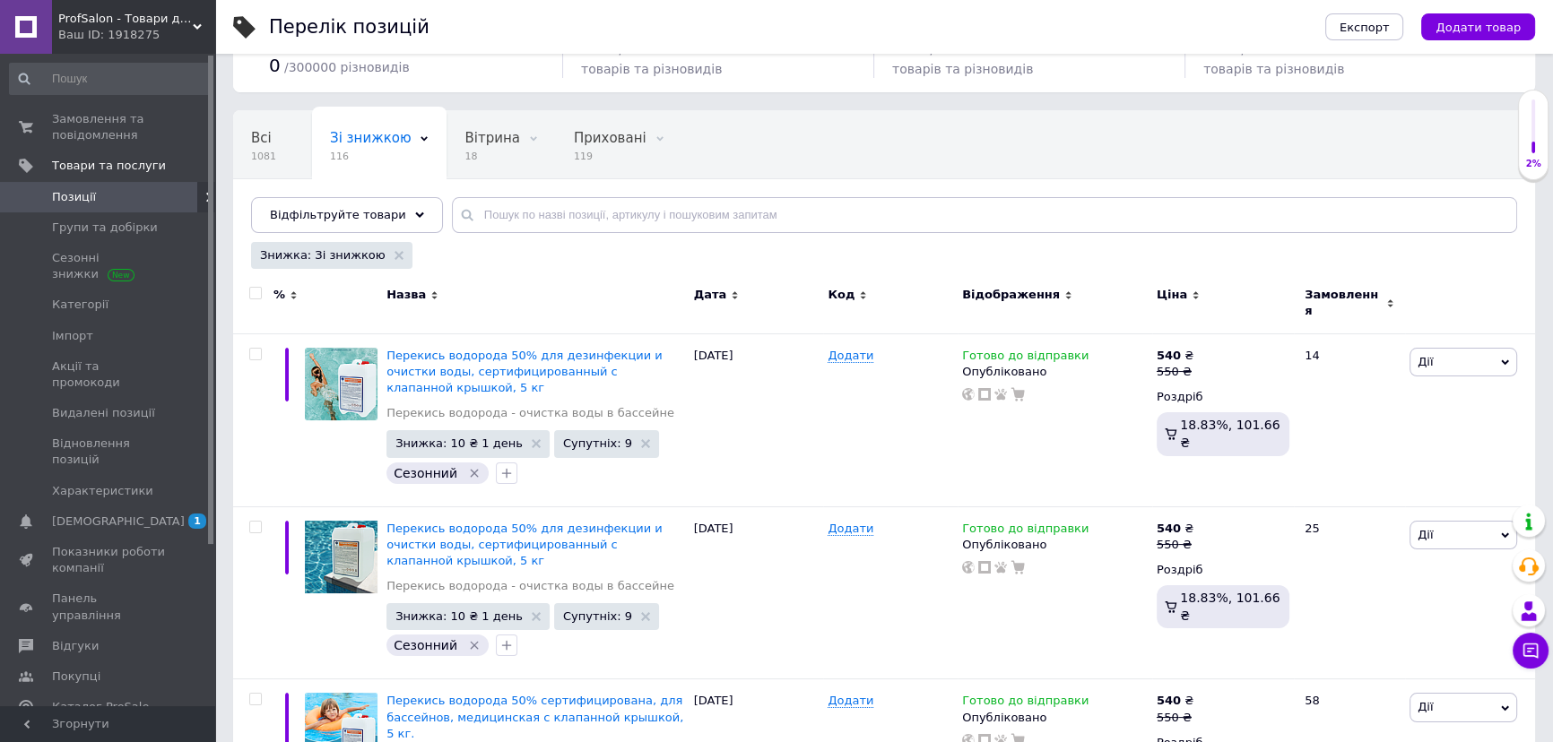
click at [256, 288] on input "checkbox" at bounding box center [255, 294] width 12 height 12
checkbox input "true"
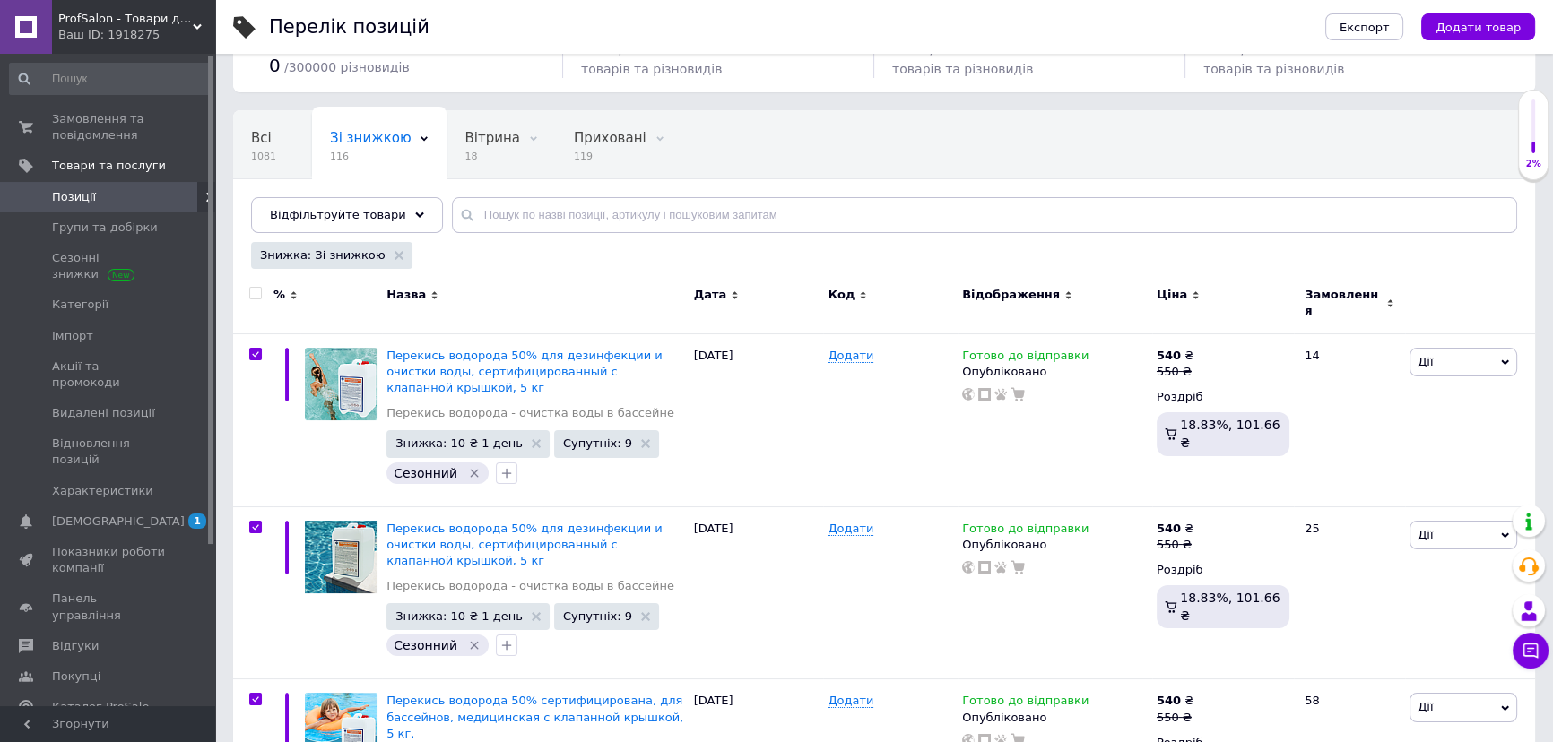
checkbox input "true"
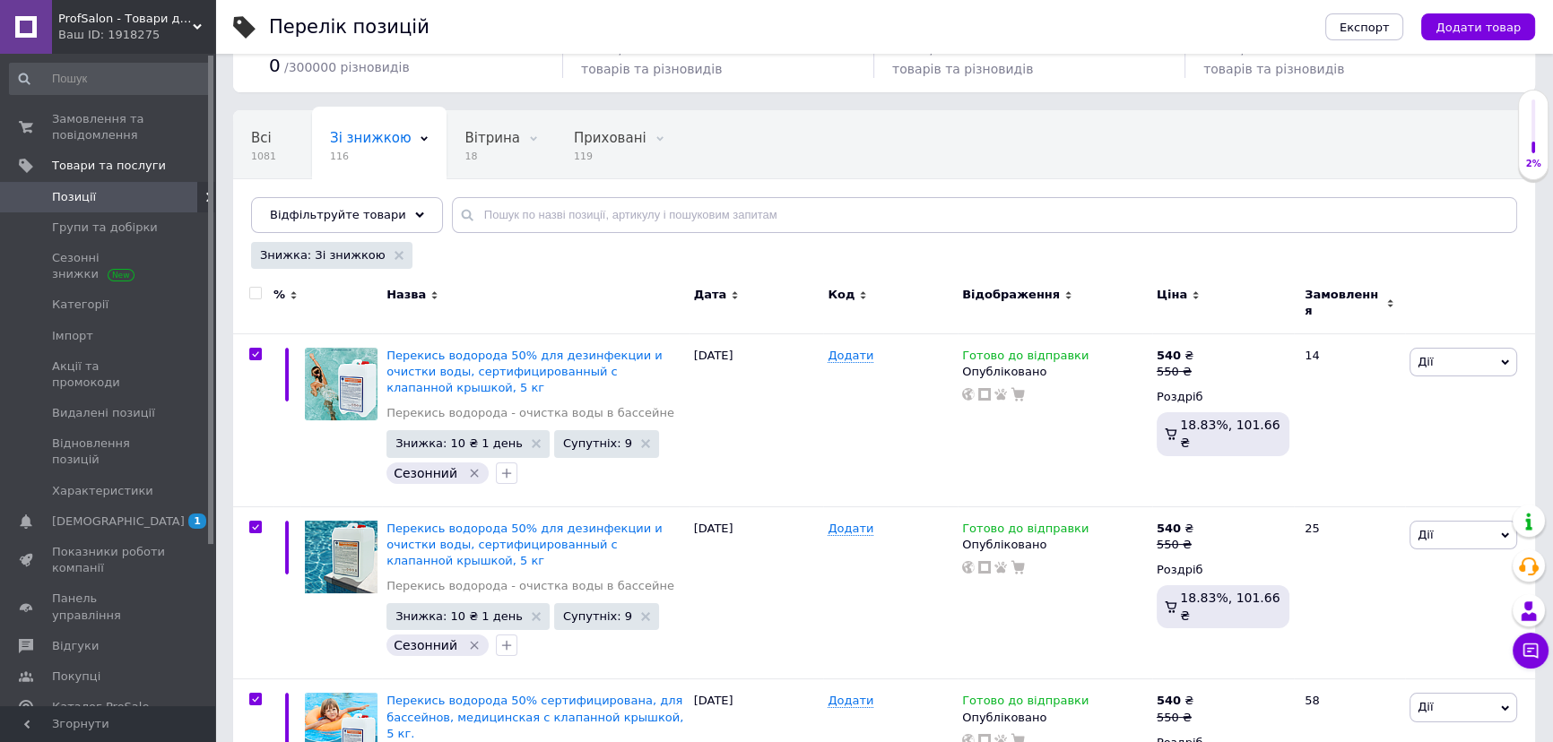
checkbox input "true"
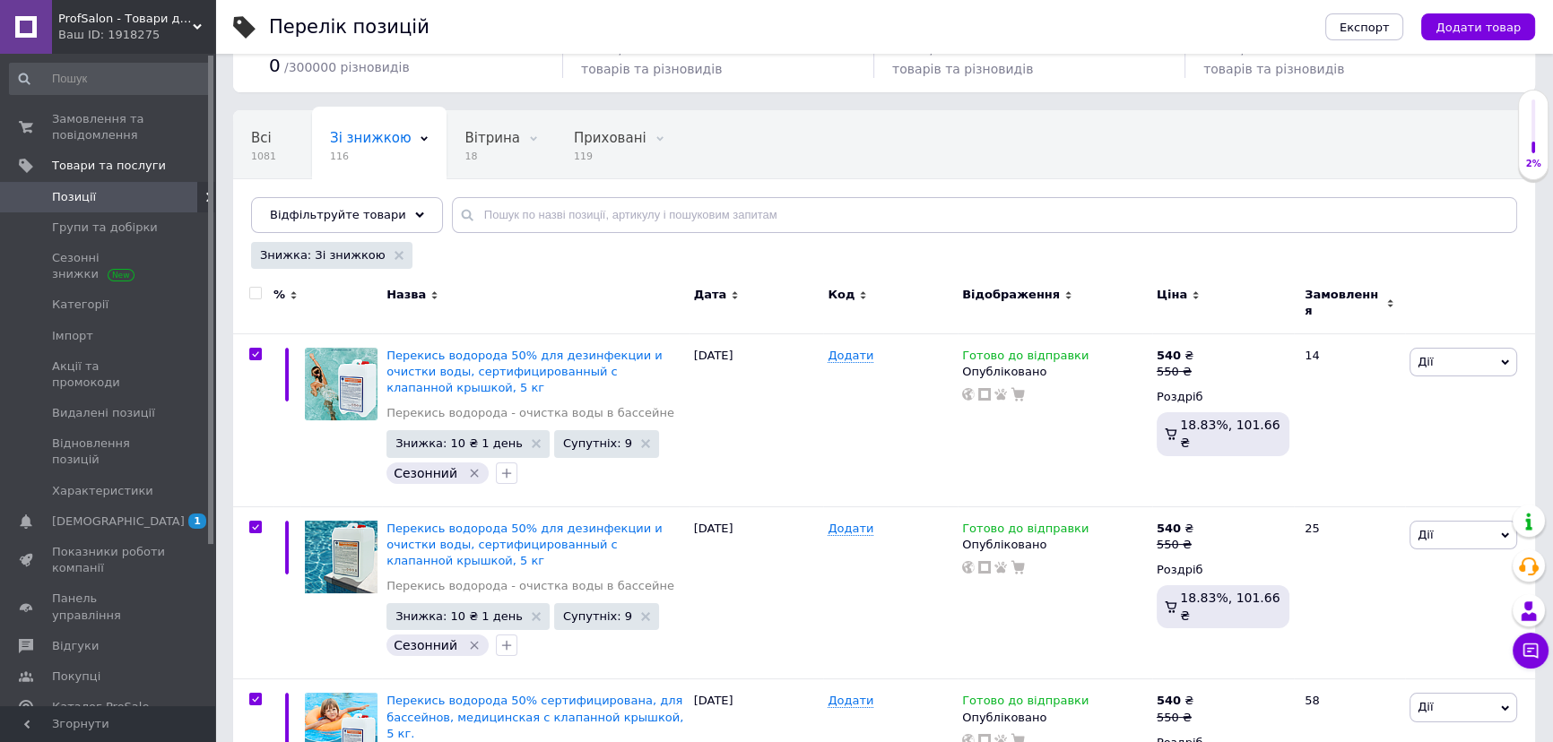
checkbox input "true"
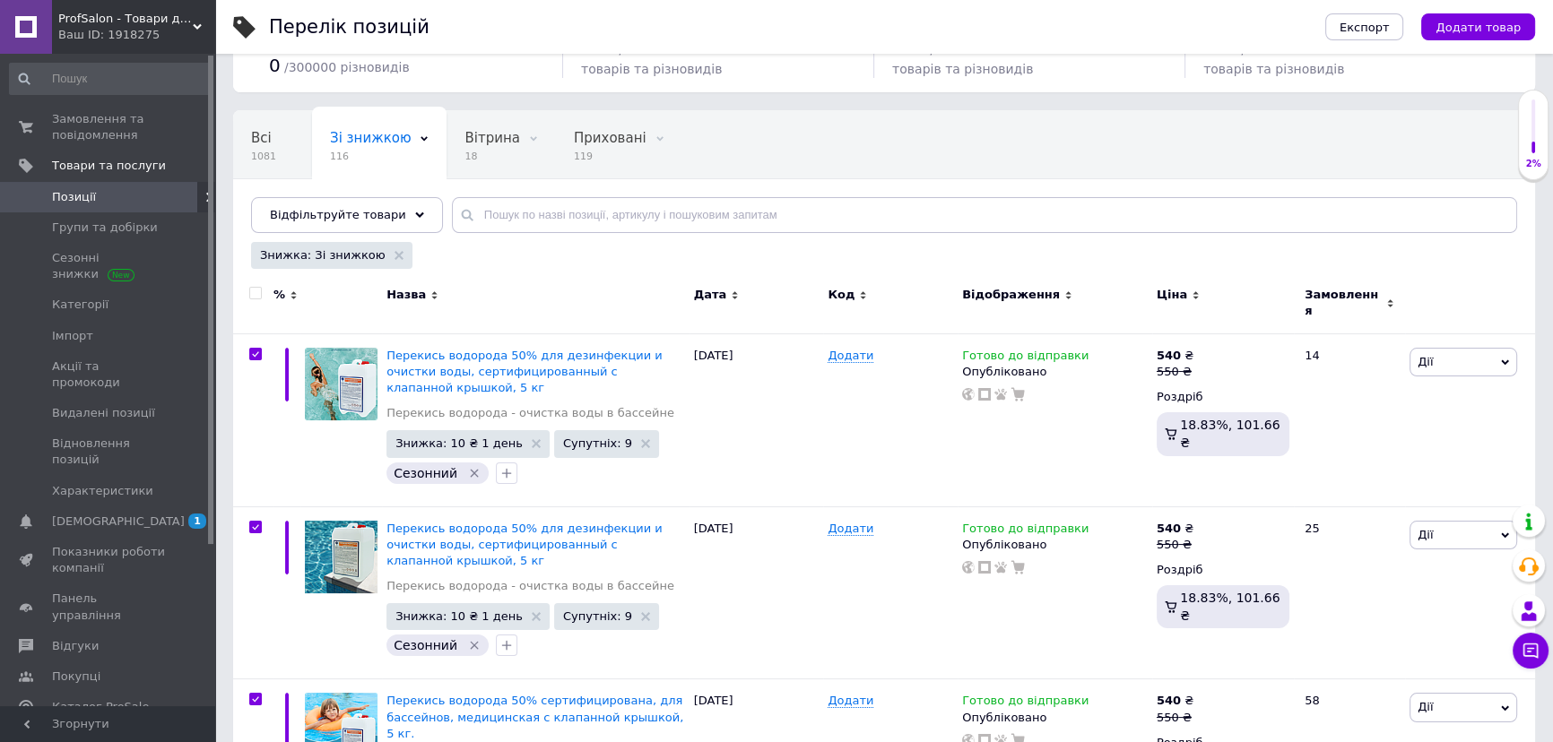
checkbox input "true"
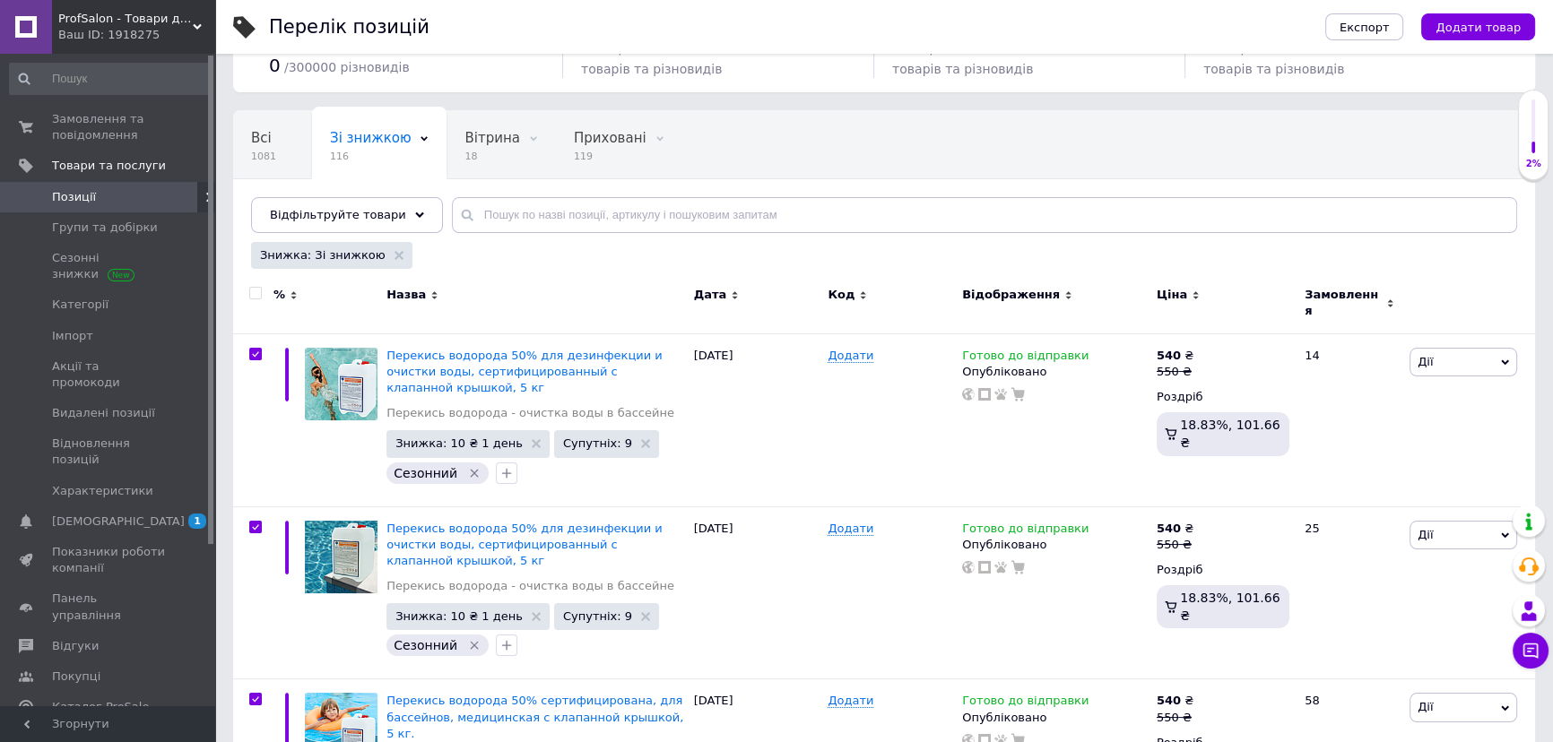
checkbox input "true"
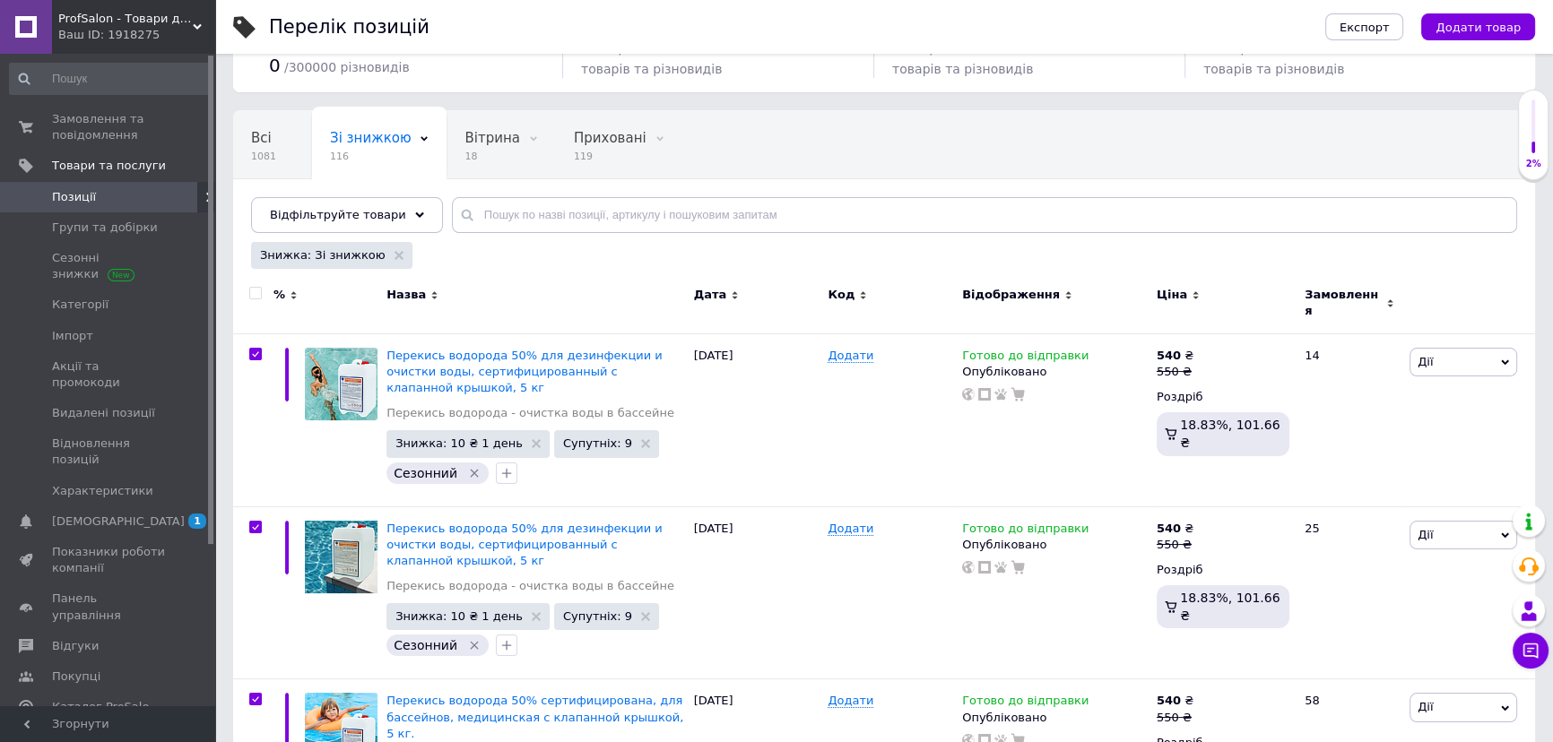
checkbox input "true"
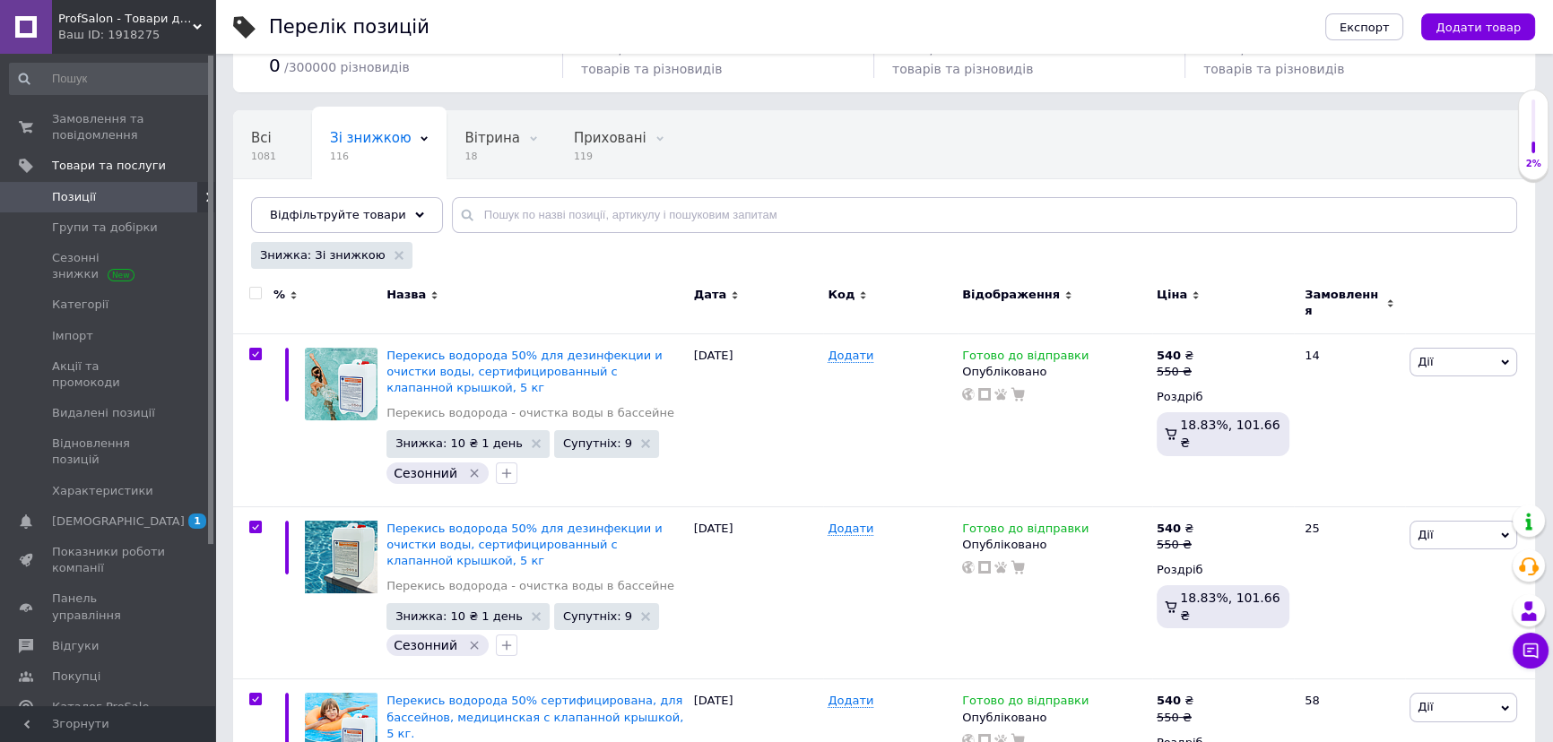
checkbox input "true"
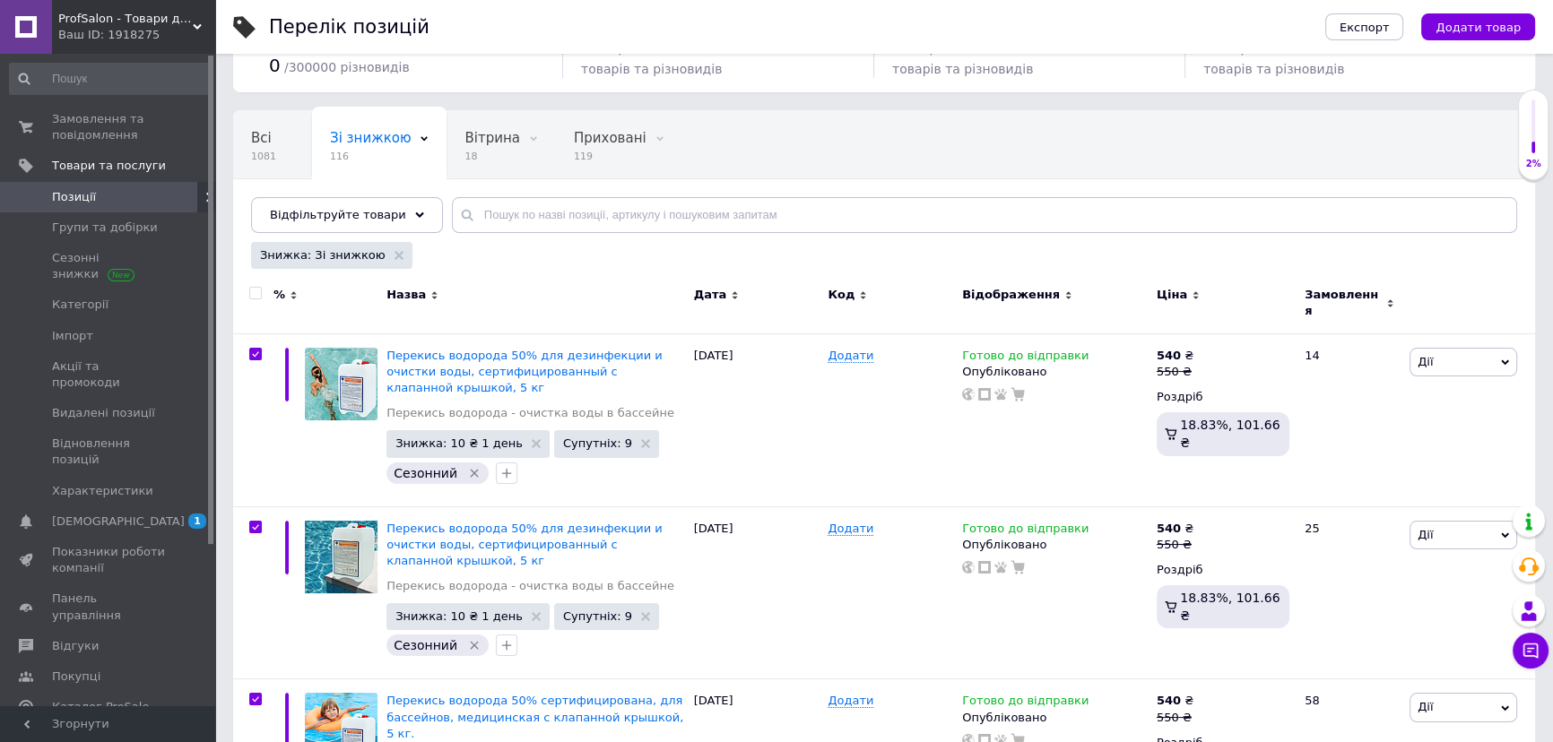
checkbox input "true"
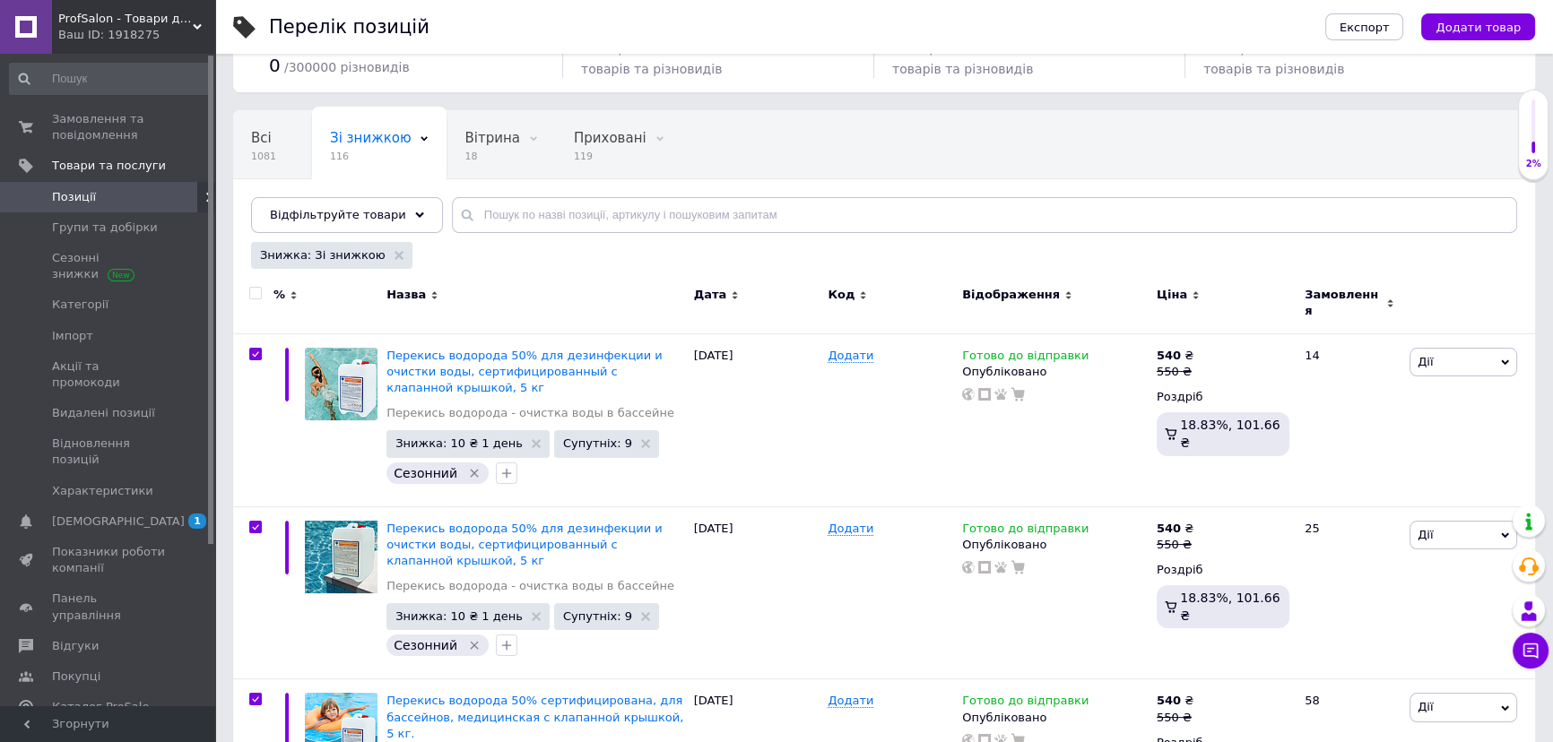
checkbox input "true"
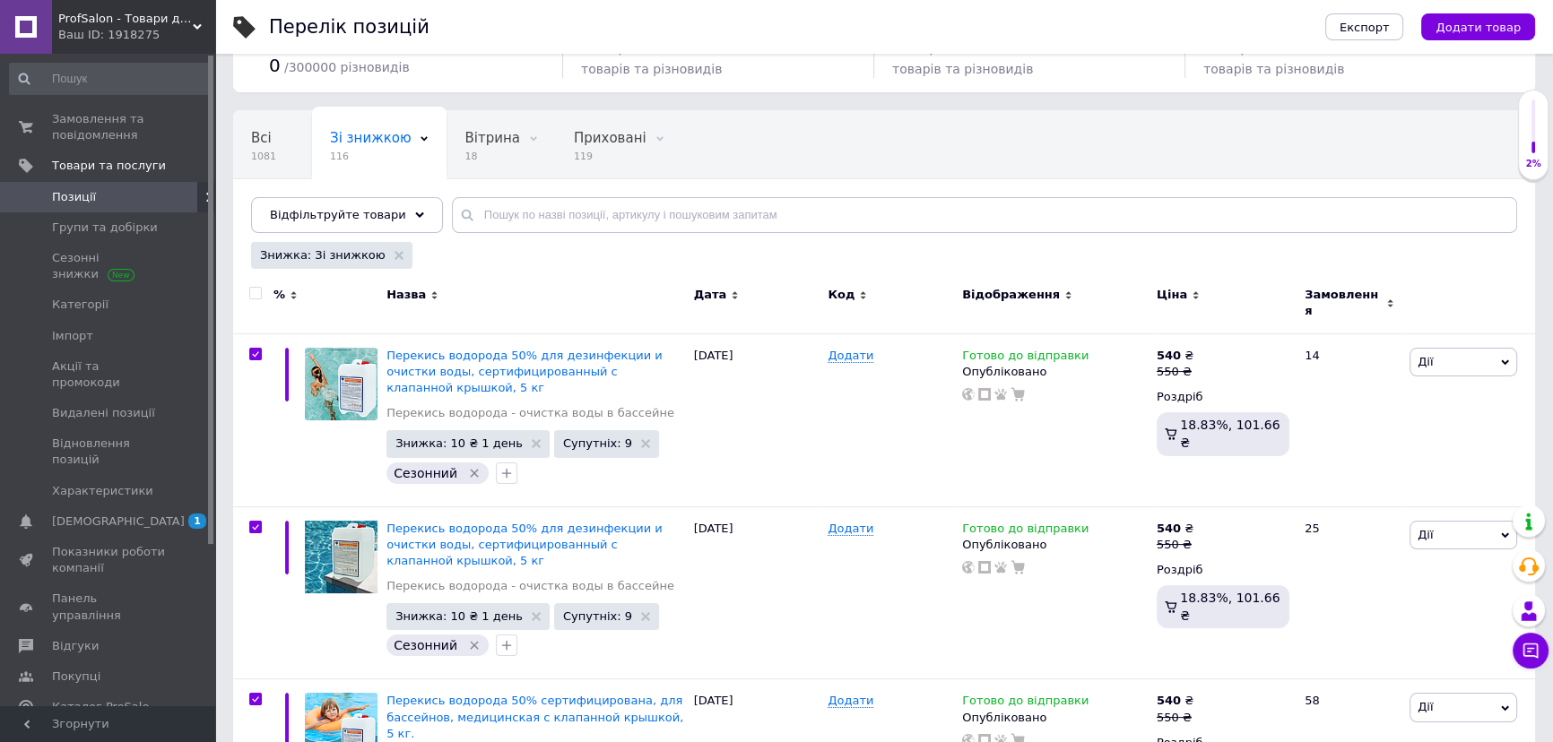
checkbox input "true"
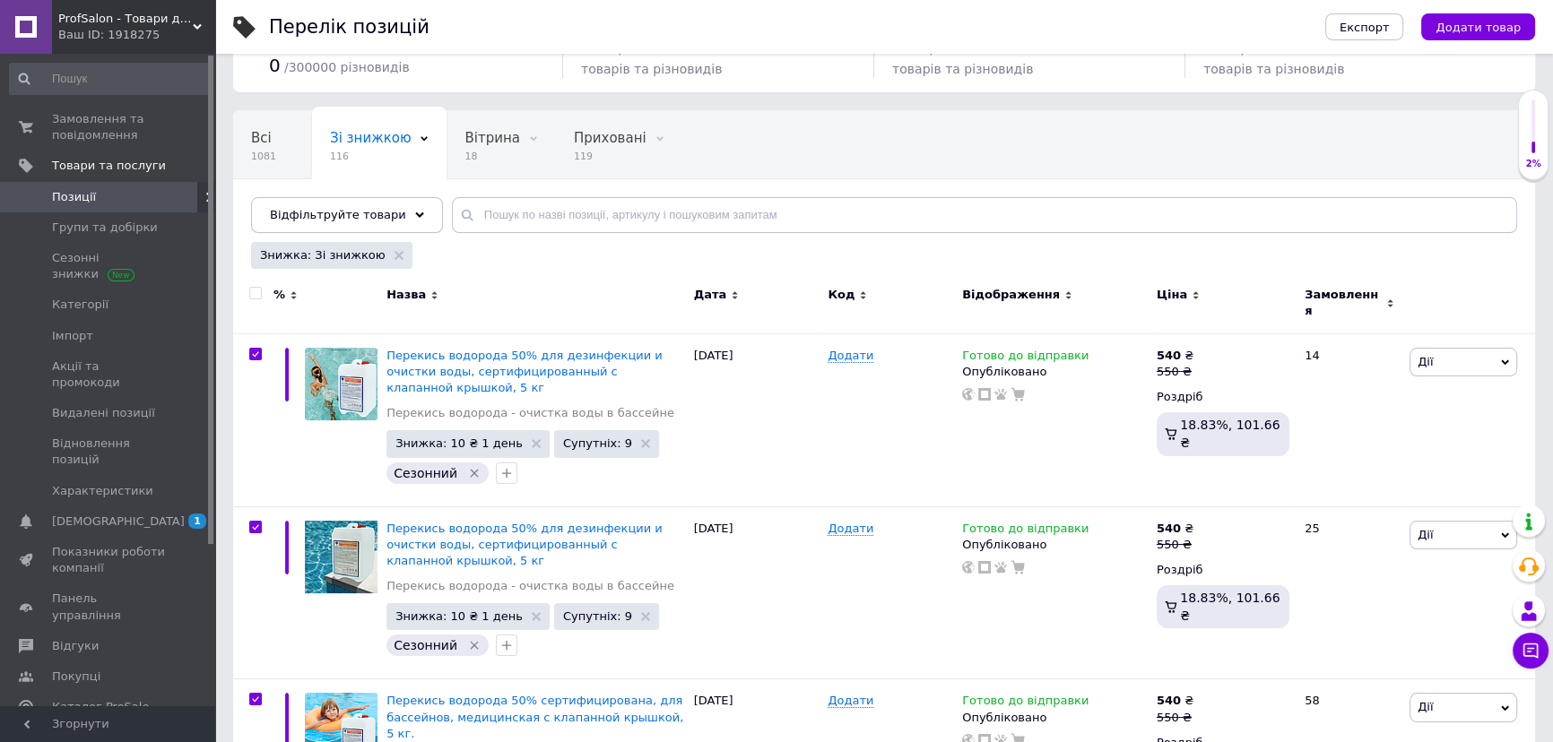
checkbox input "true"
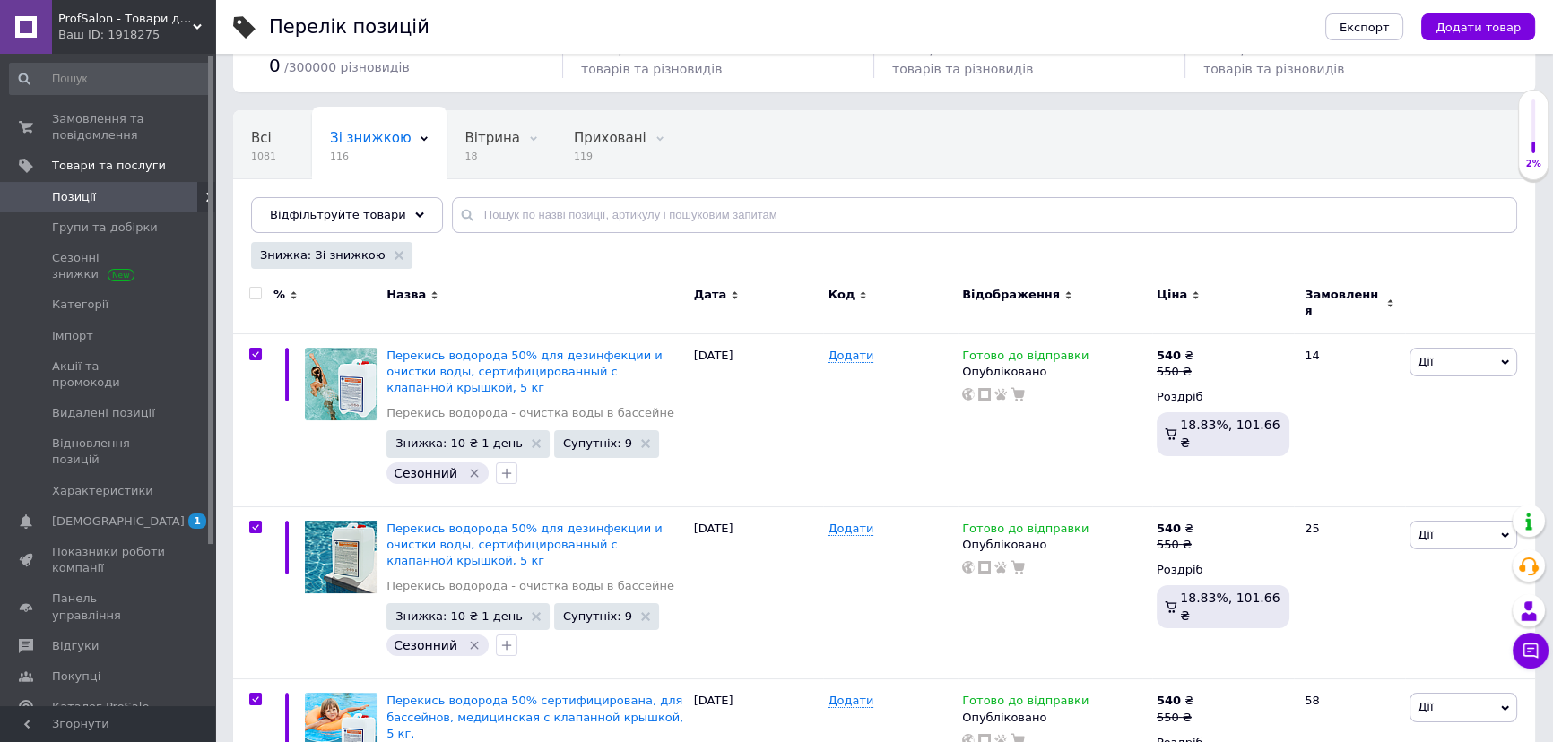
checkbox input "true"
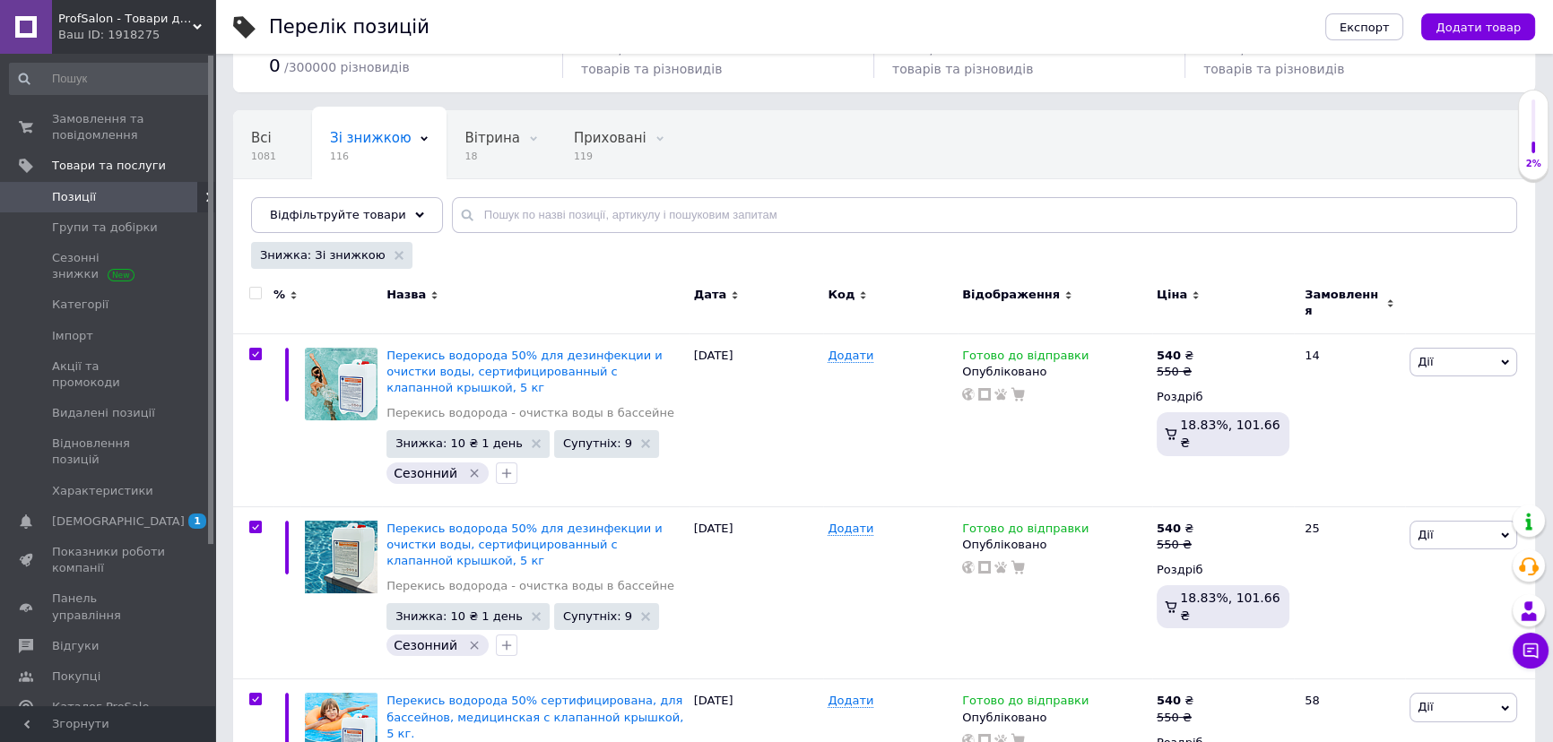
checkbox input "true"
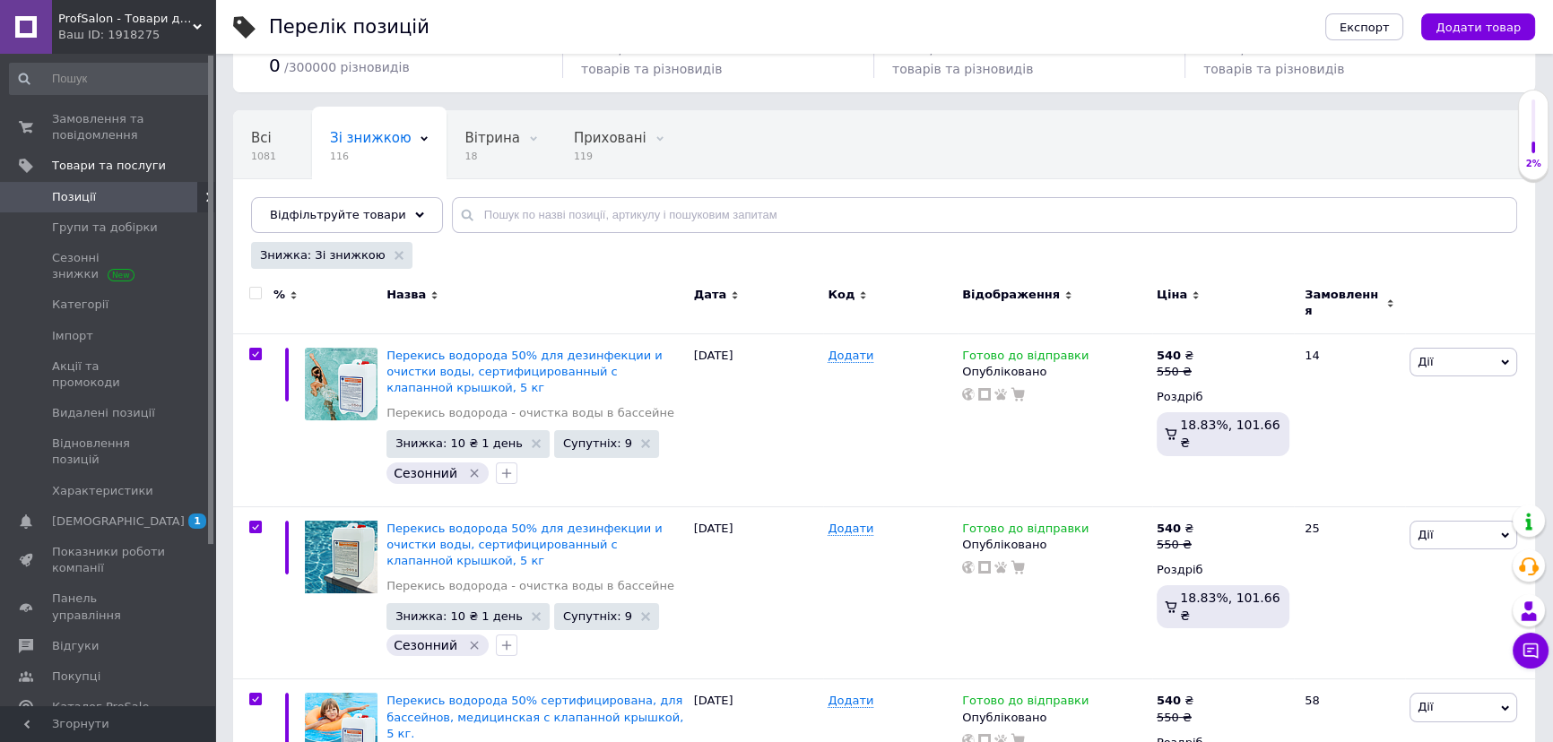
checkbox input "true"
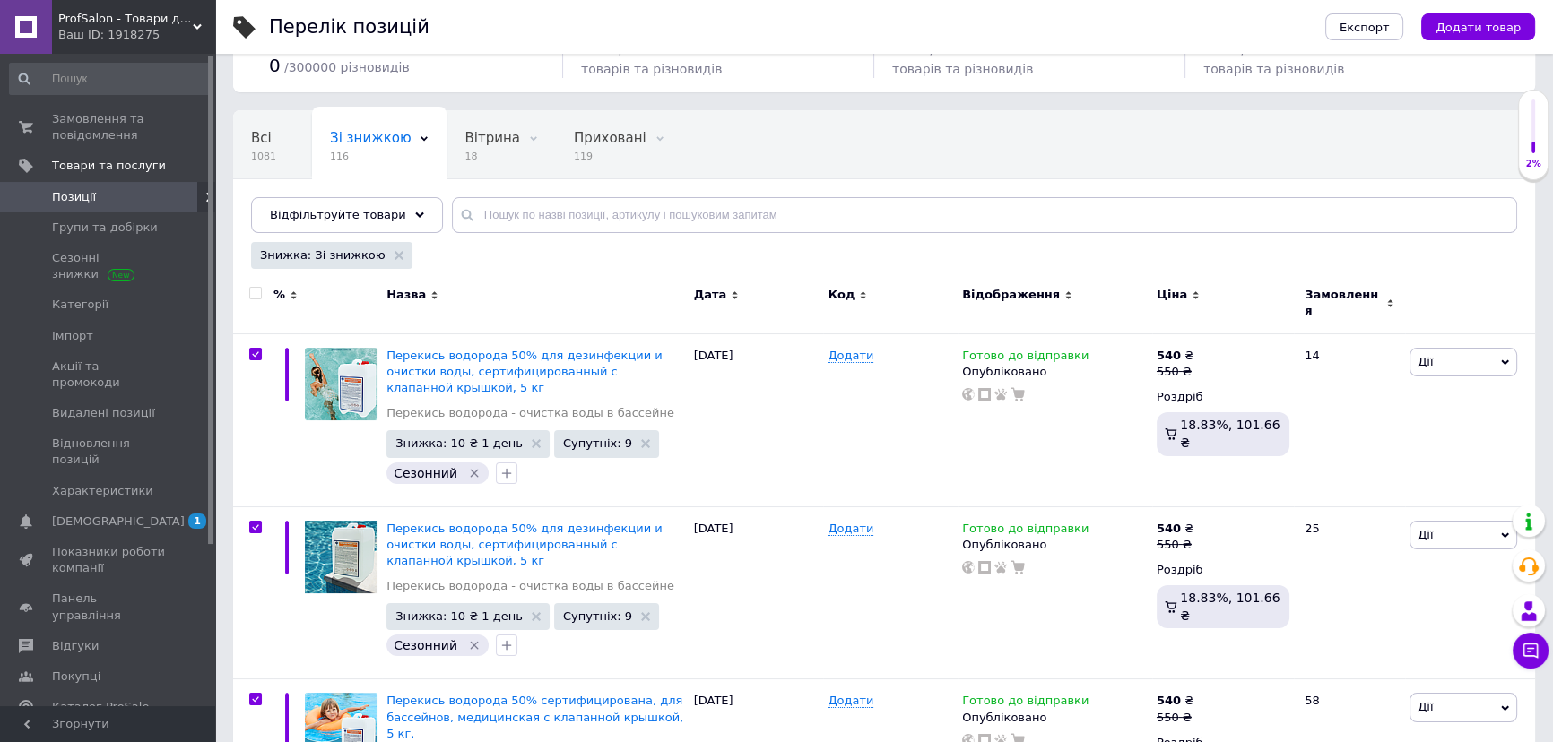
checkbox input "true"
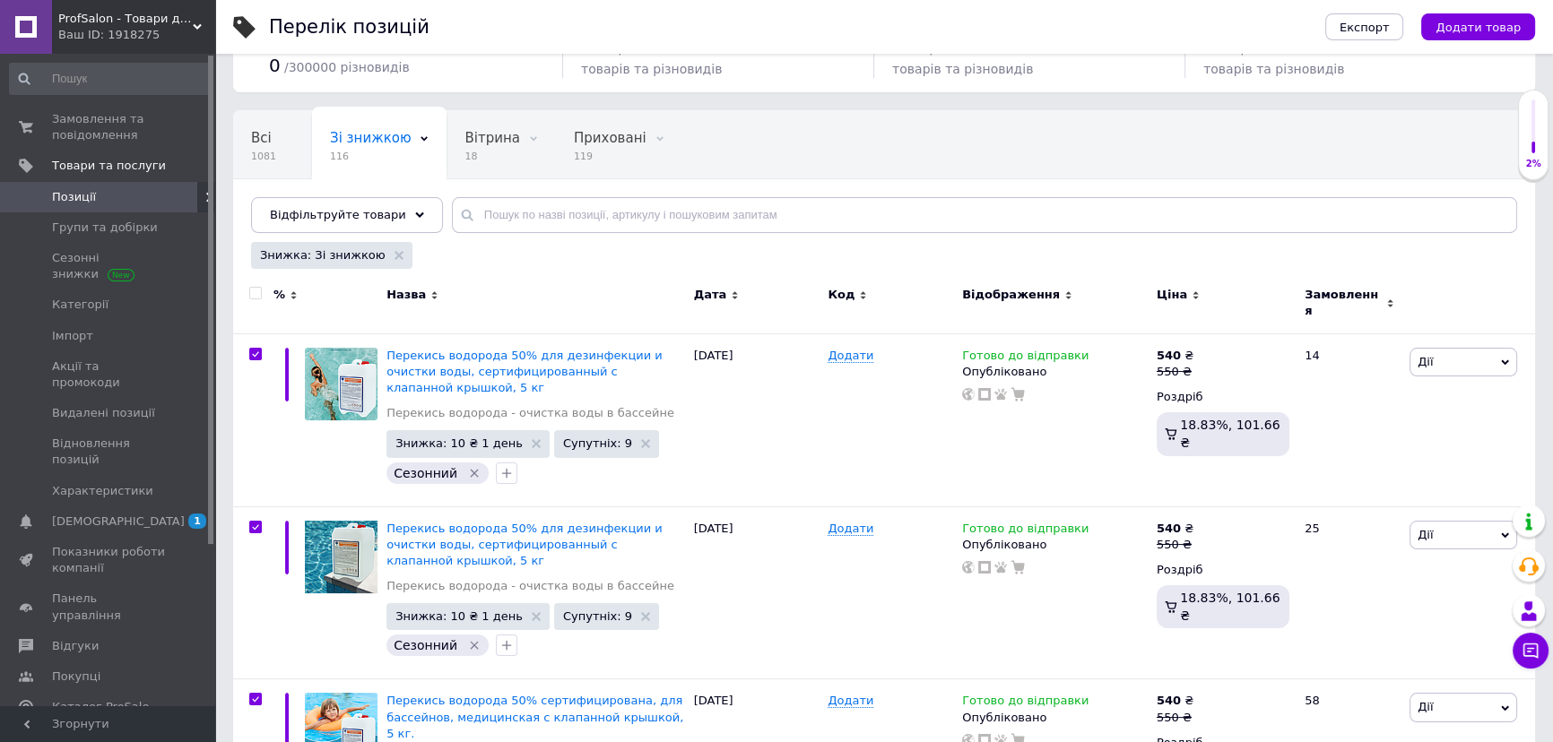
checkbox input "true"
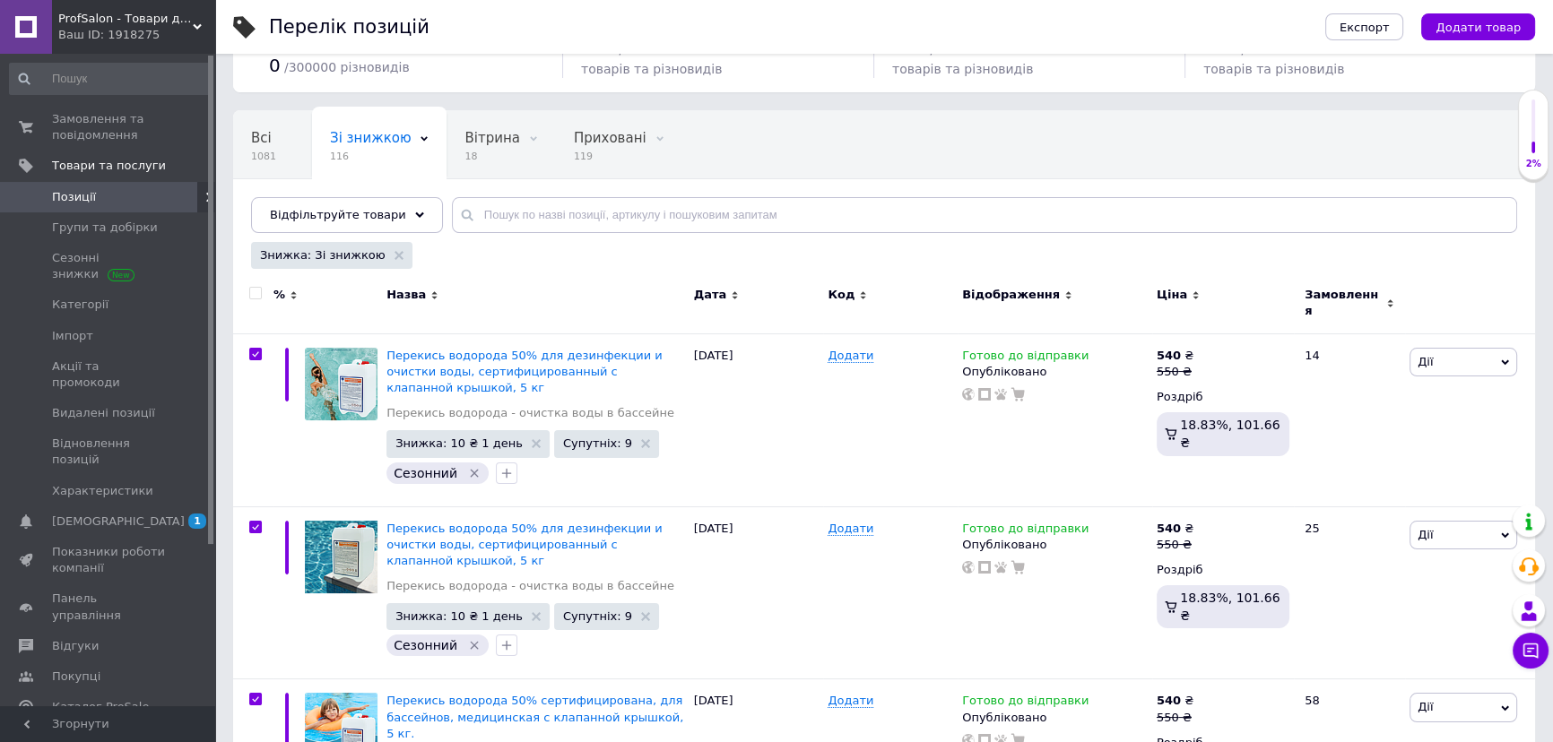
checkbox input "true"
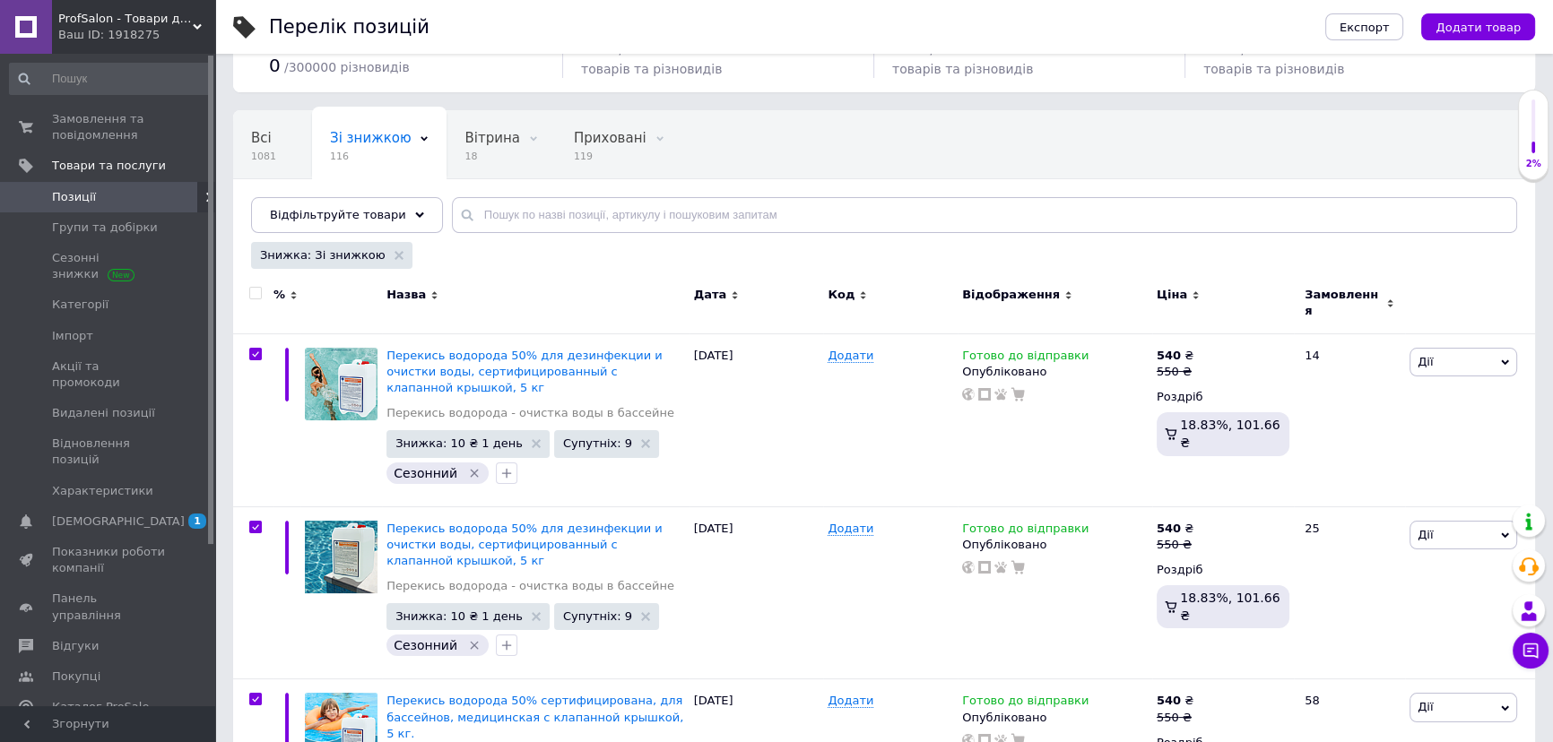
checkbox input "true"
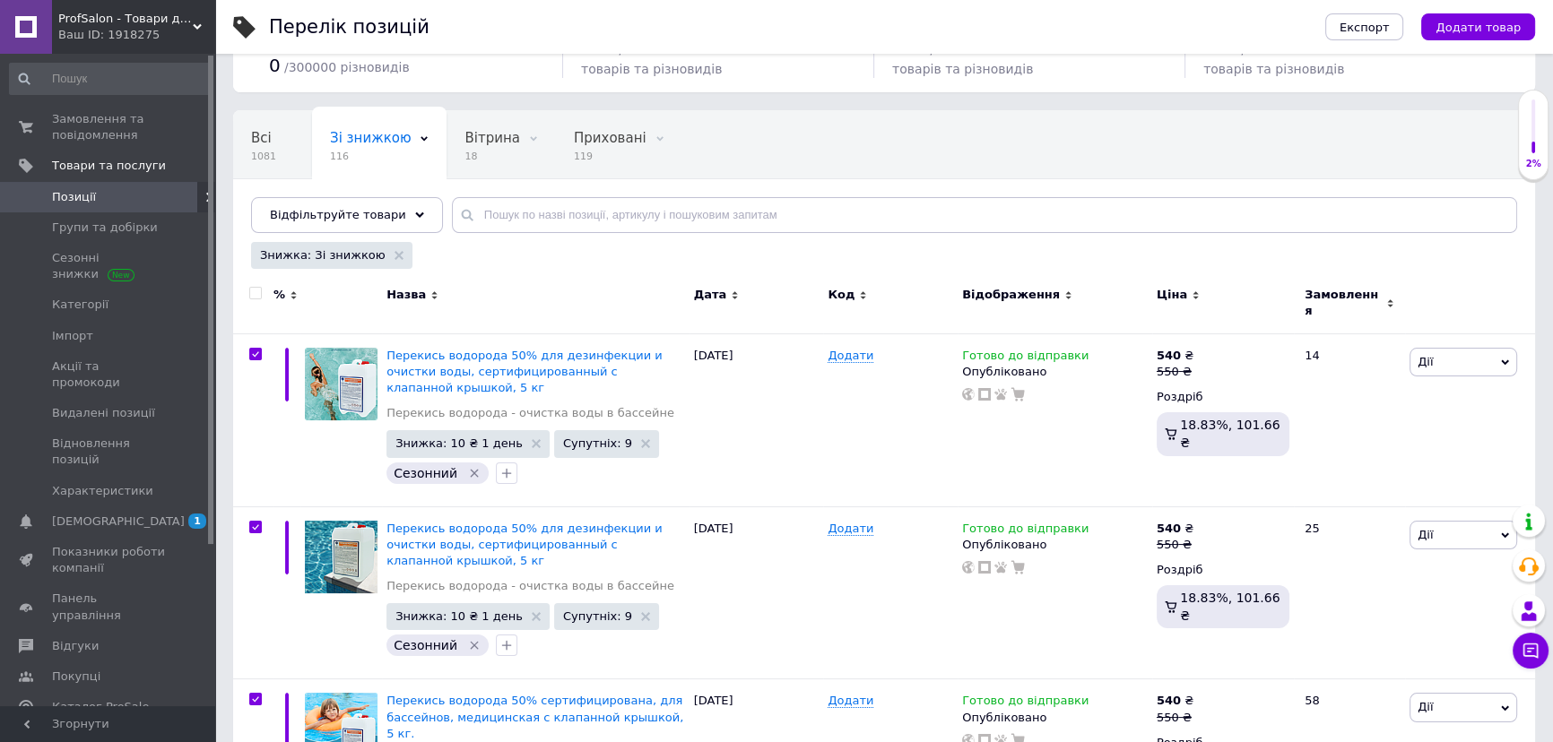
checkbox input "true"
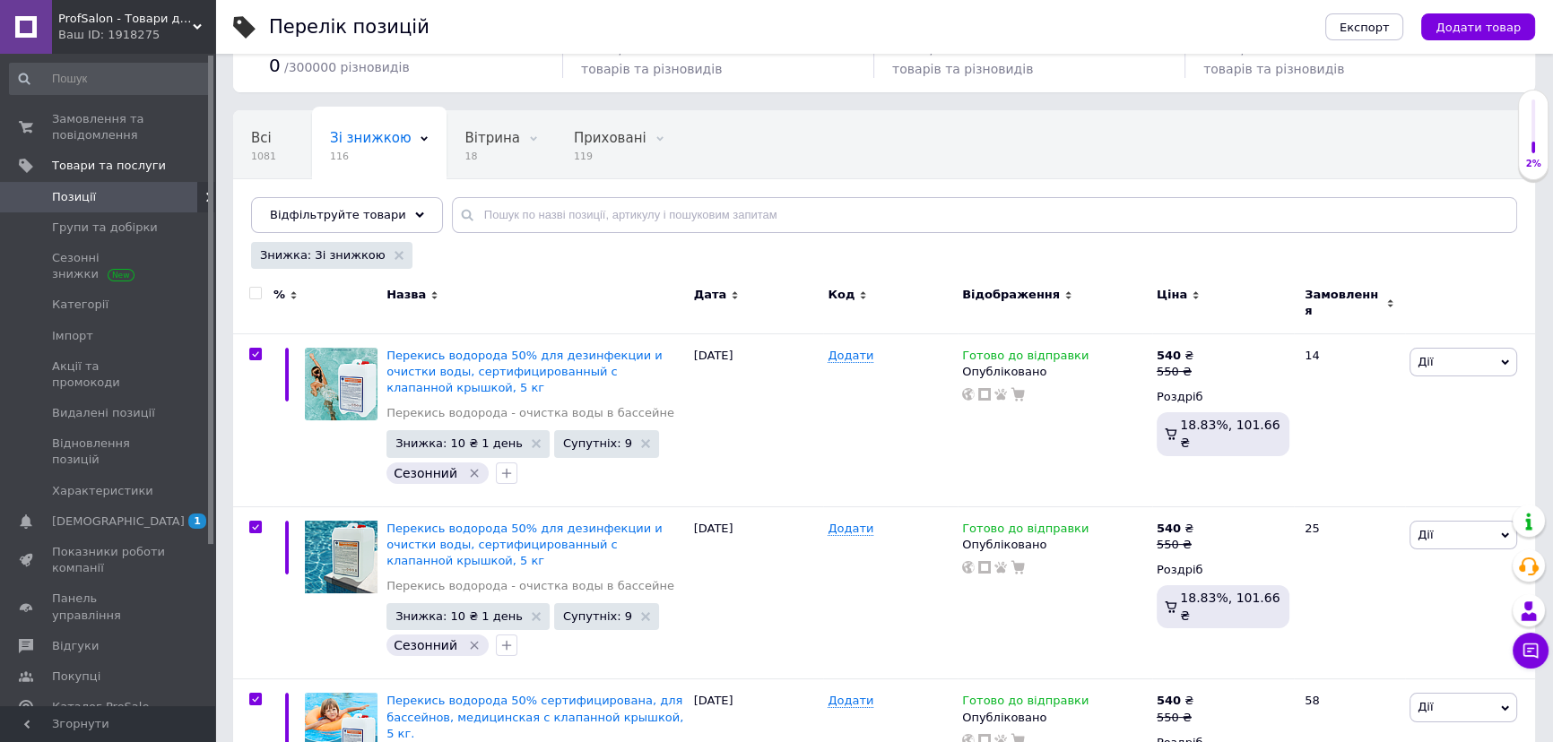
checkbox input "true"
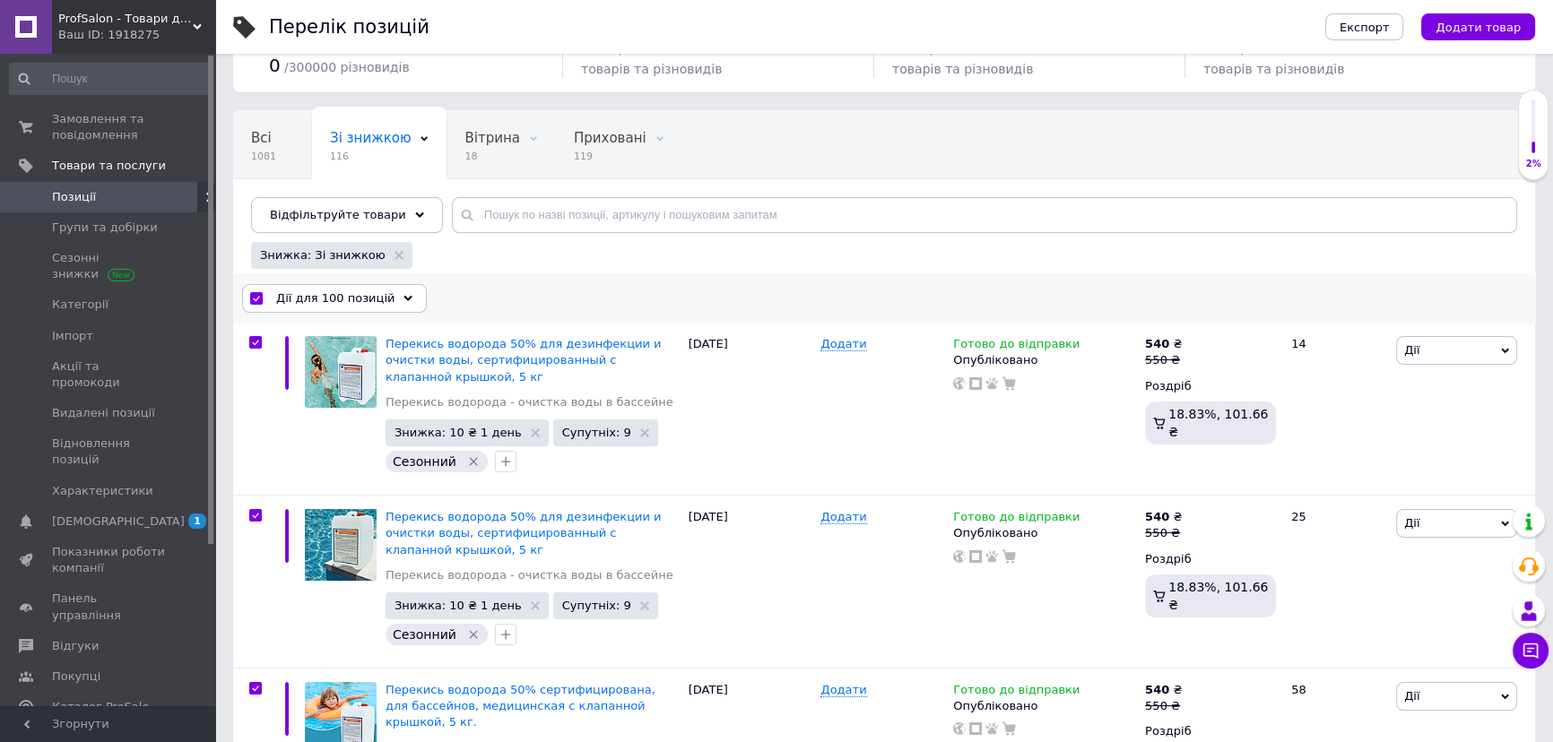
click at [397, 290] on div "Дії для 100 позицій" at bounding box center [334, 298] width 185 height 29
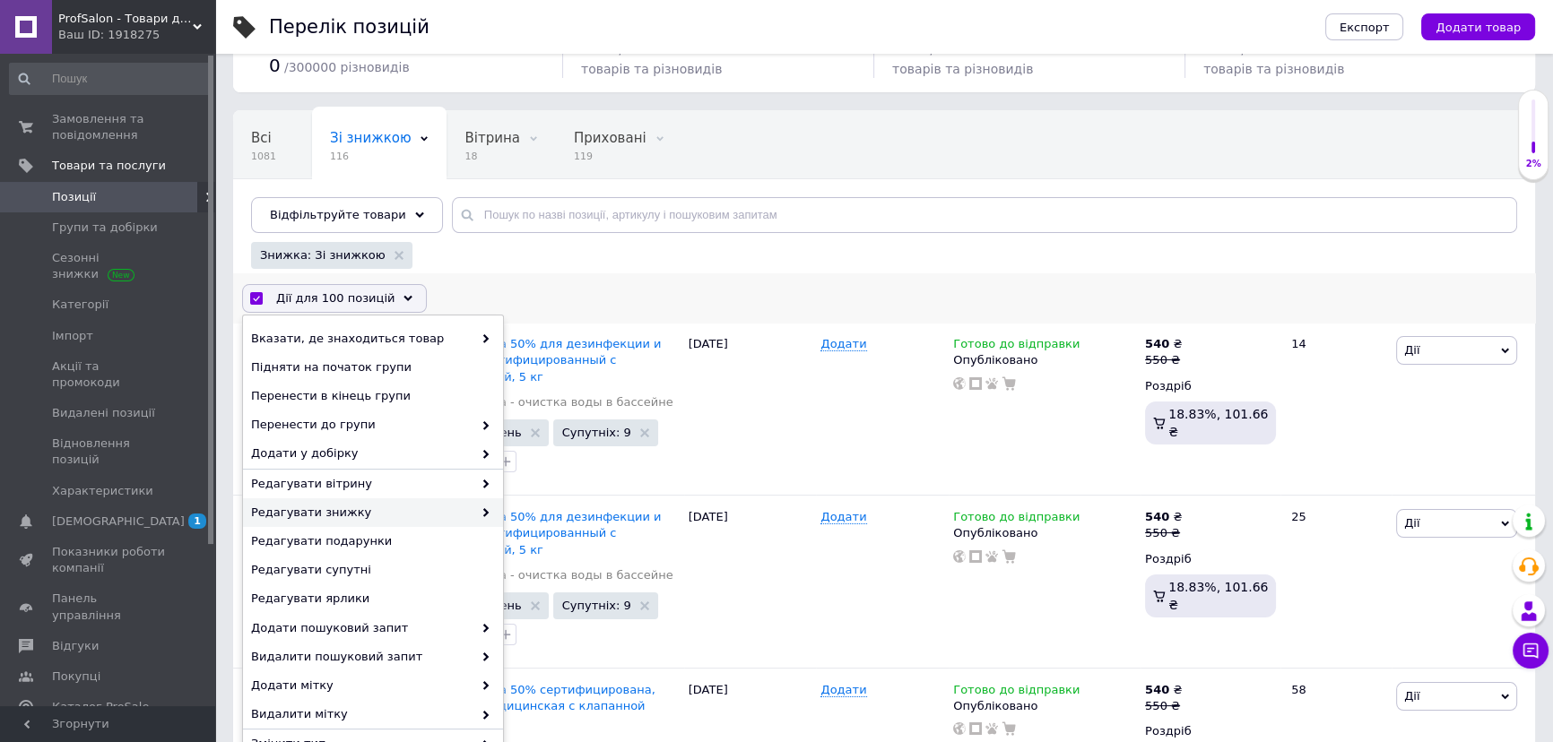
click at [406, 511] on span "Редагувати знижку" at bounding box center [361, 513] width 221 height 16
click at [483, 517] on span at bounding box center [482, 513] width 18 height 16
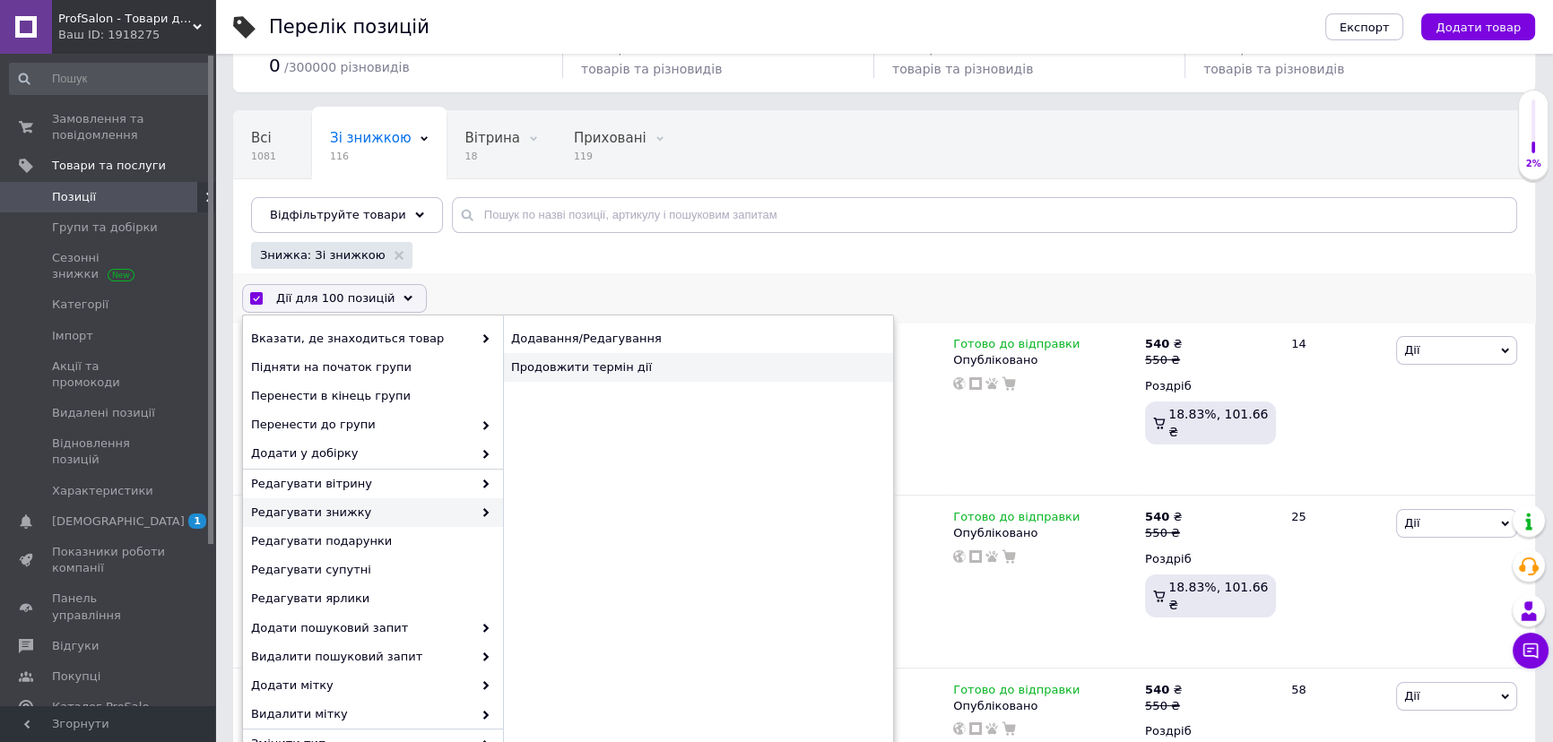
click at [680, 364] on div "Продовжити термін дії" at bounding box center [698, 367] width 390 height 29
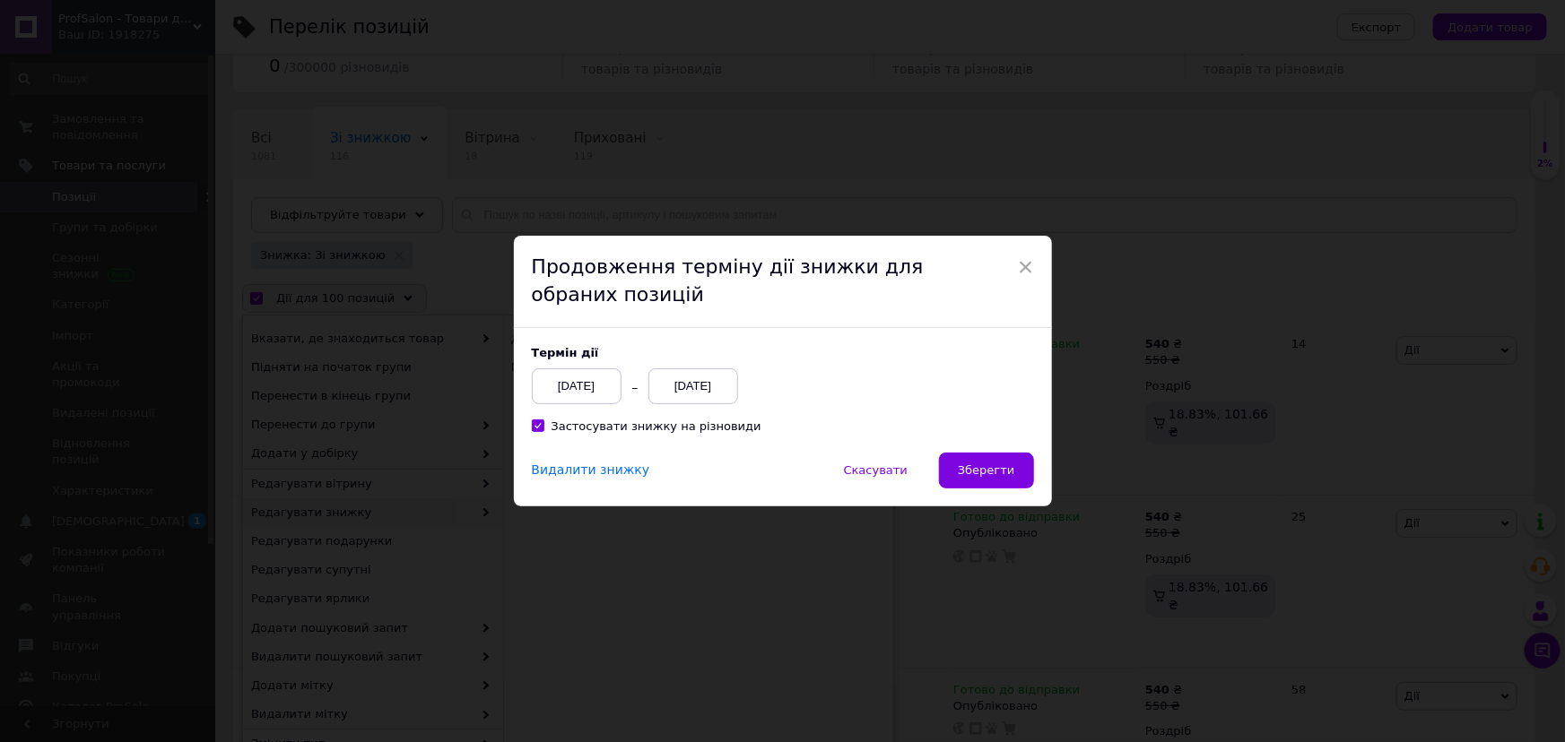
click at [681, 385] on div "[DATE]" at bounding box center [693, 387] width 90 height 36
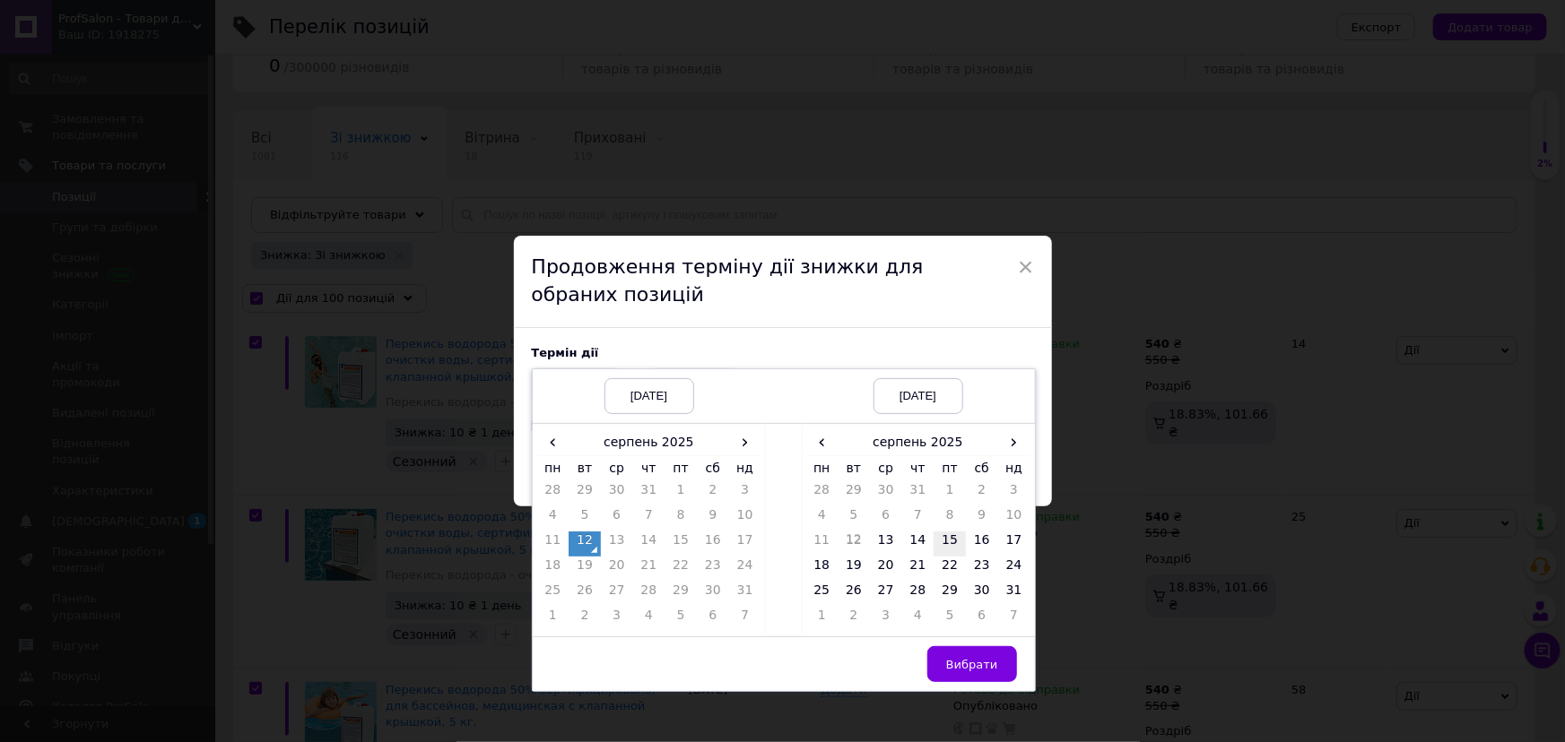
click at [943, 543] on td "15" at bounding box center [949, 544] width 32 height 25
click at [964, 666] on span "Вибрати" at bounding box center [972, 664] width 52 height 13
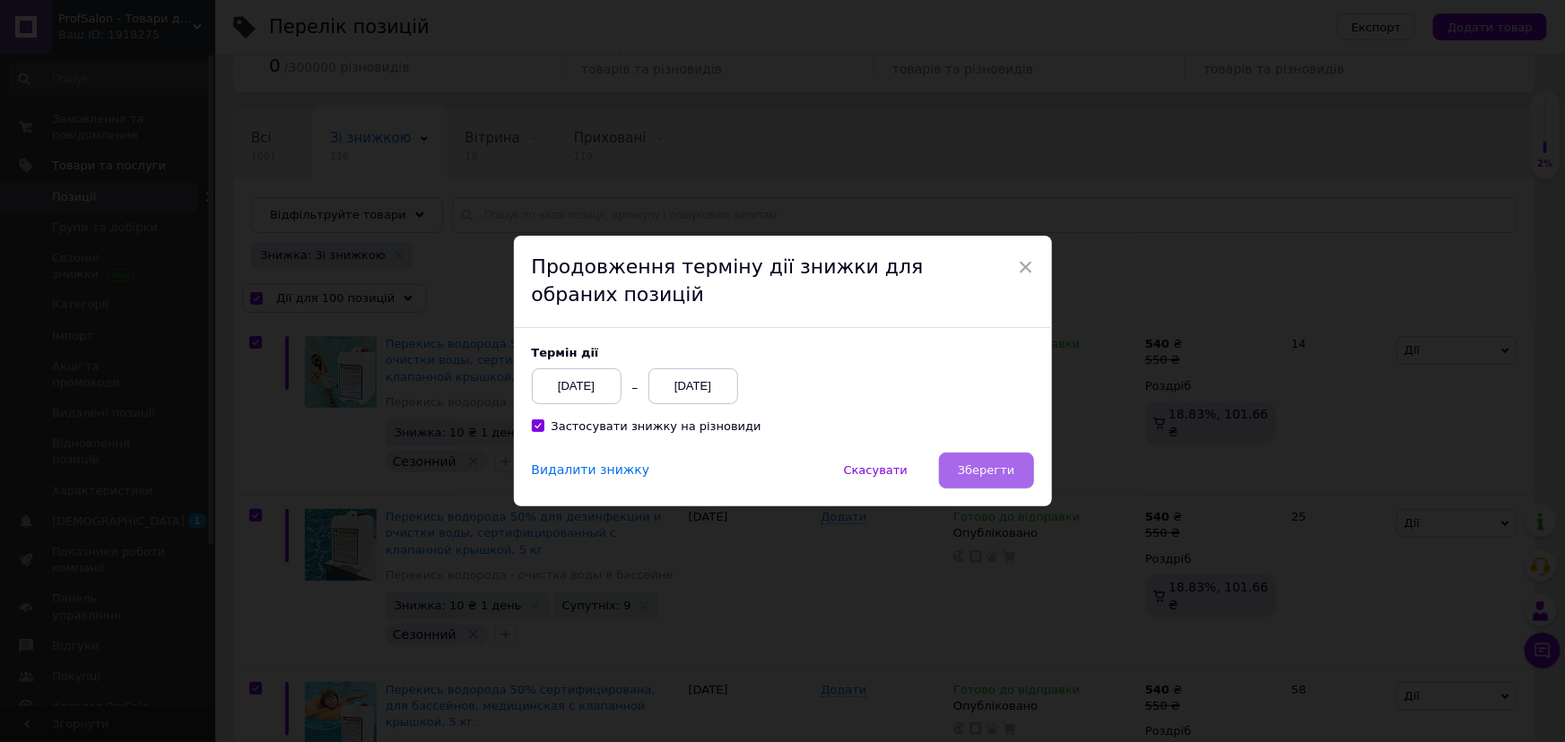
click at [993, 471] on span "Зберегти" at bounding box center [986, 470] width 56 height 13
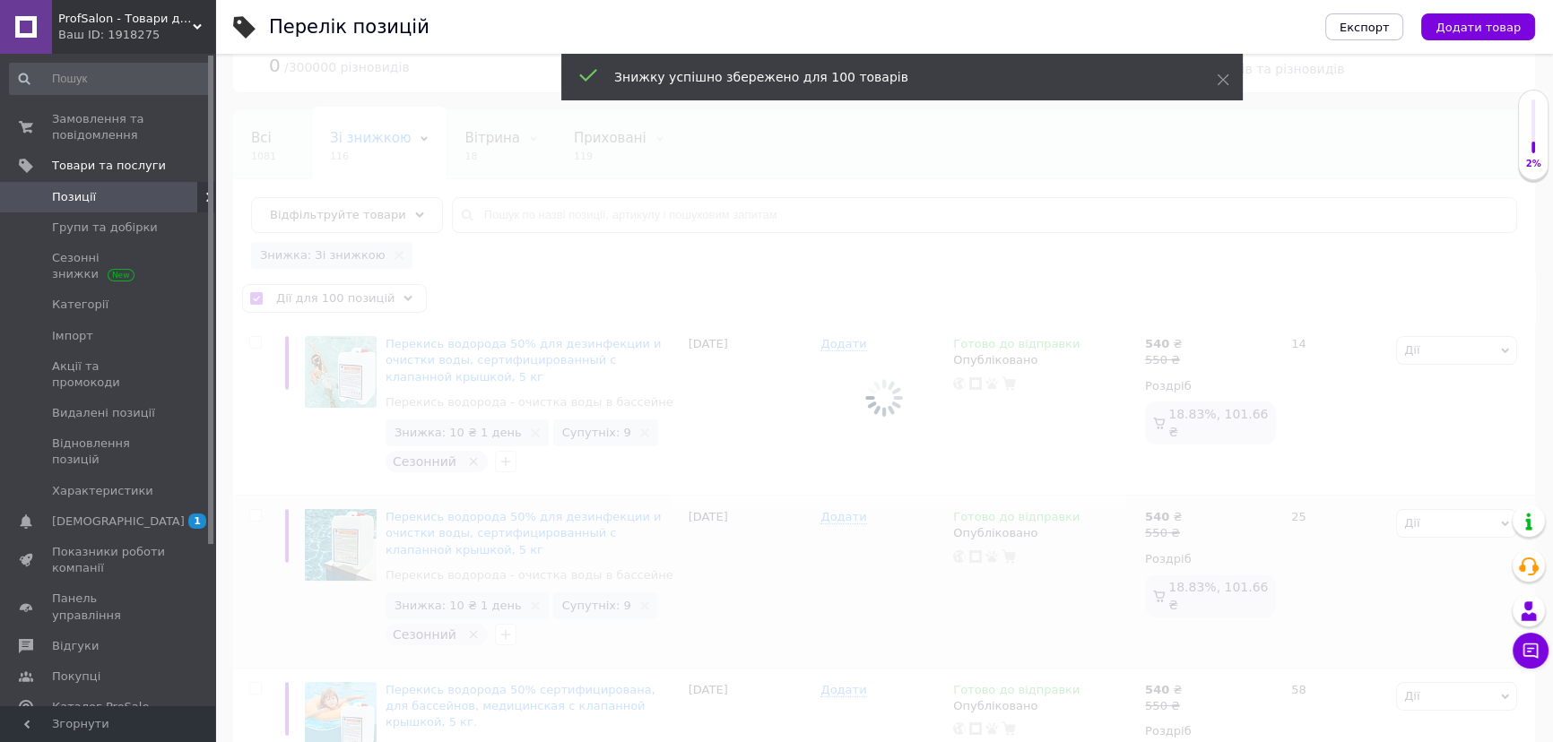
checkbox input "false"
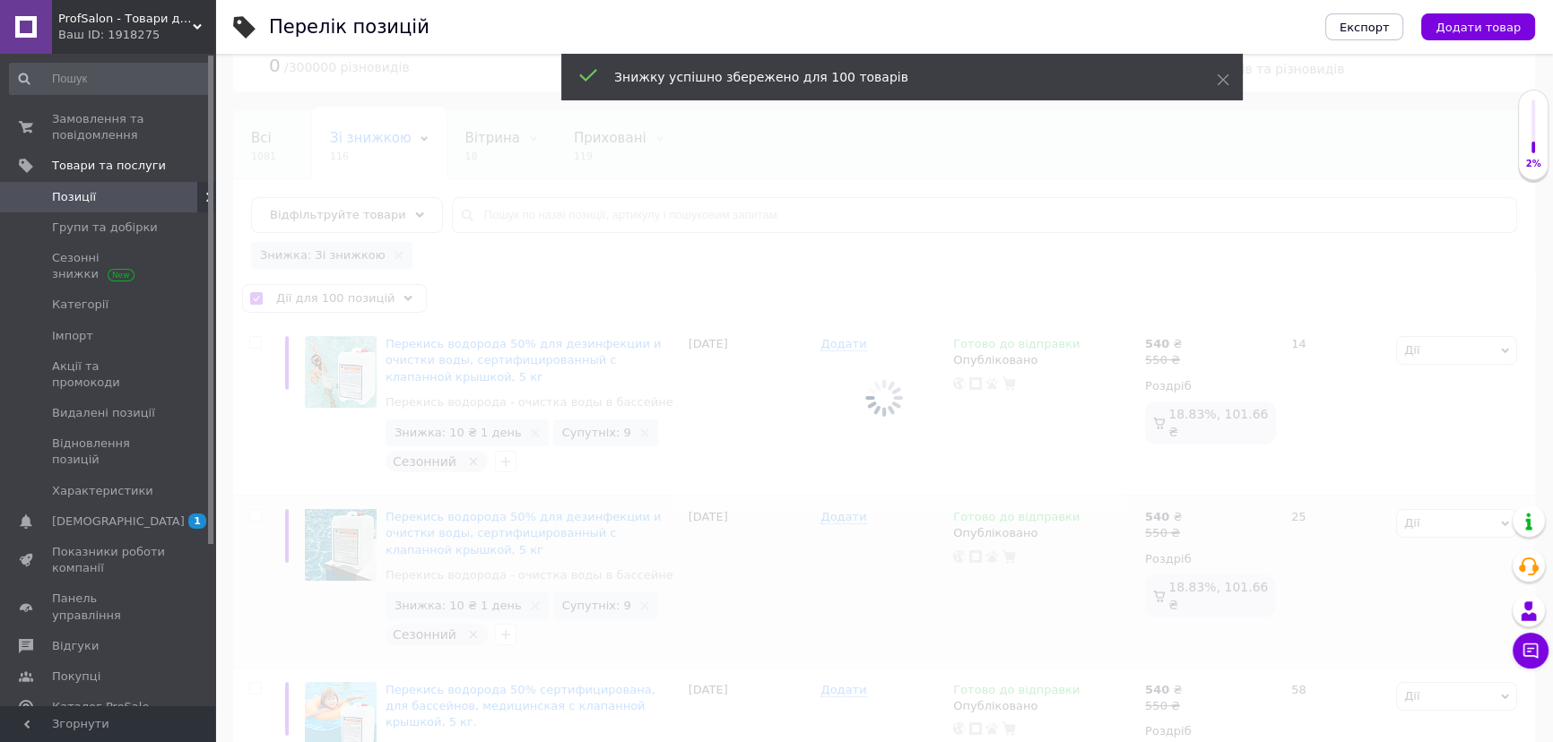
checkbox input "false"
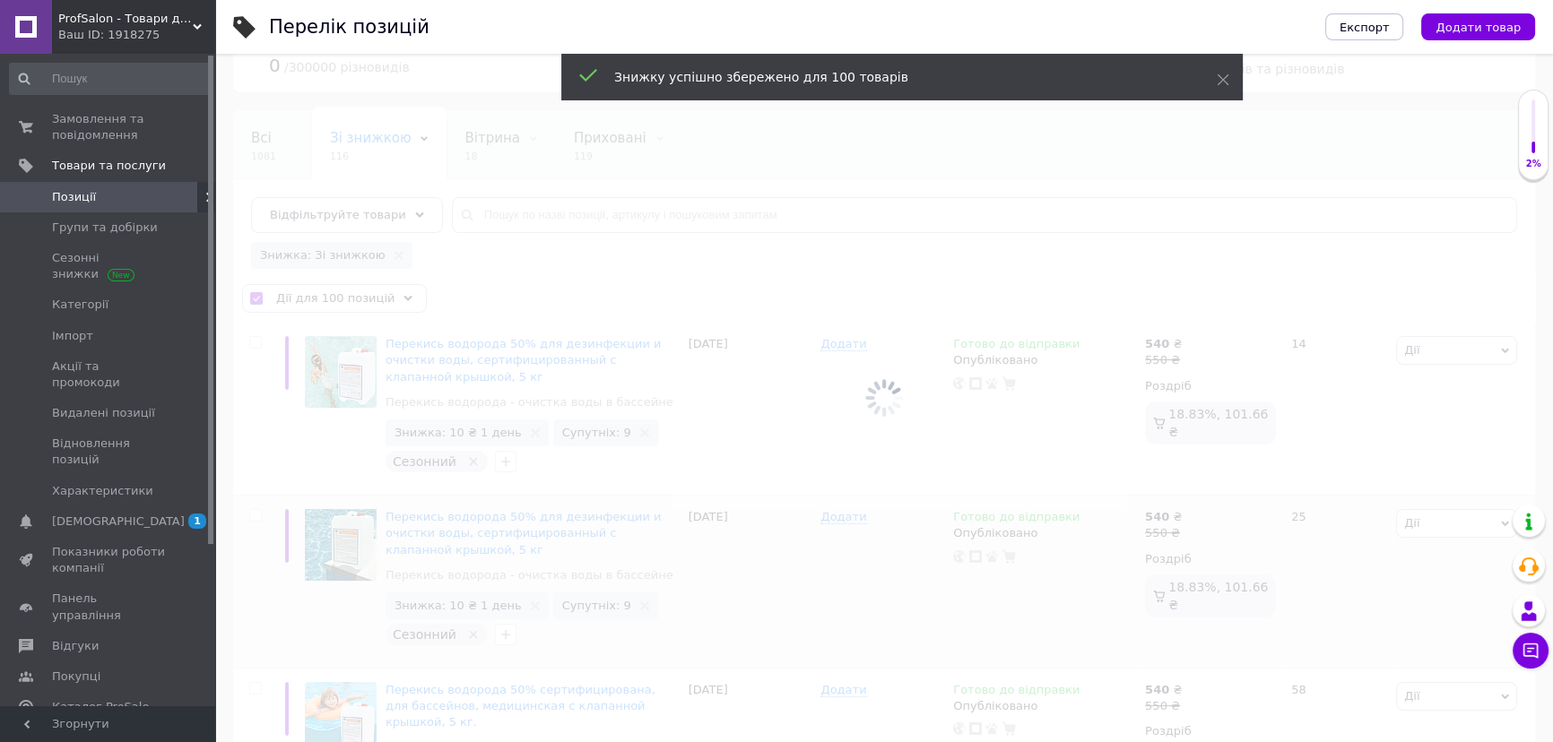
checkbox input "false"
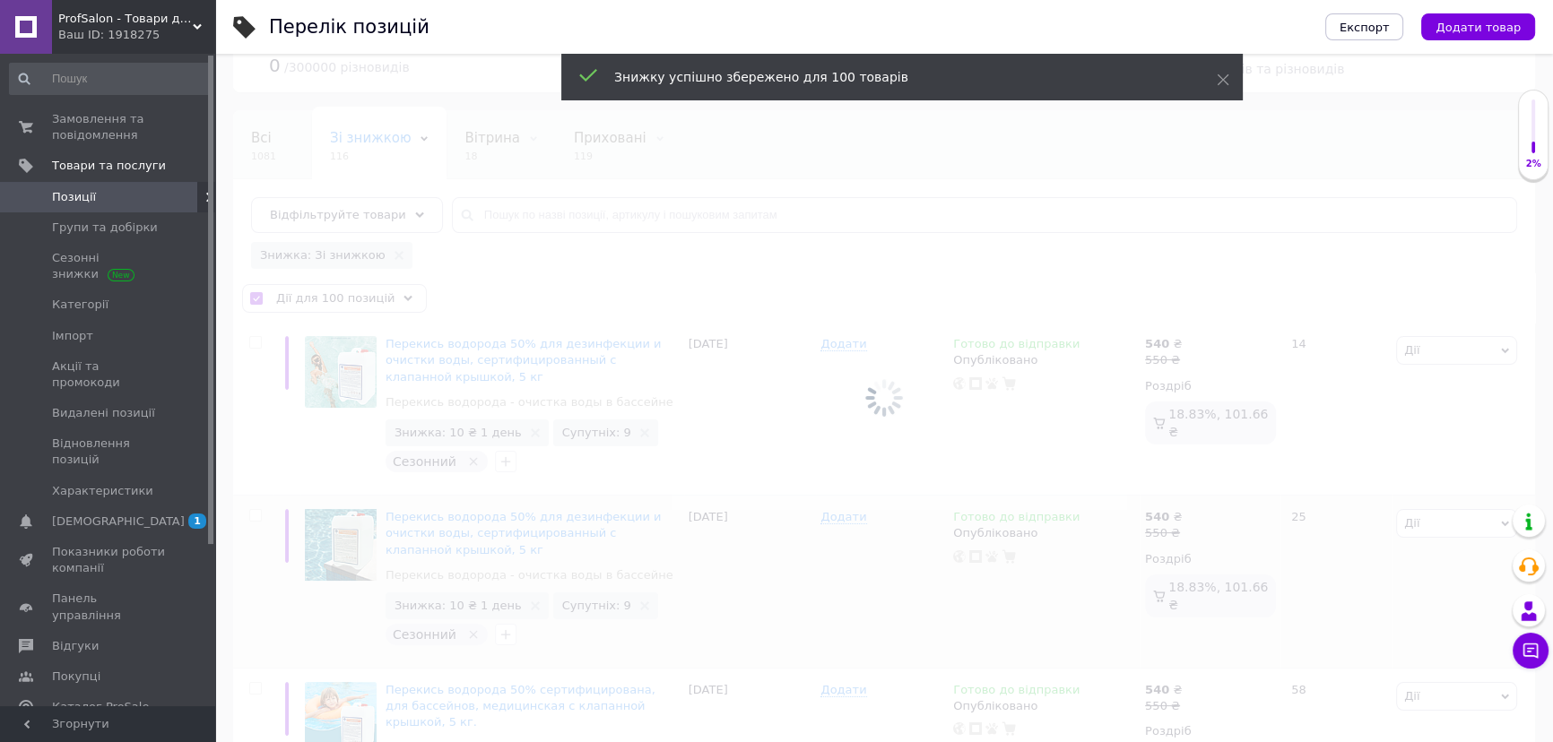
checkbox input "false"
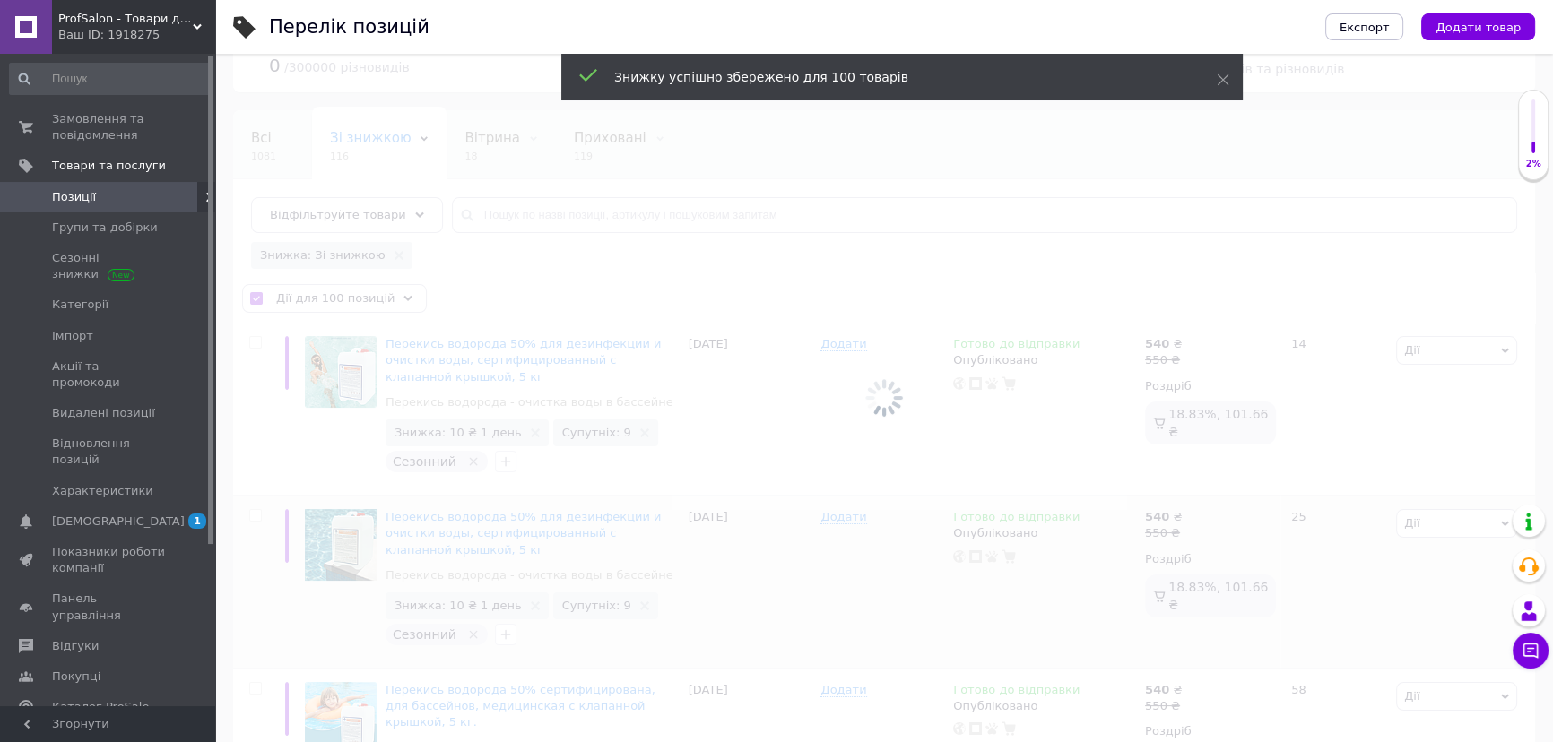
checkbox input "false"
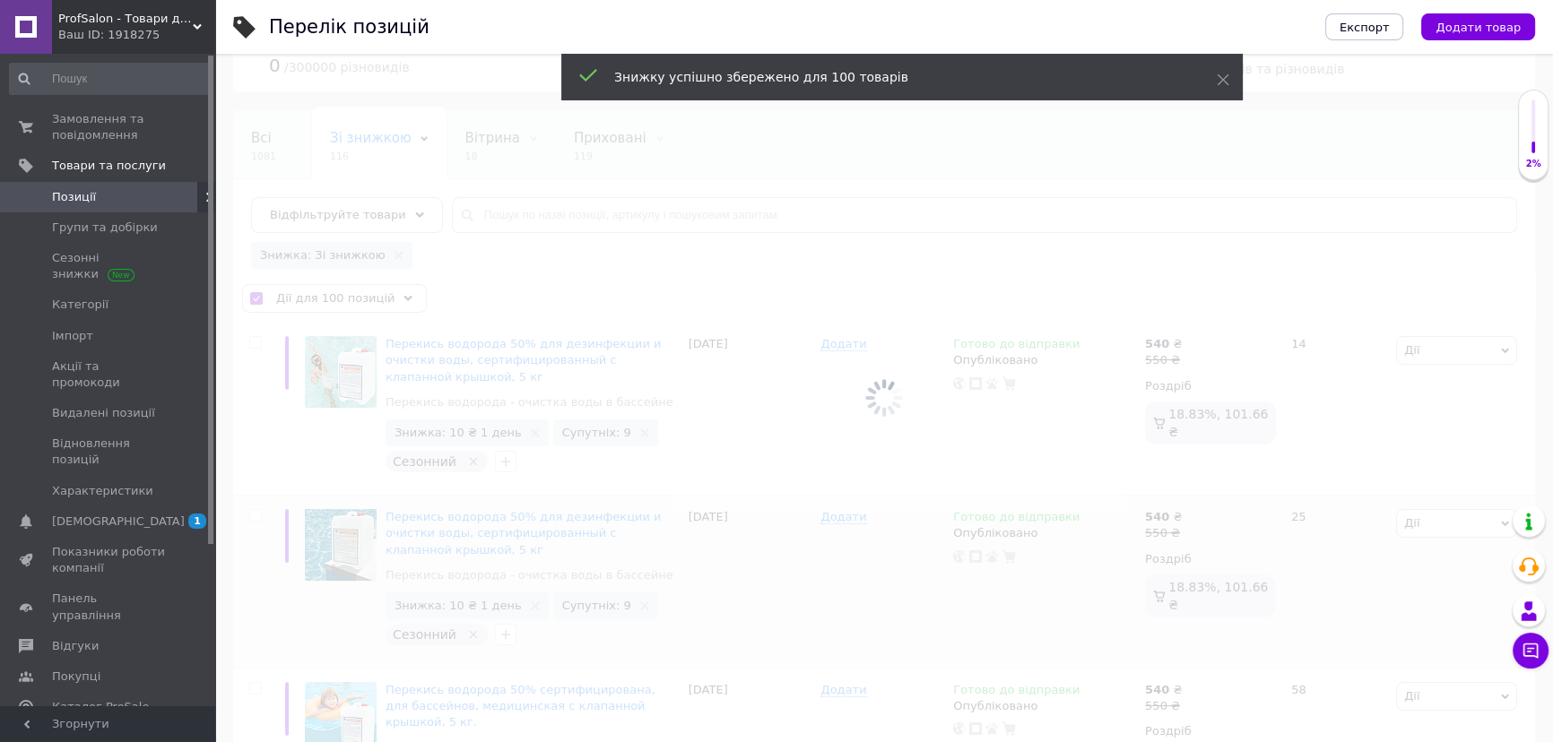
checkbox input "false"
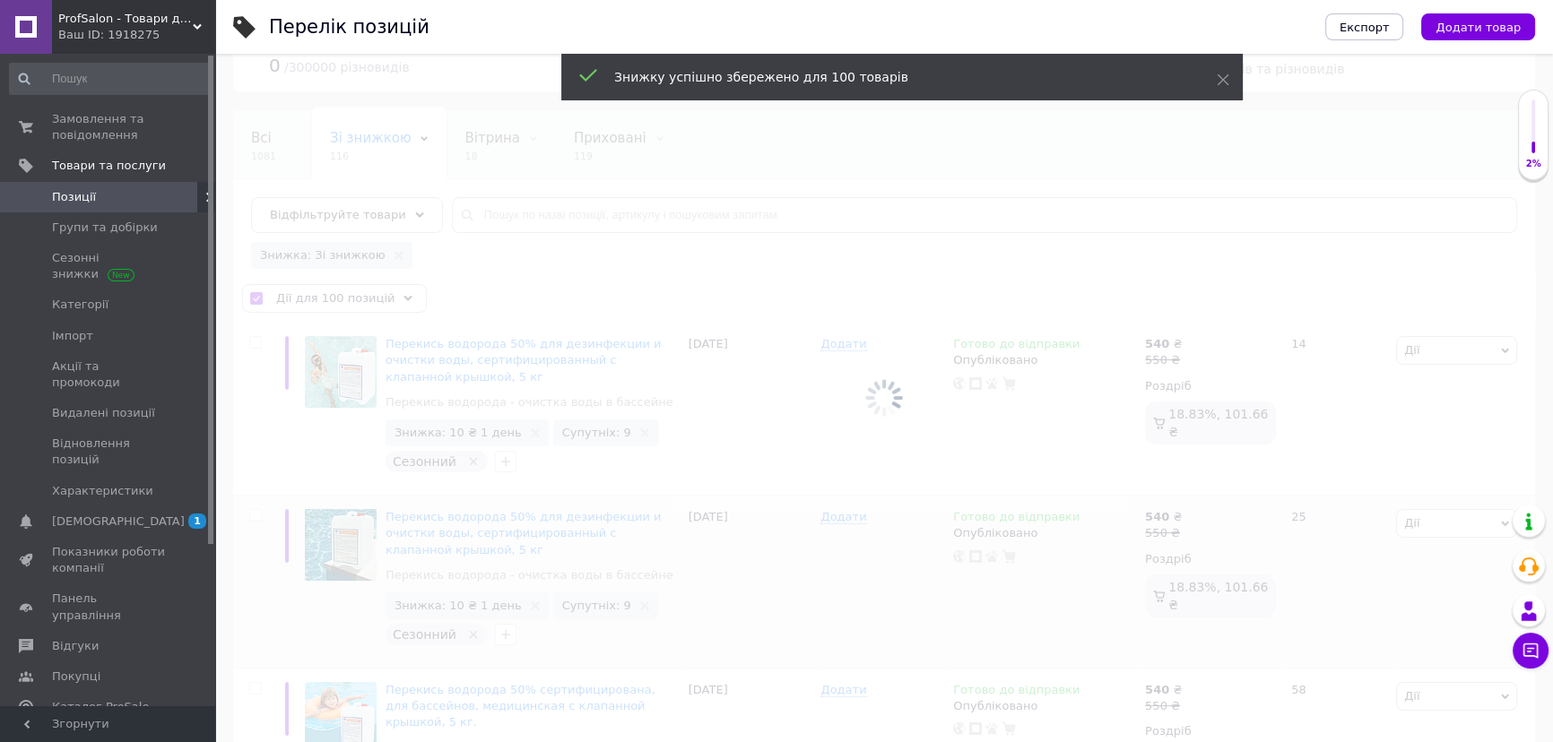
checkbox input "false"
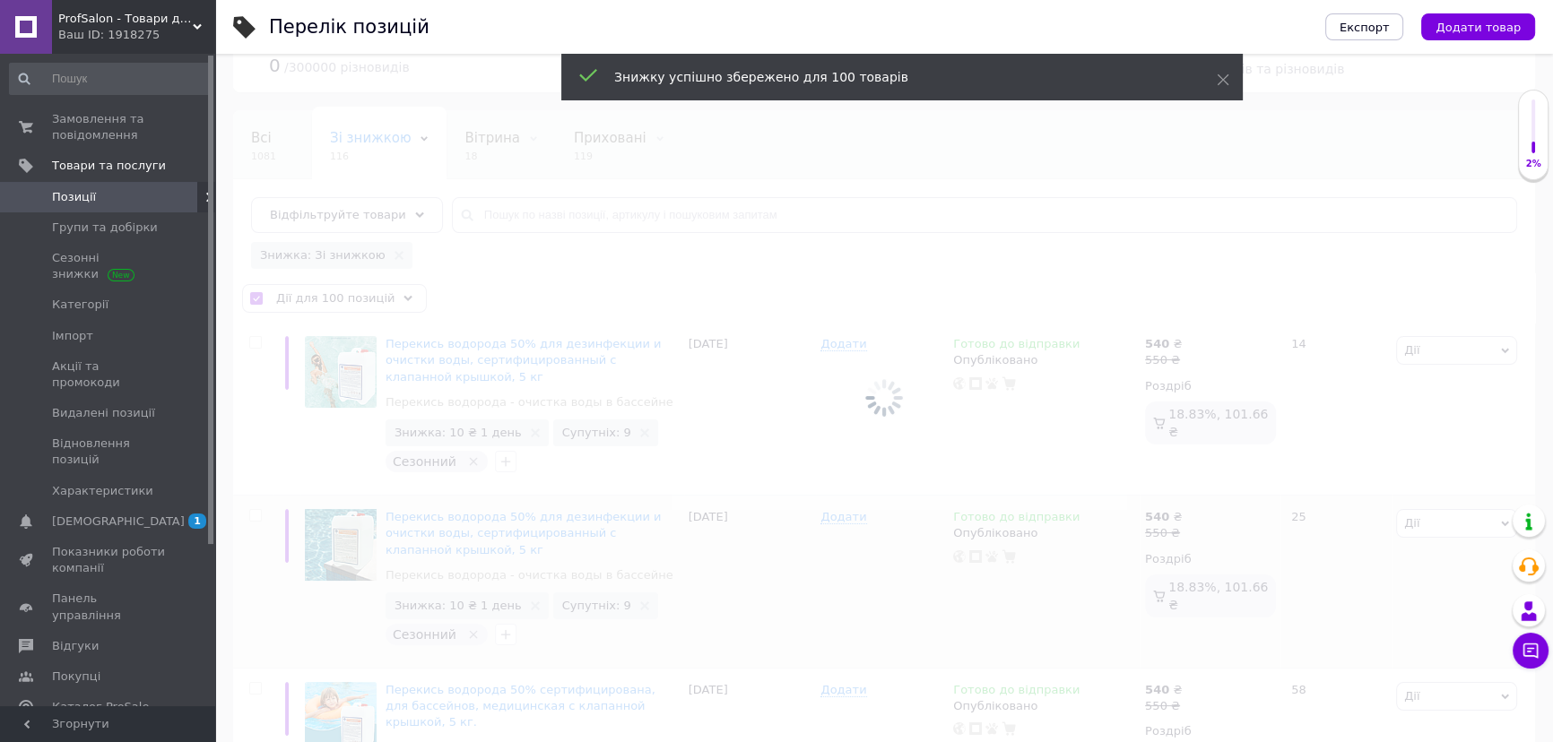
checkbox input "false"
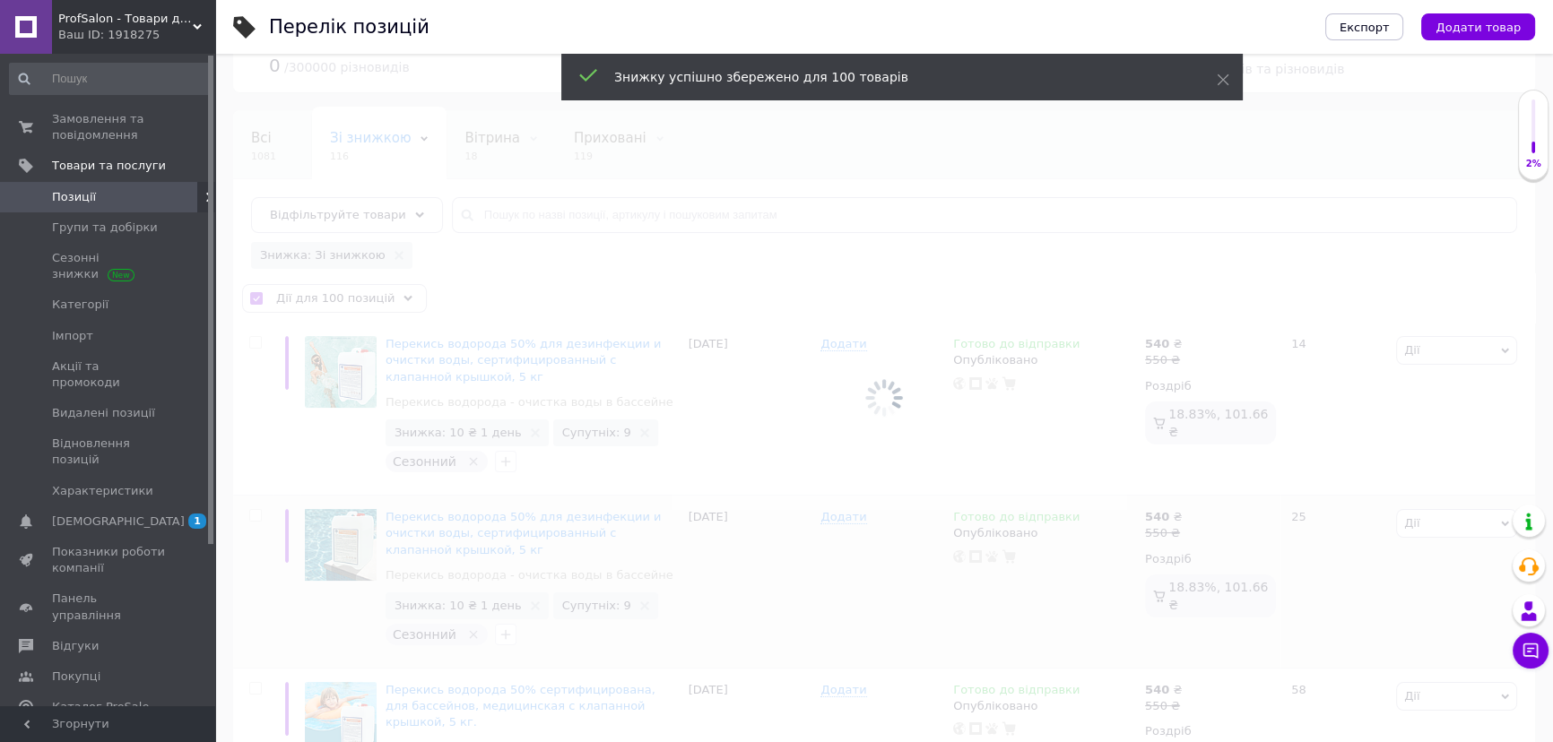
checkbox input "false"
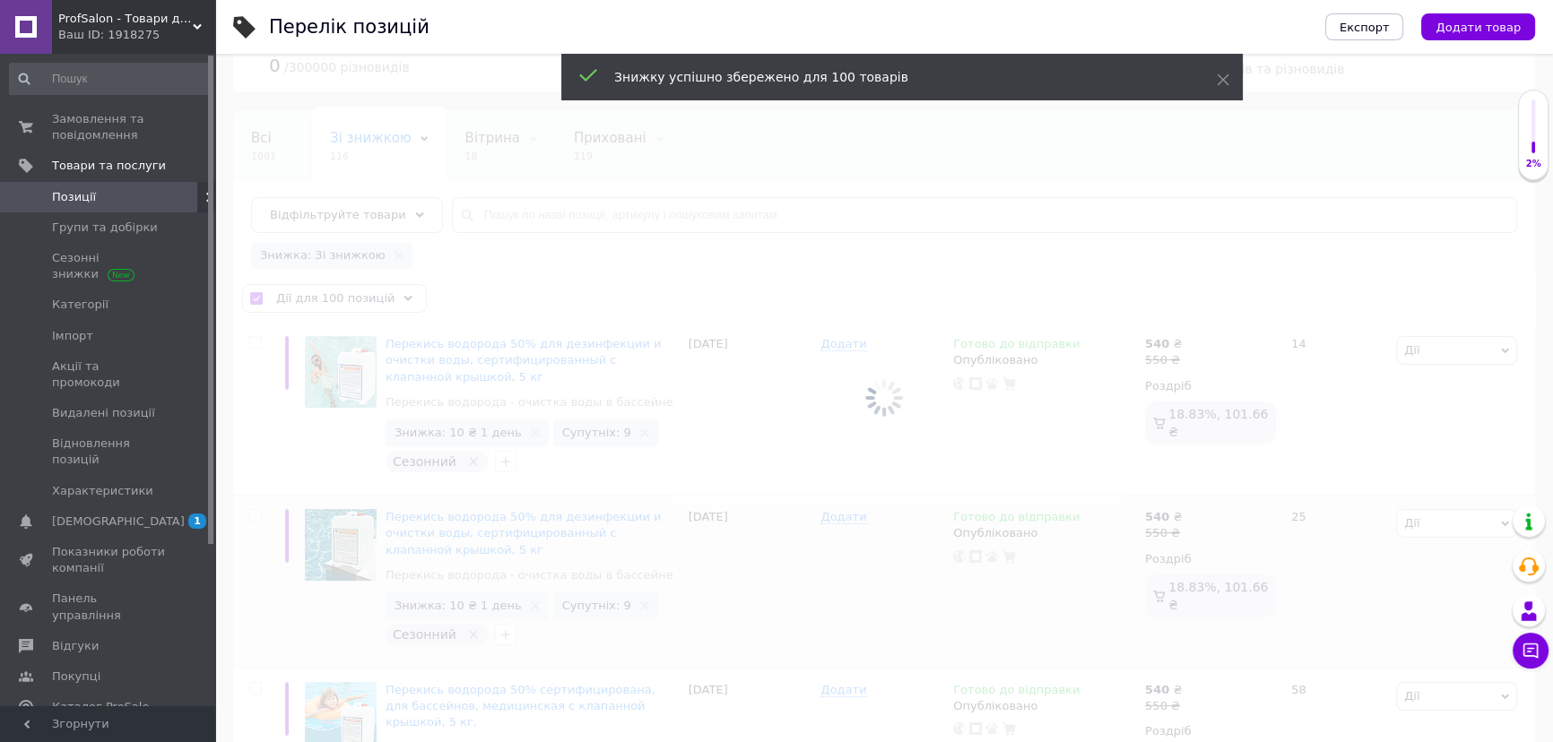
checkbox input "false"
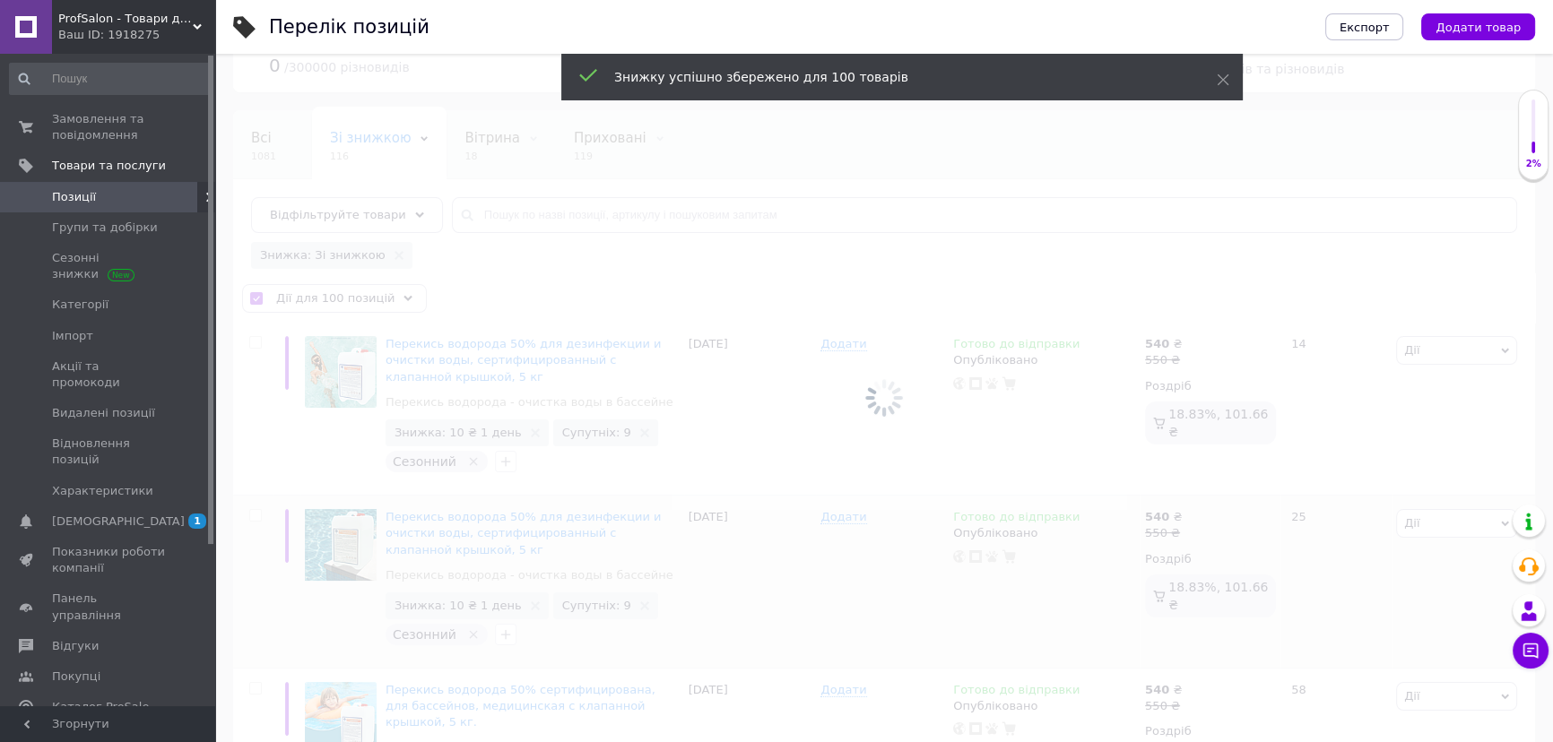
checkbox input "false"
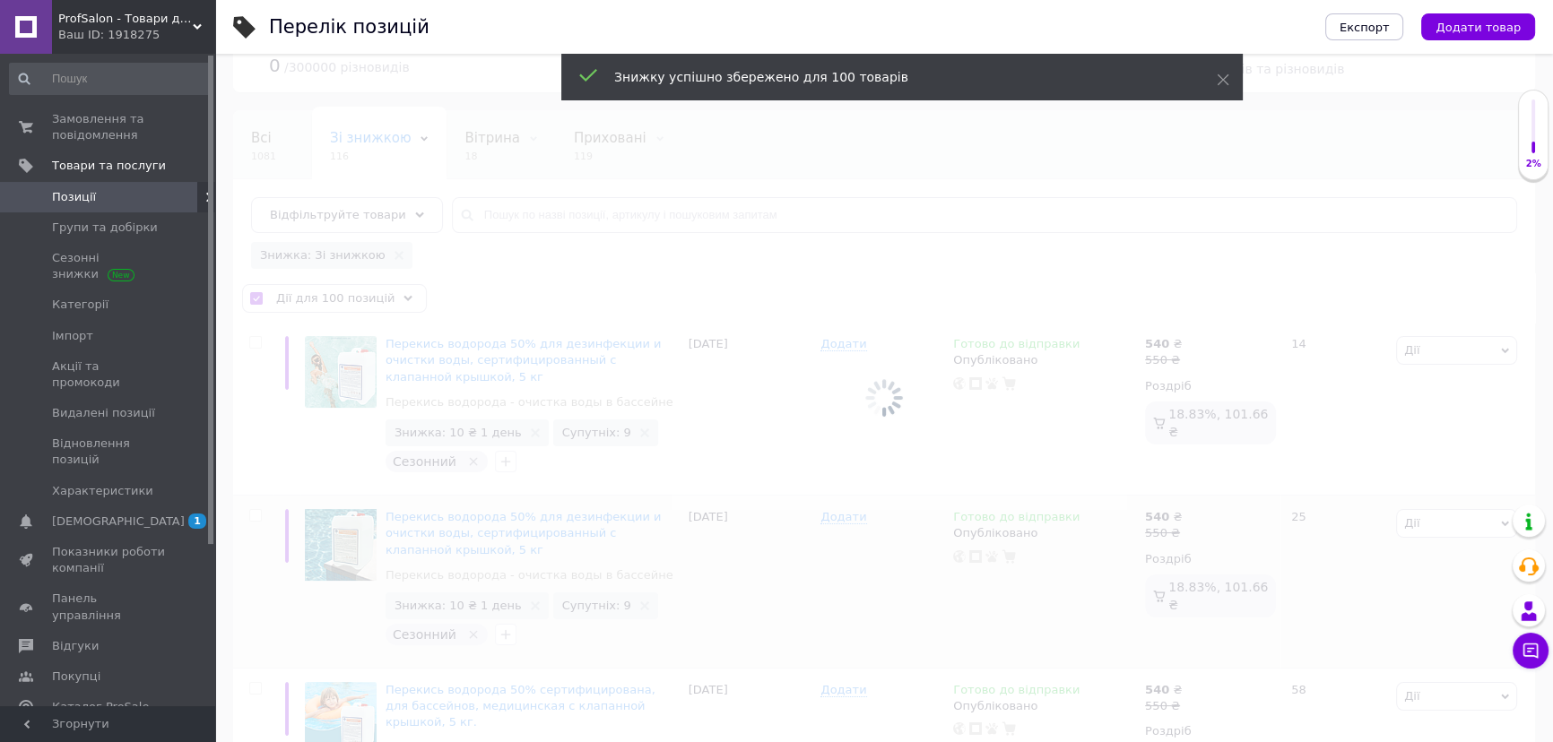
checkbox input "false"
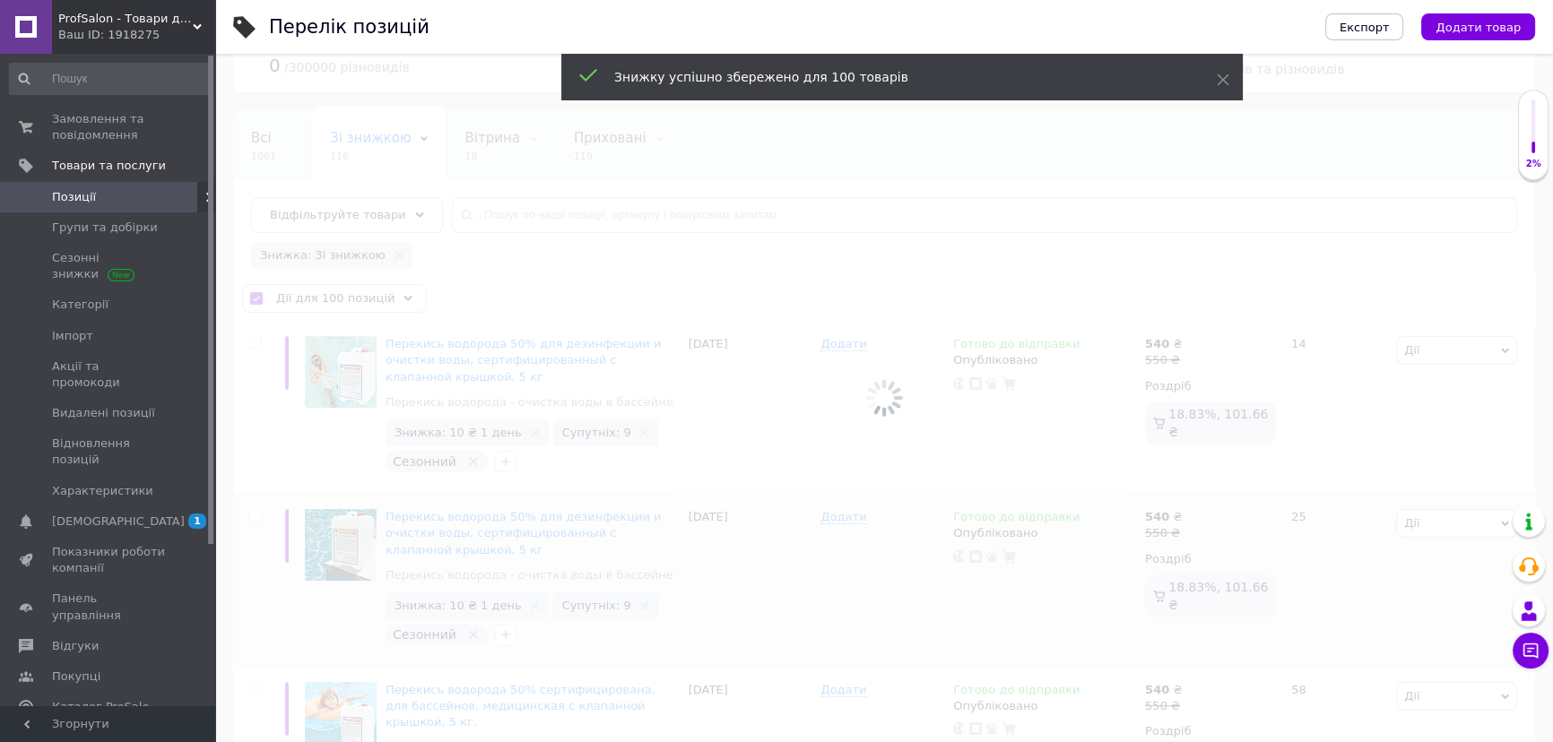
checkbox input "false"
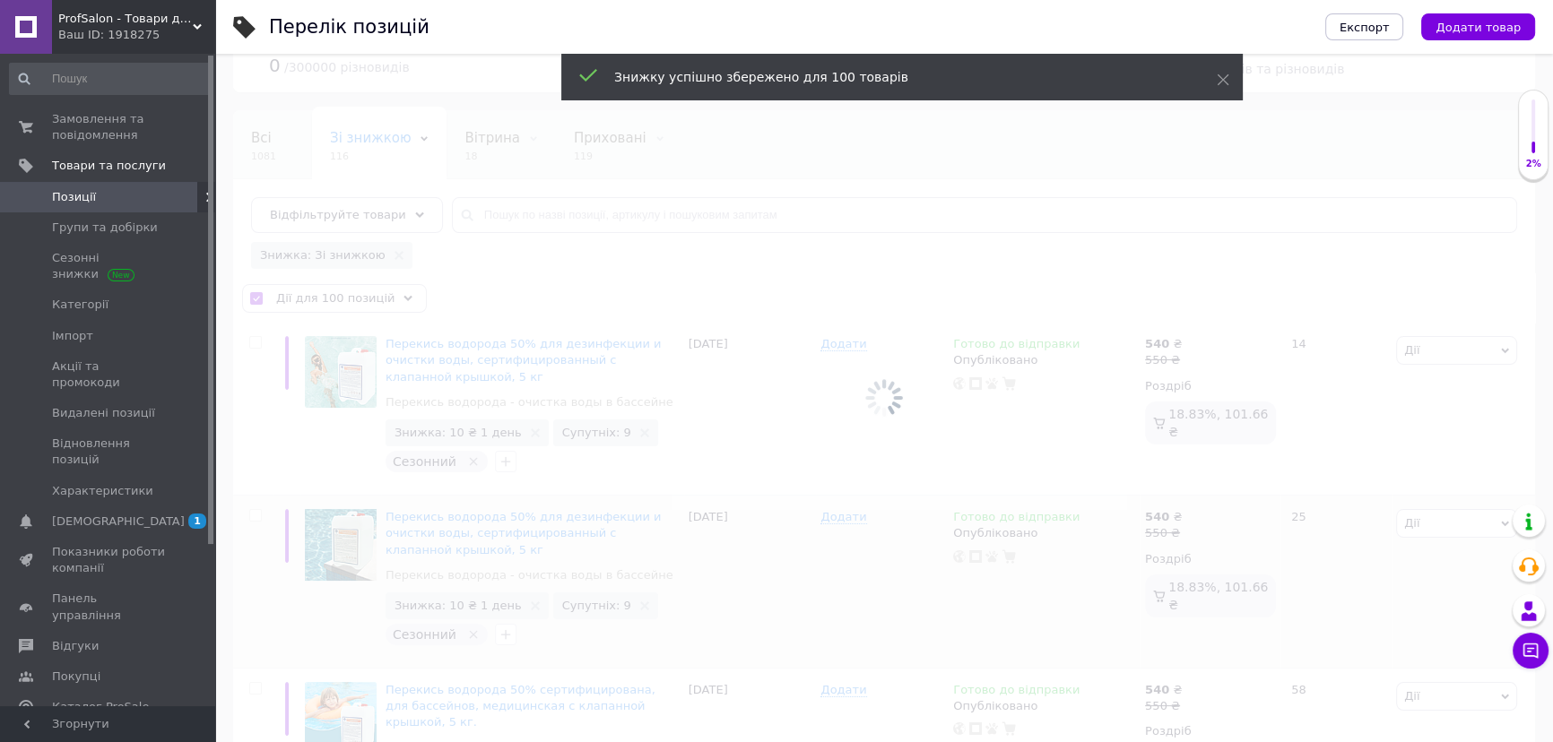
checkbox input "false"
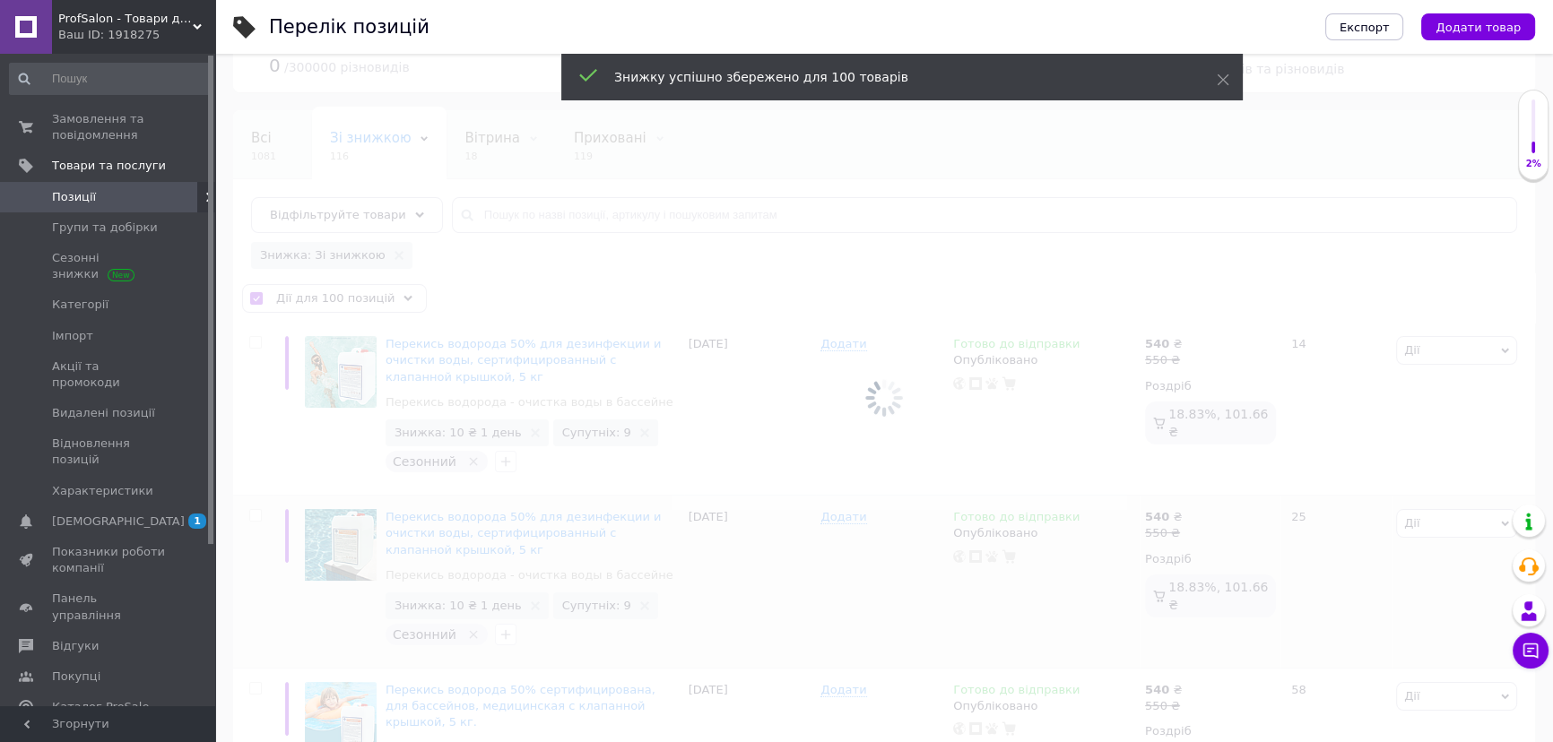
checkbox input "false"
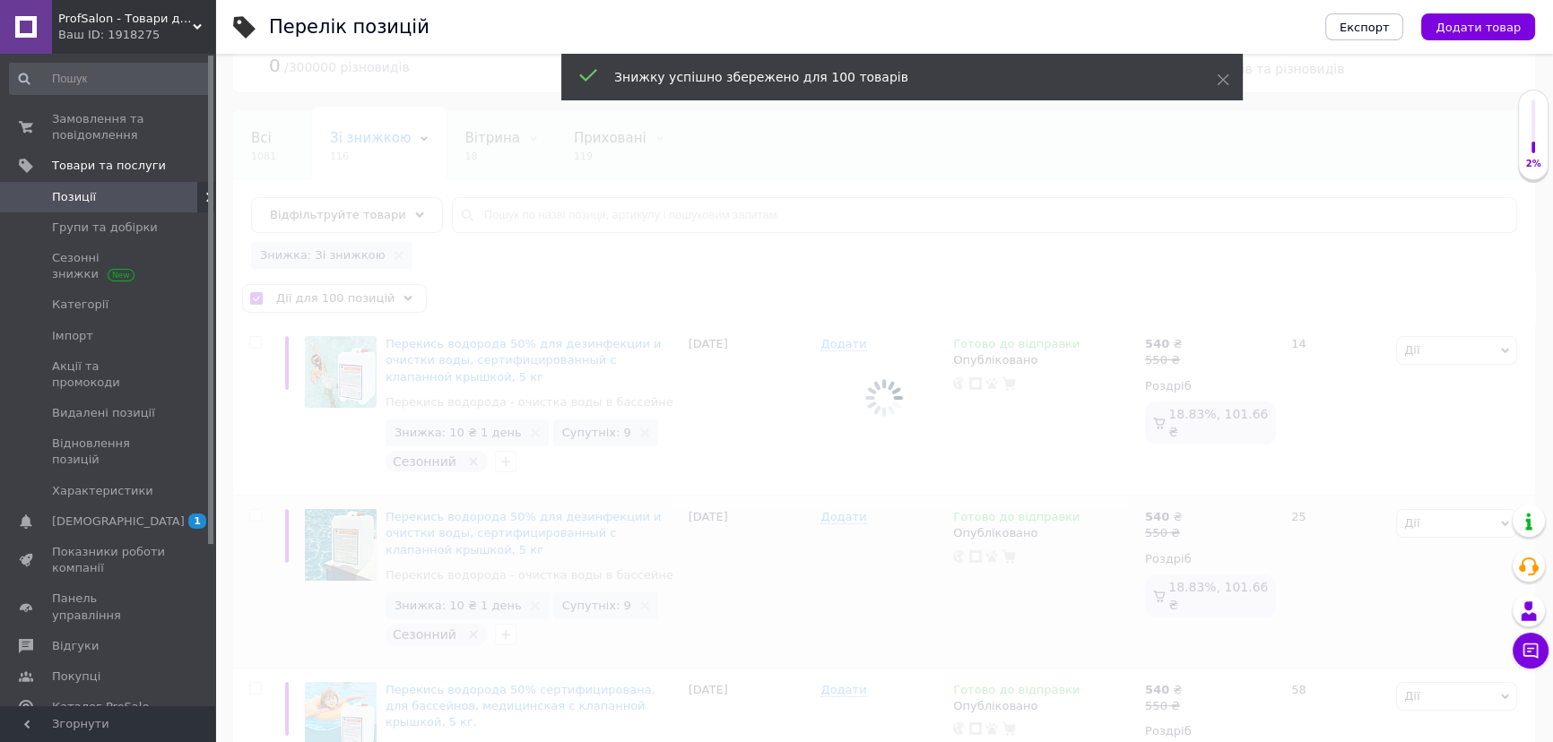
checkbox input "false"
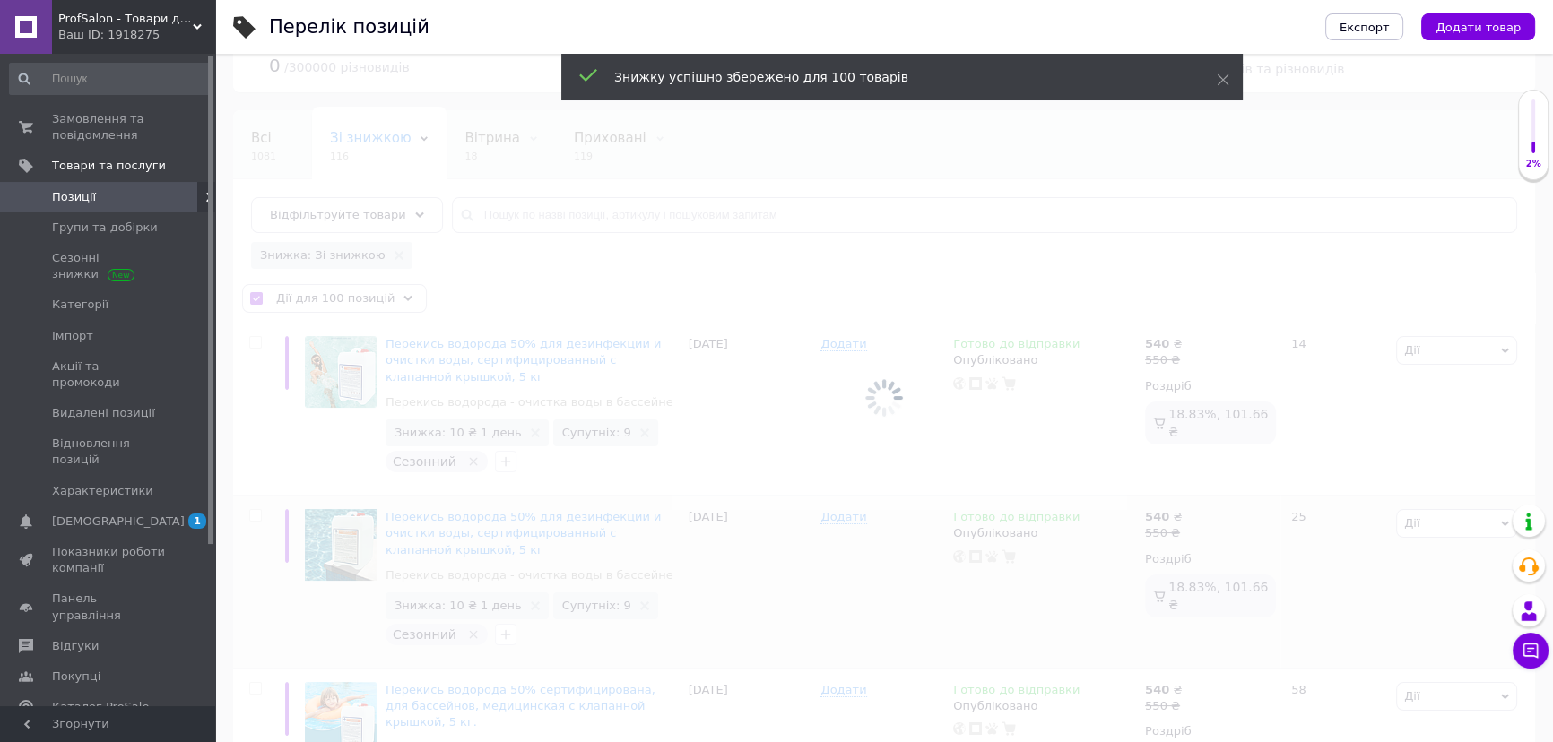
checkbox input "false"
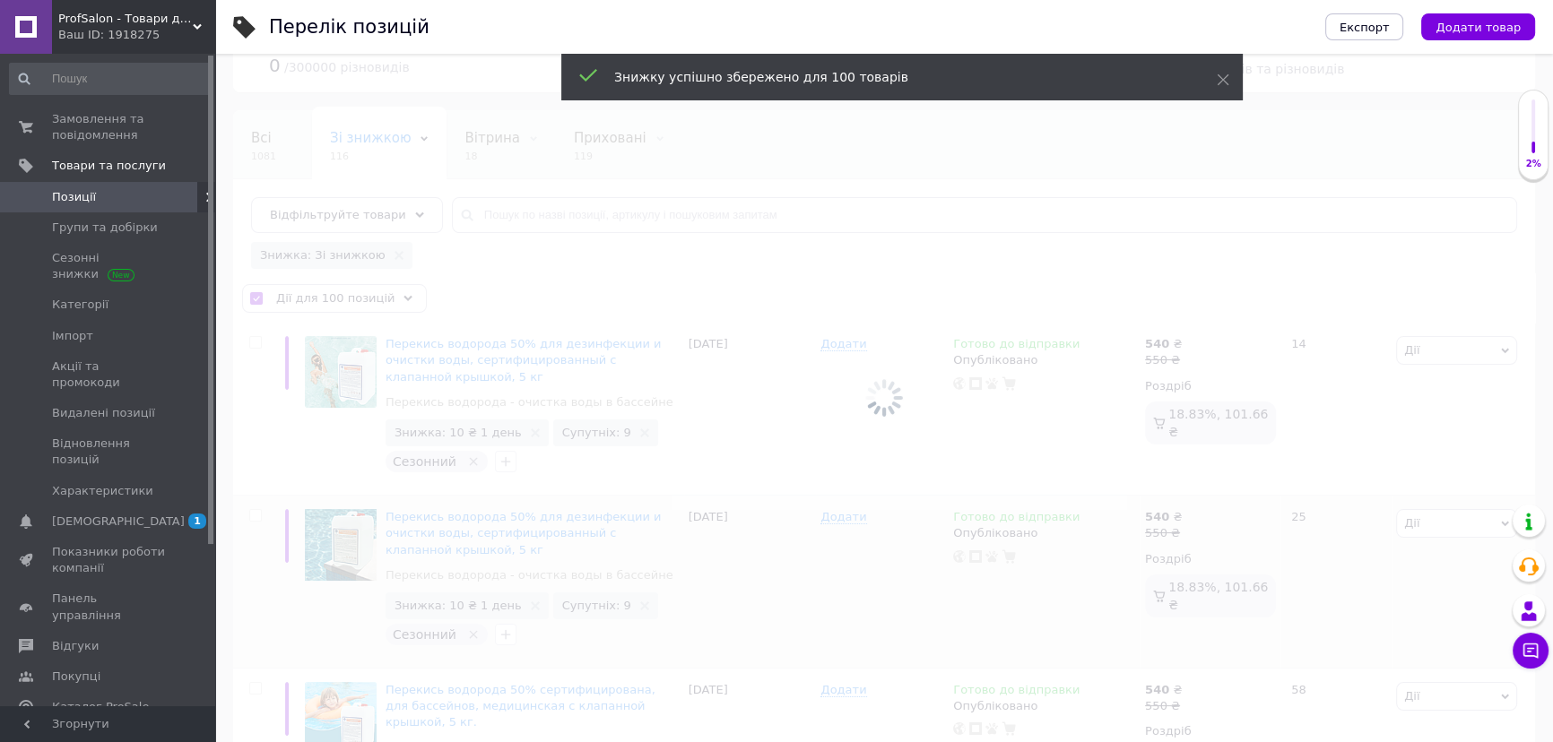
checkbox input "false"
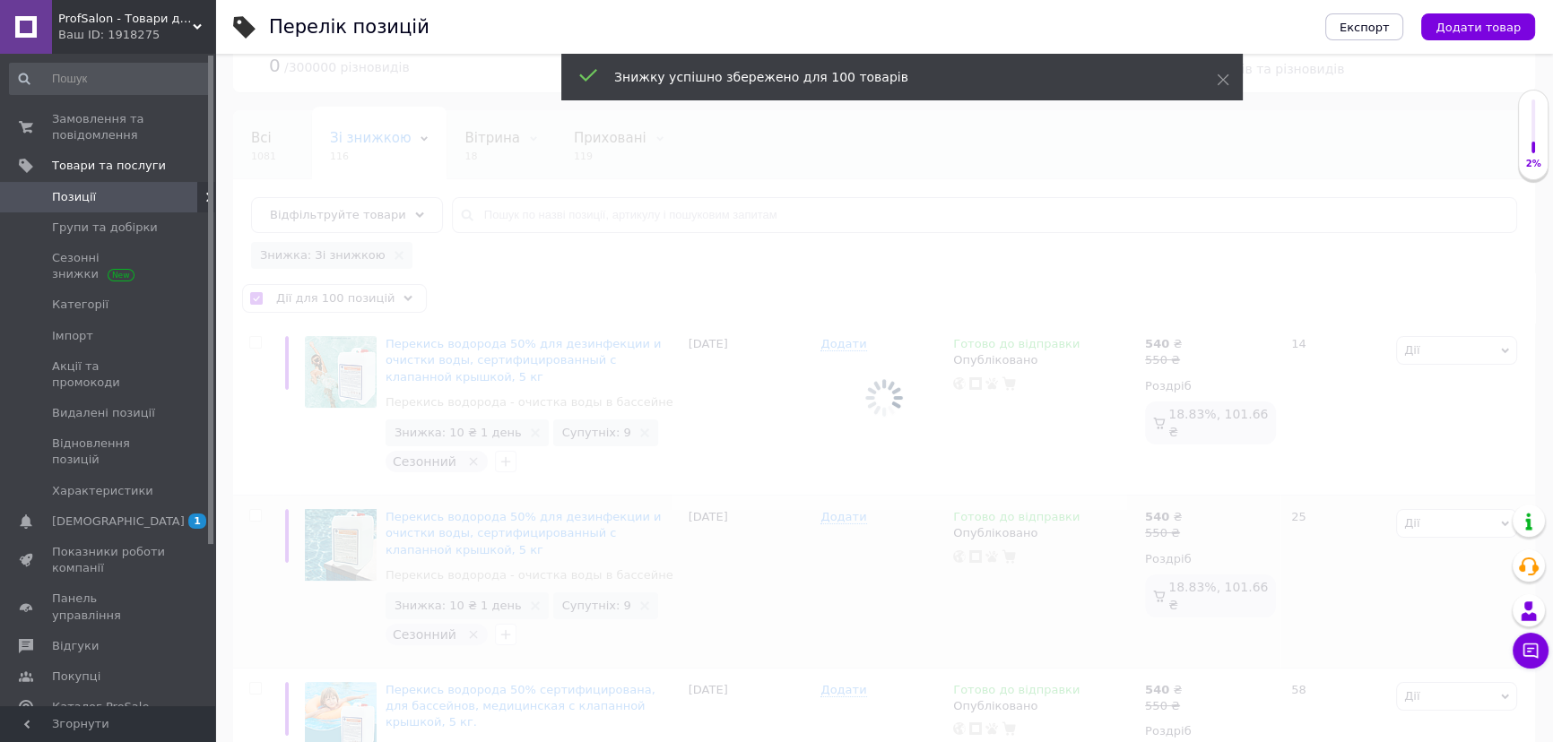
checkbox input "false"
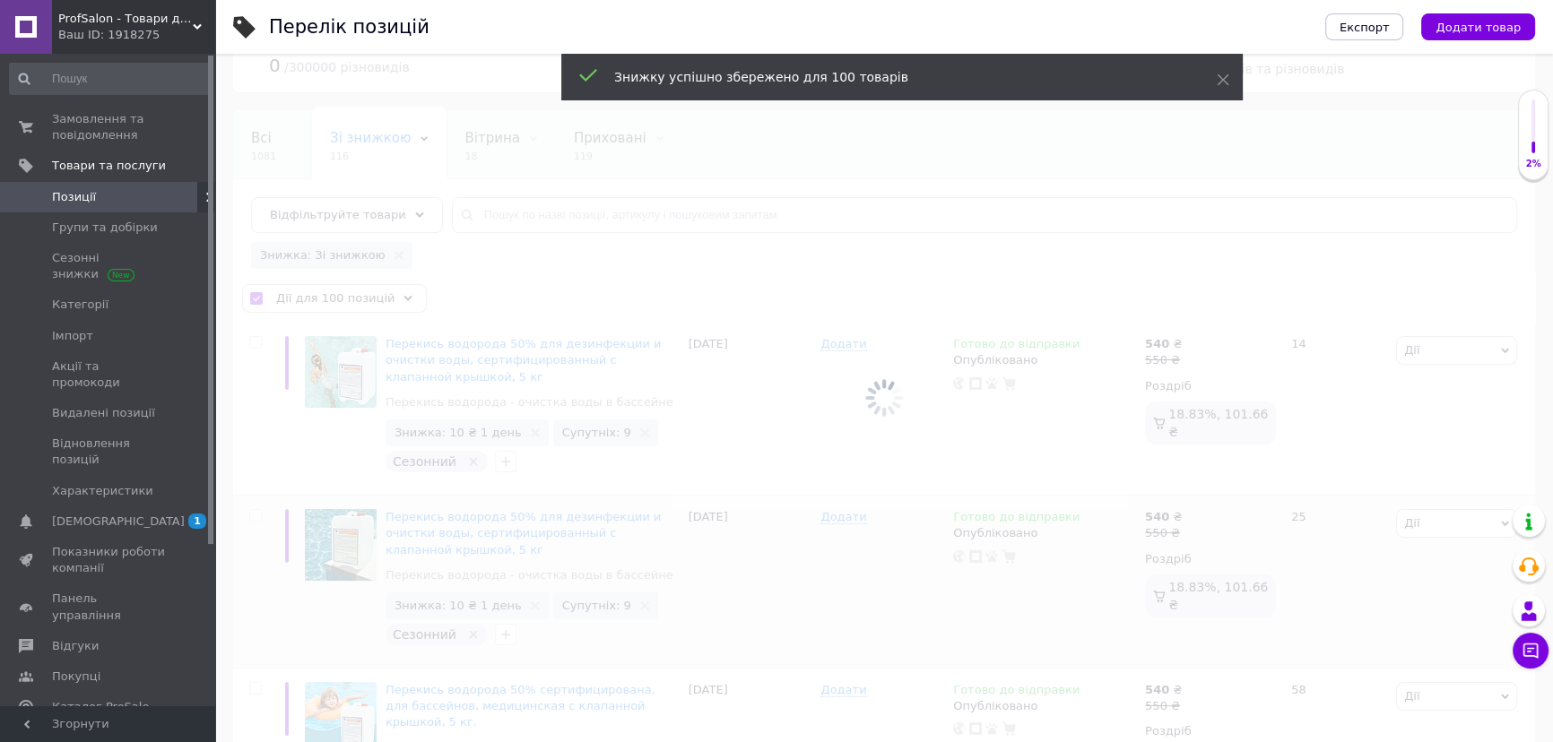
checkbox input "false"
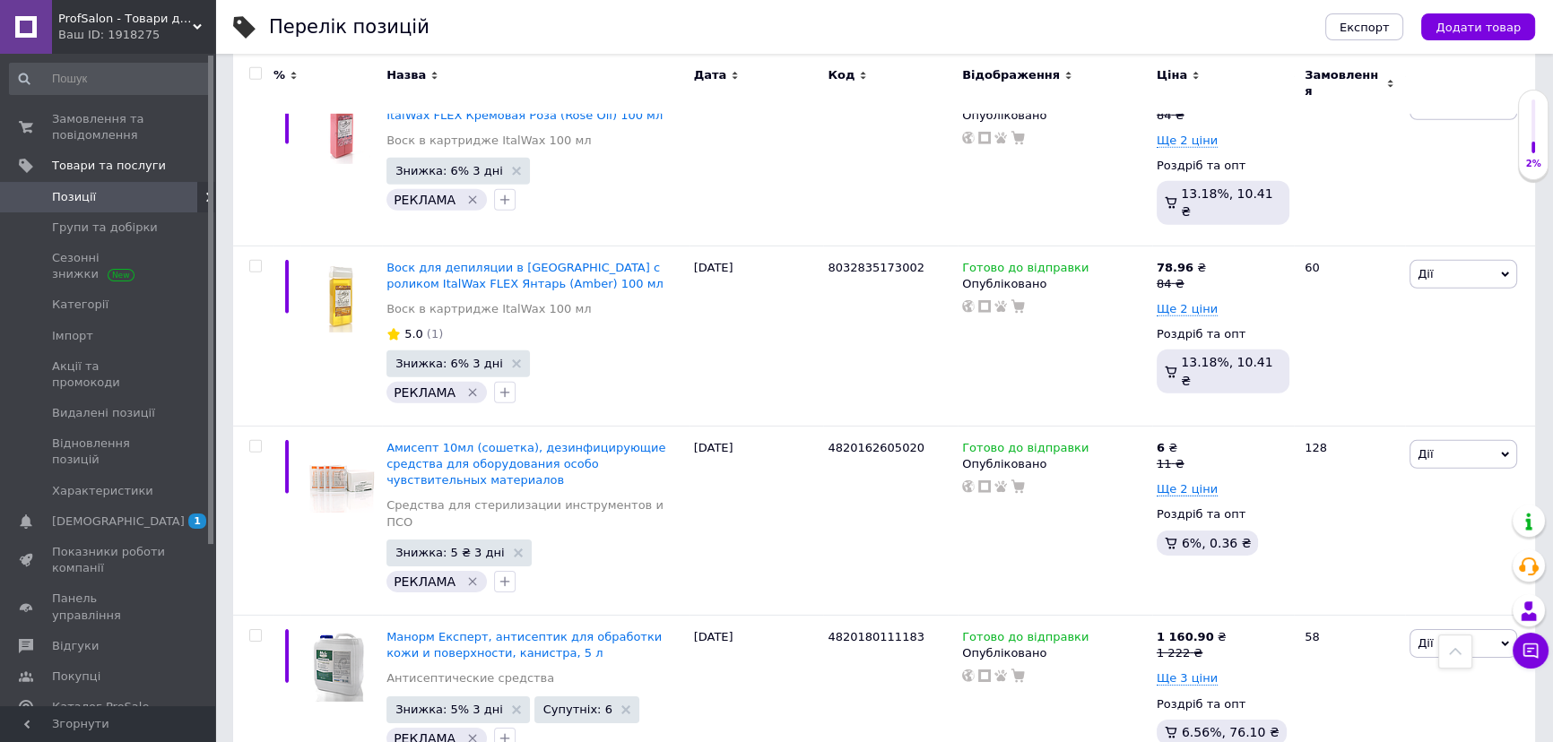
scroll to position [15878, 0]
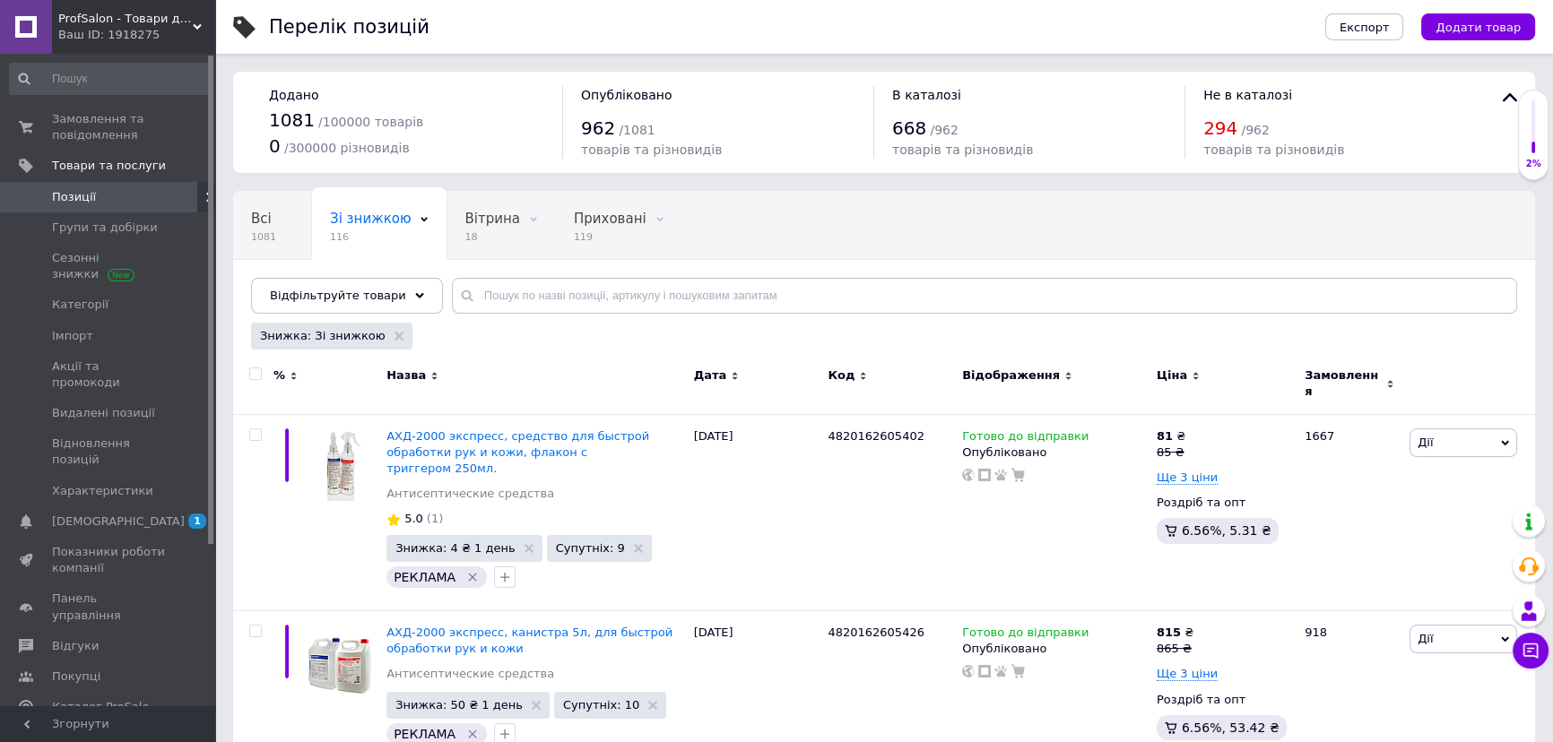
click at [255, 370] on input "checkbox" at bounding box center [255, 375] width 12 height 12
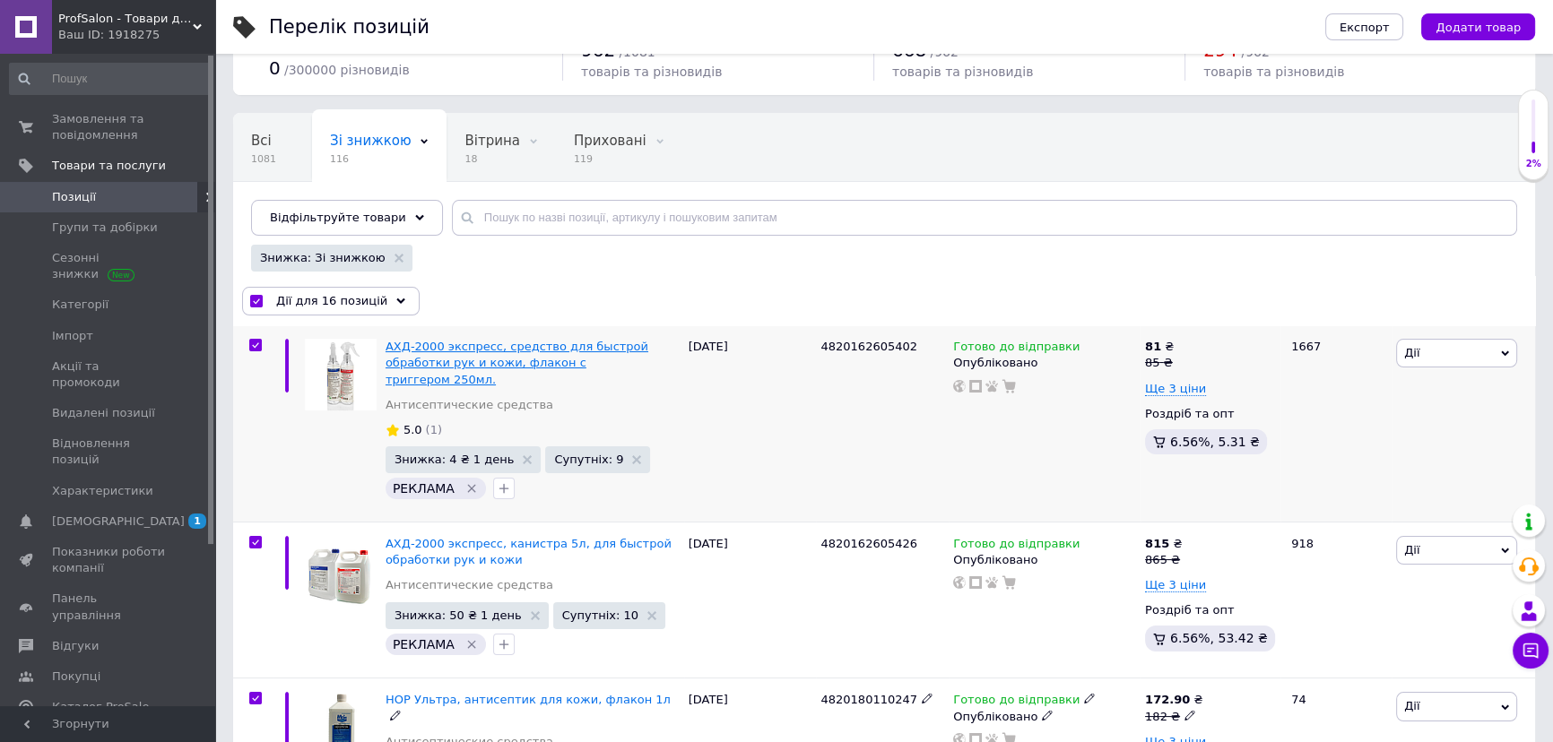
scroll to position [81, 0]
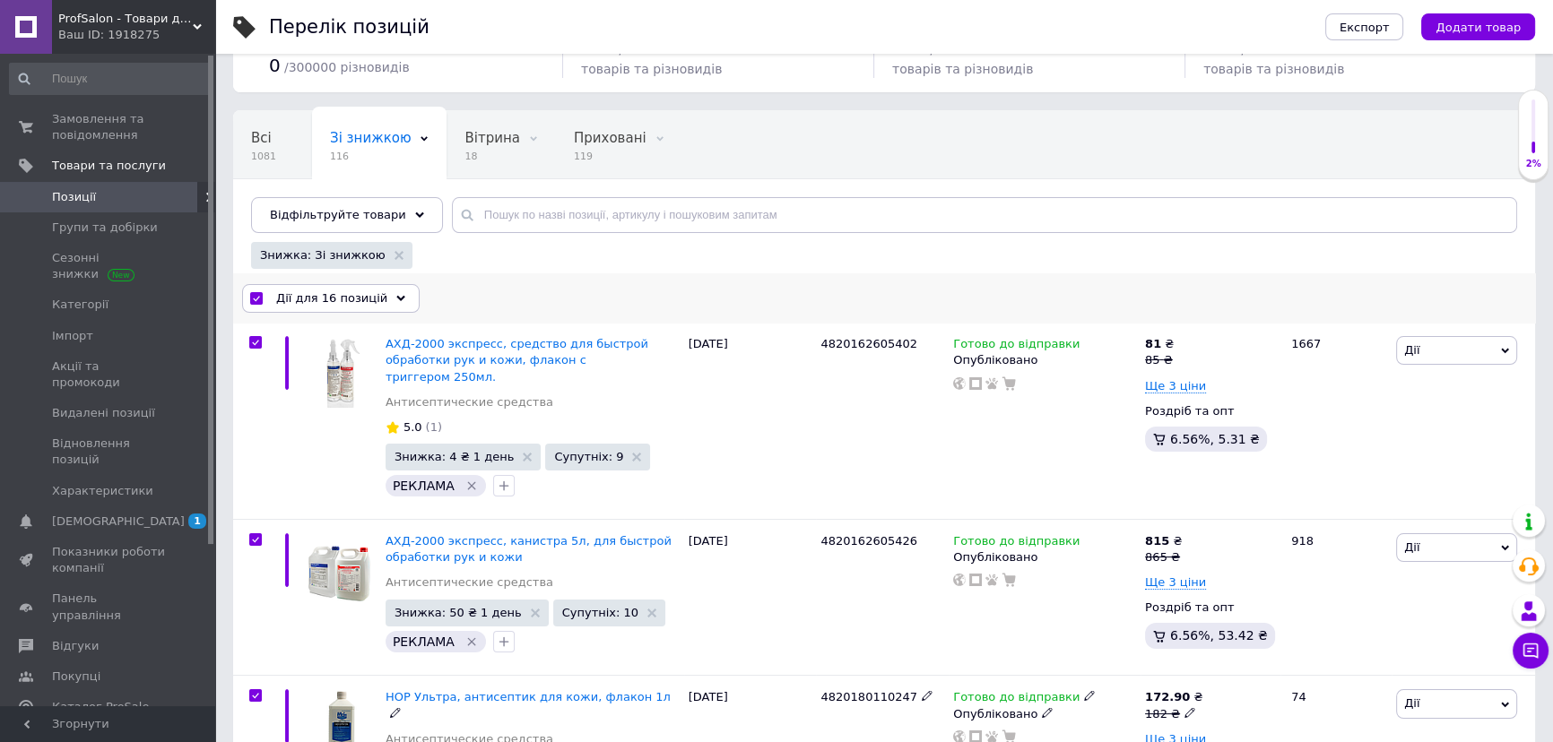
click at [396, 296] on use at bounding box center [400, 297] width 9 height 5
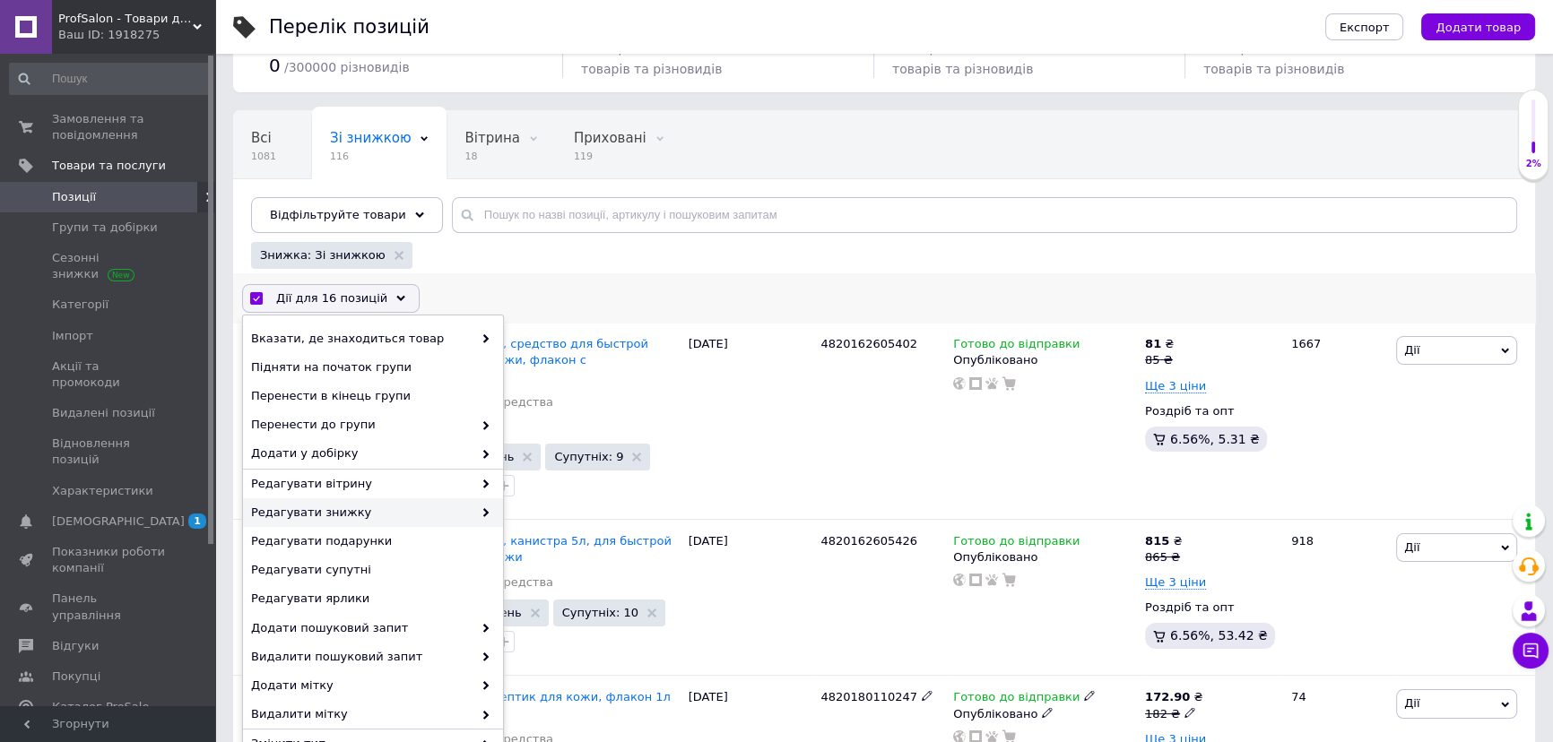
click at [439, 511] on span "Редагувати знижку" at bounding box center [361, 513] width 221 height 16
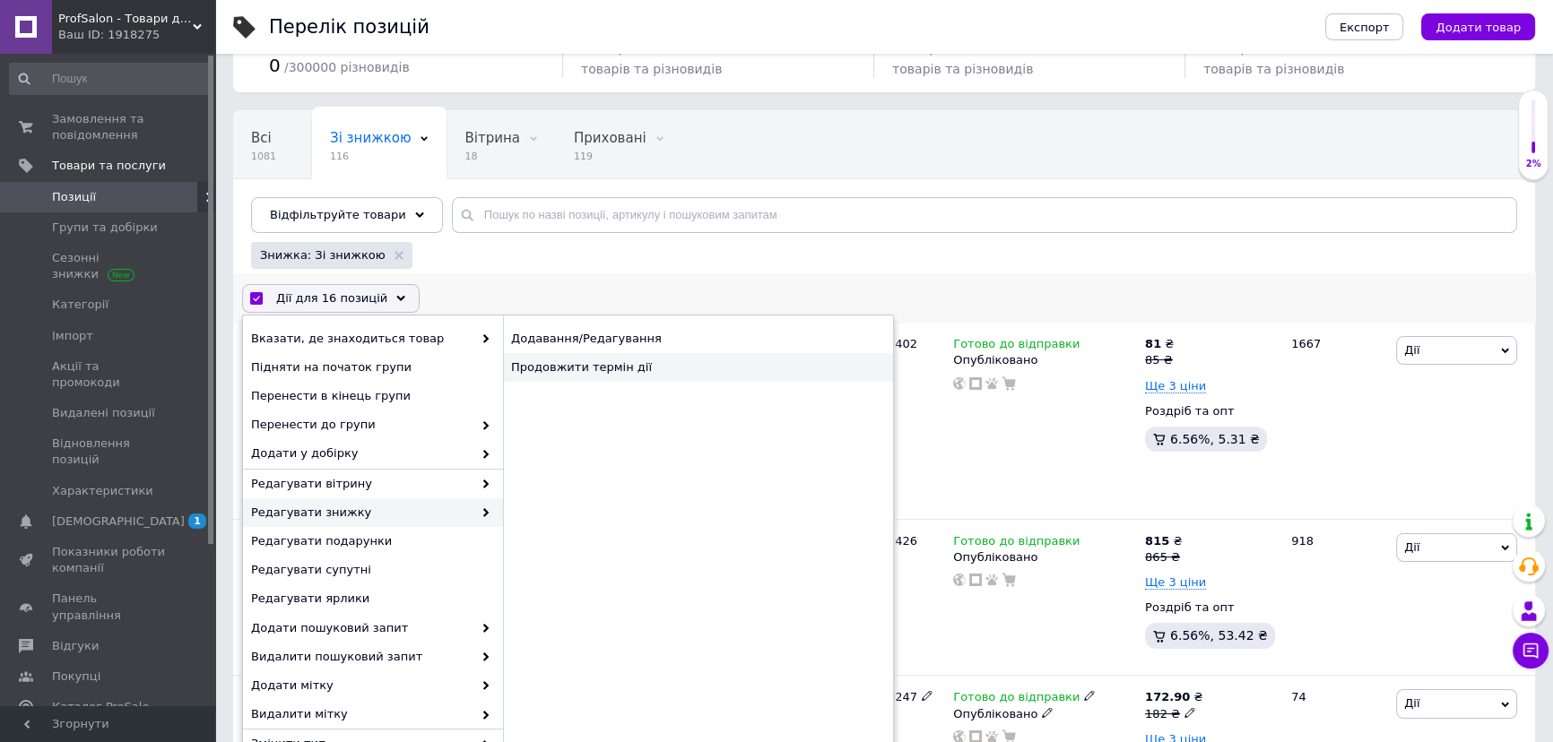
click at [663, 367] on div "Продовжити термін дії" at bounding box center [698, 367] width 390 height 29
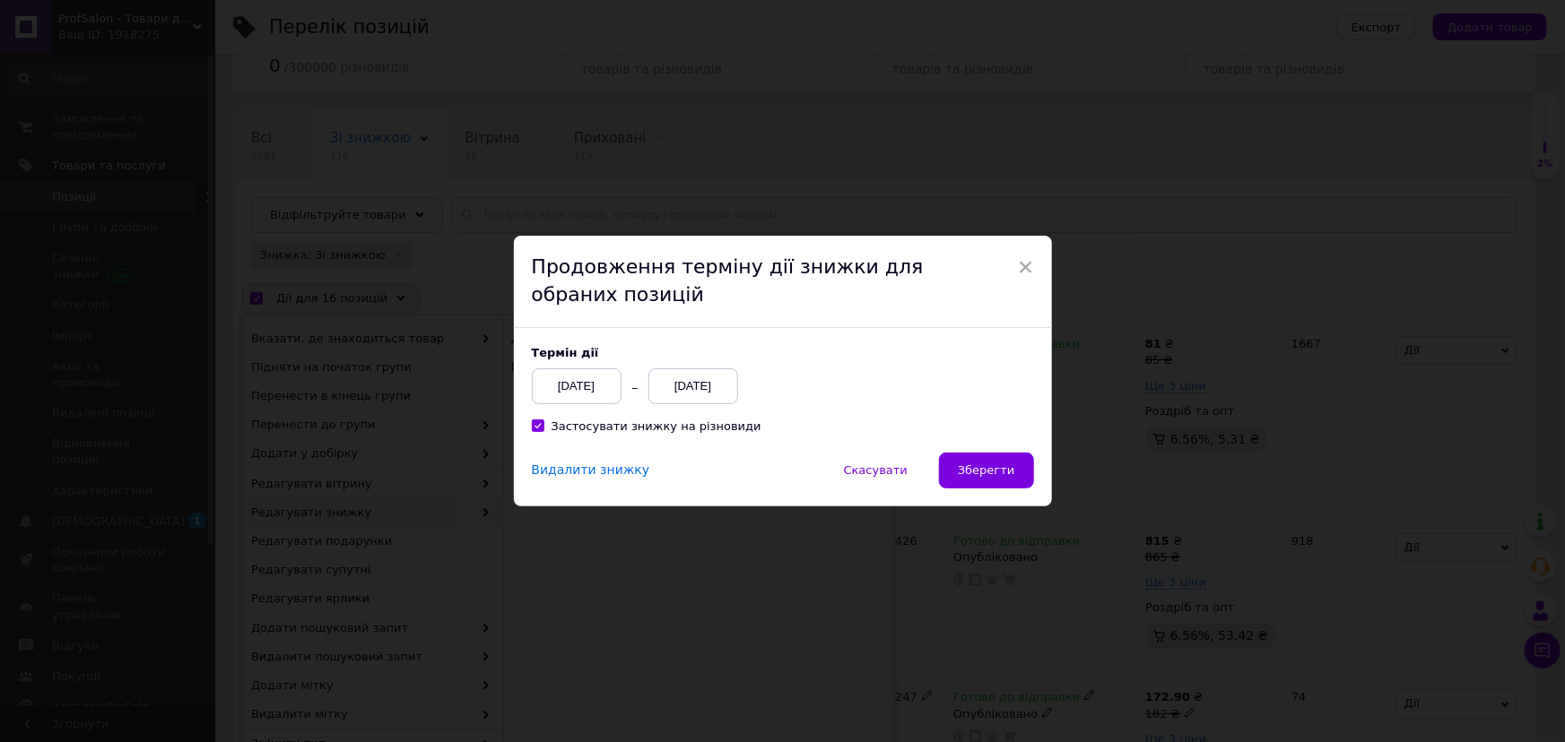
click at [684, 395] on div "[DATE]" at bounding box center [693, 387] width 90 height 36
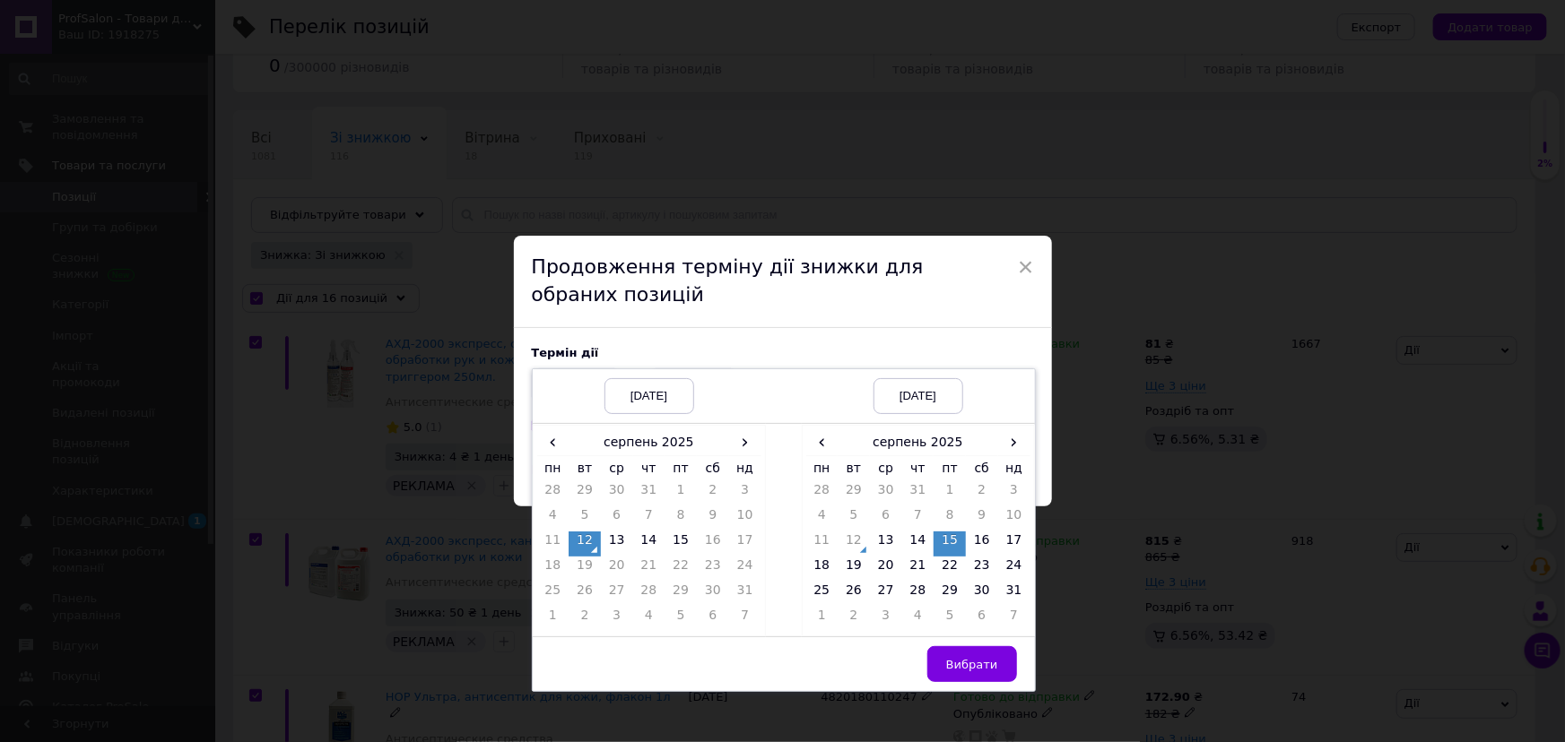
click at [945, 538] on td "15" at bounding box center [949, 544] width 32 height 25
click at [983, 671] on span "Вибрати" at bounding box center [972, 664] width 52 height 13
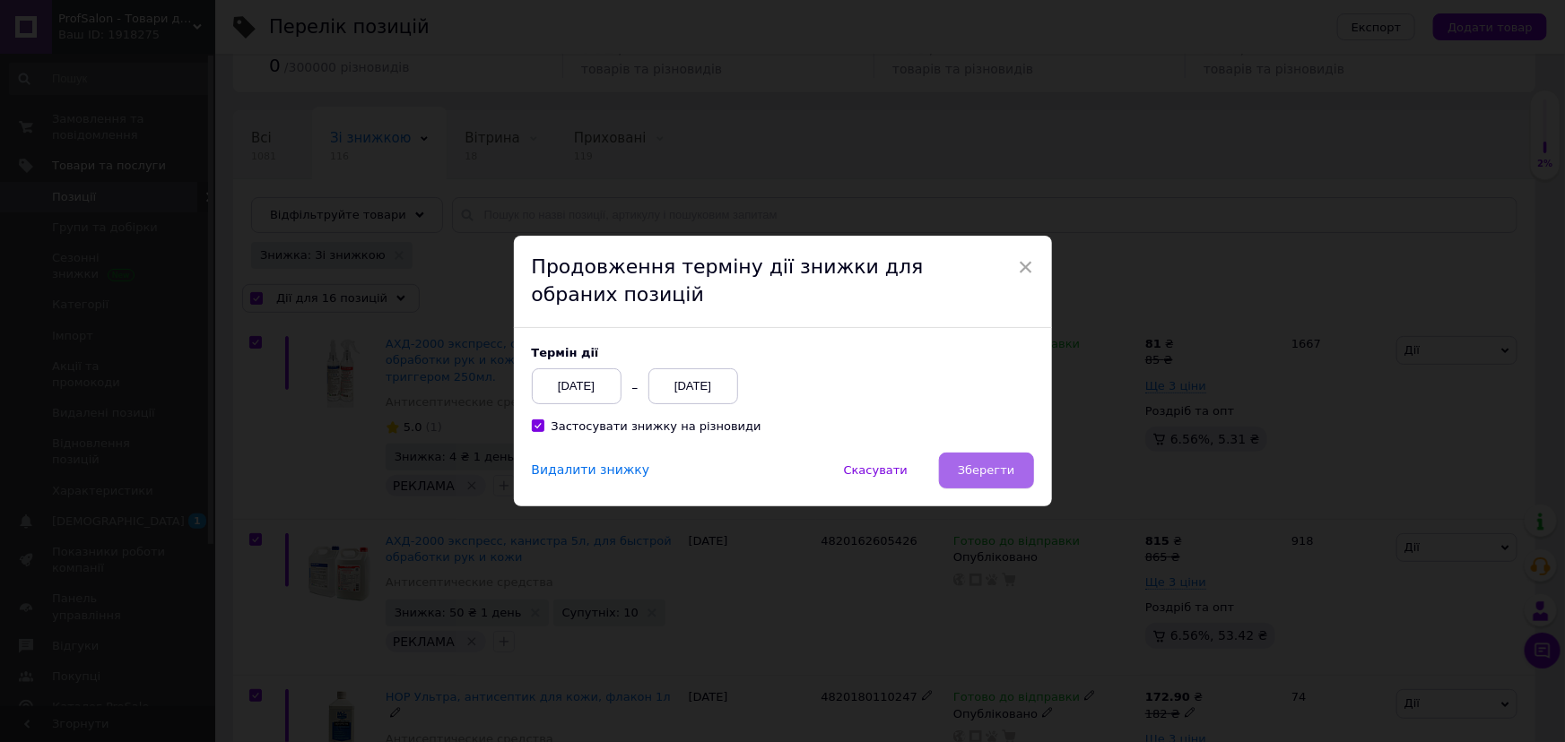
click at [977, 477] on span "Зберегти" at bounding box center [986, 470] width 56 height 13
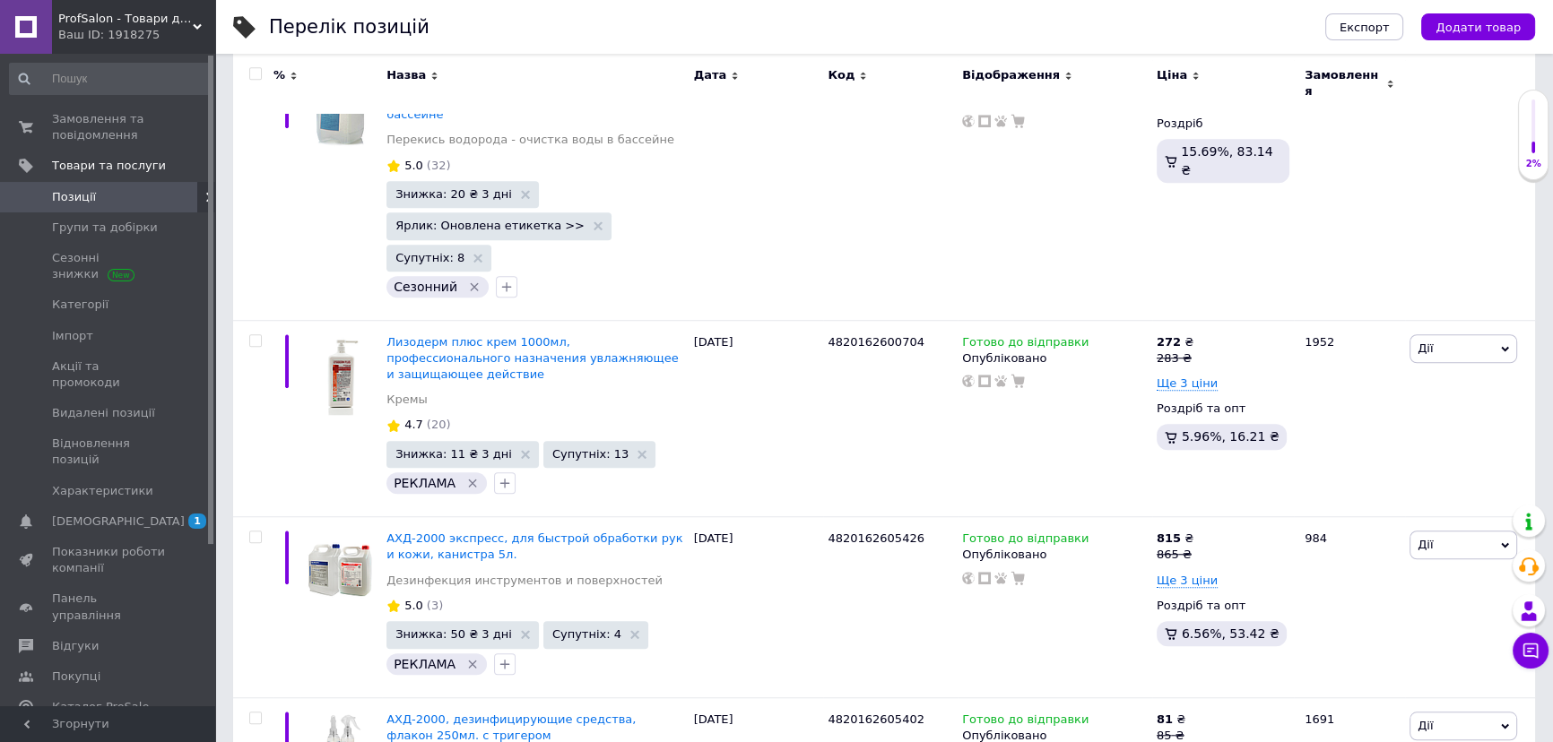
scroll to position [2468, 0]
